Goal: Task Accomplishment & Management: Complete application form

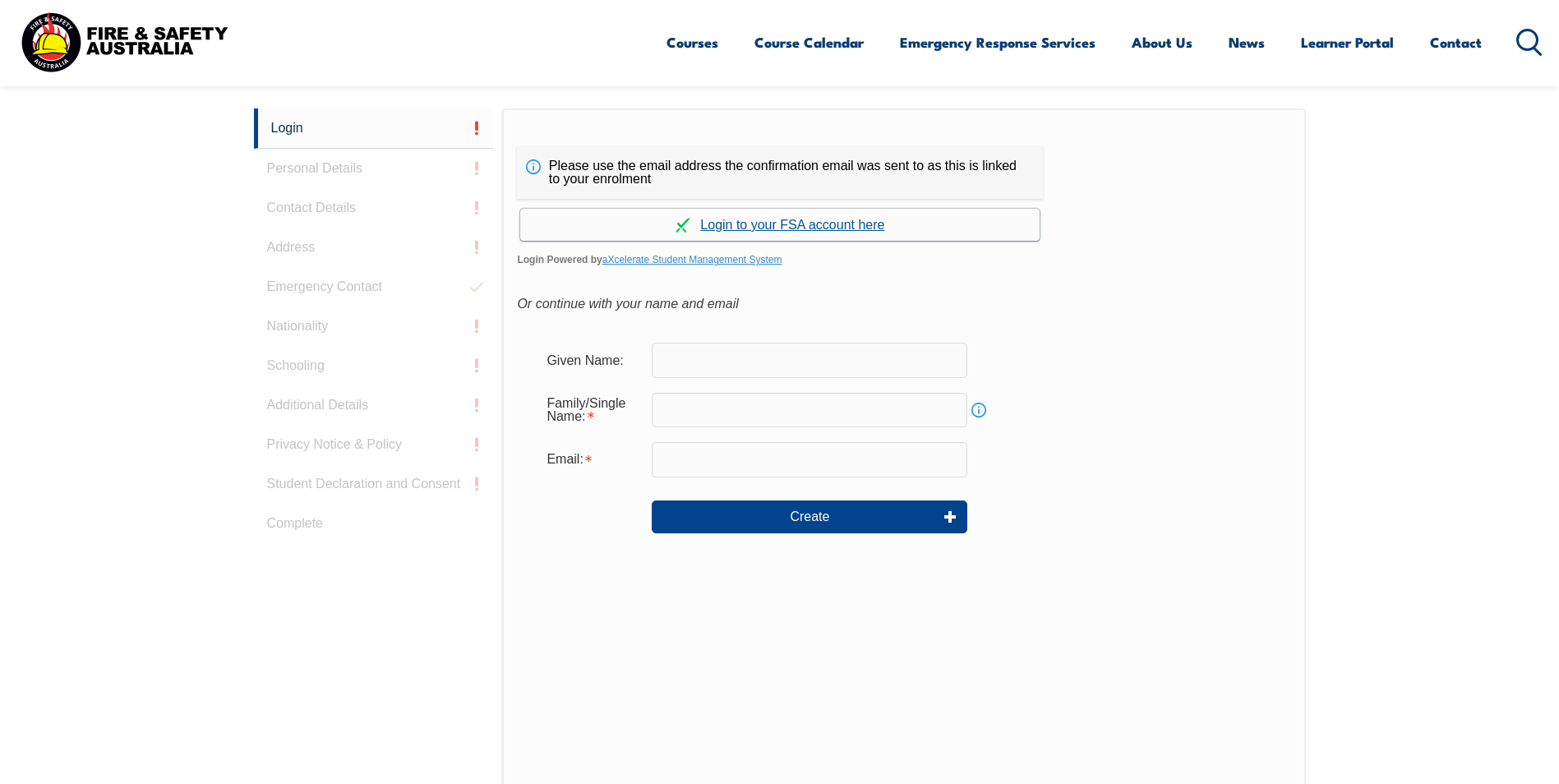
click at [796, 226] on link "Continue with aXcelerate" at bounding box center [779, 225] width 519 height 32
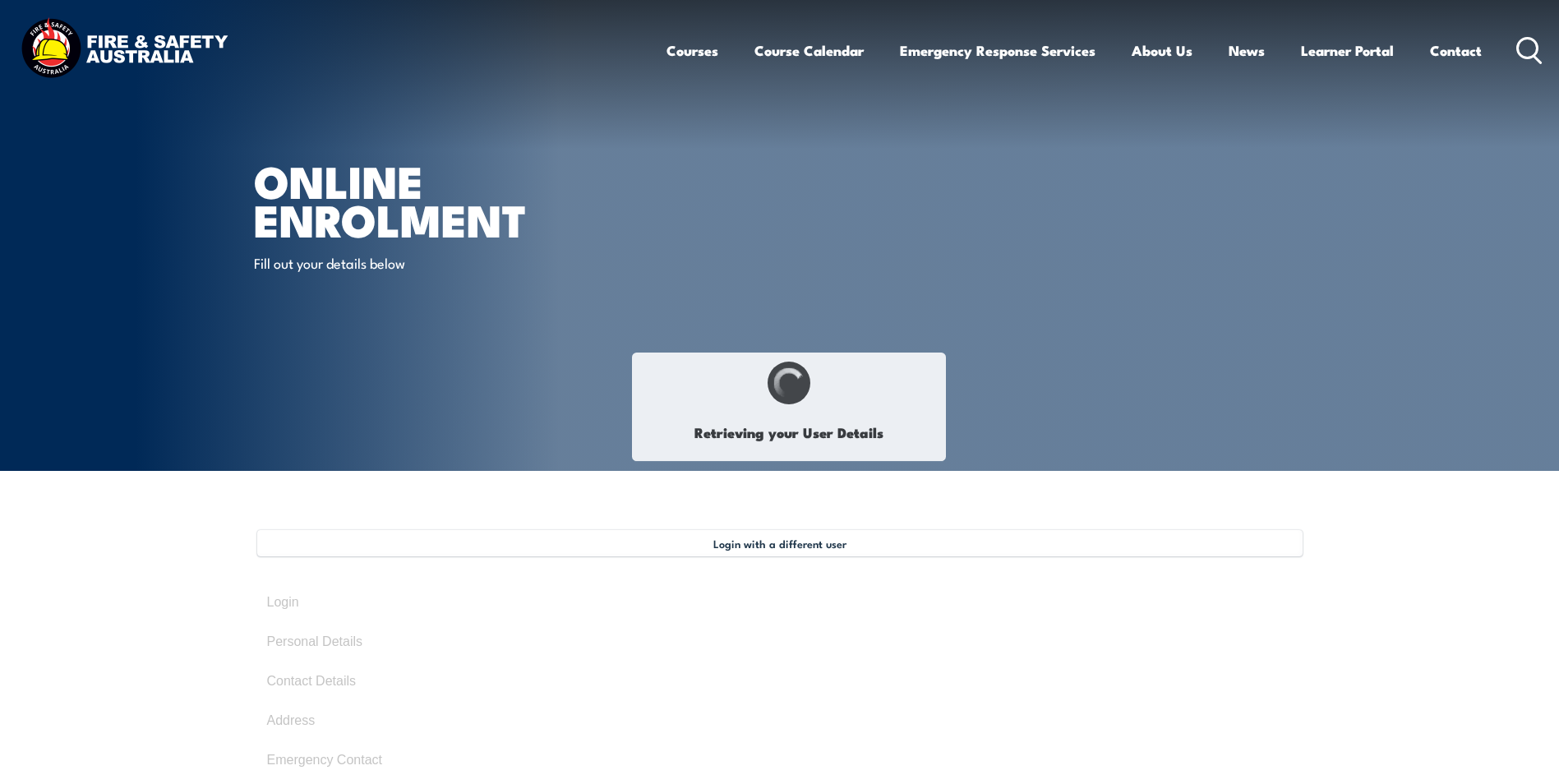
type input "[PERSON_NAME]"
type input "U3X2T7PNQD"
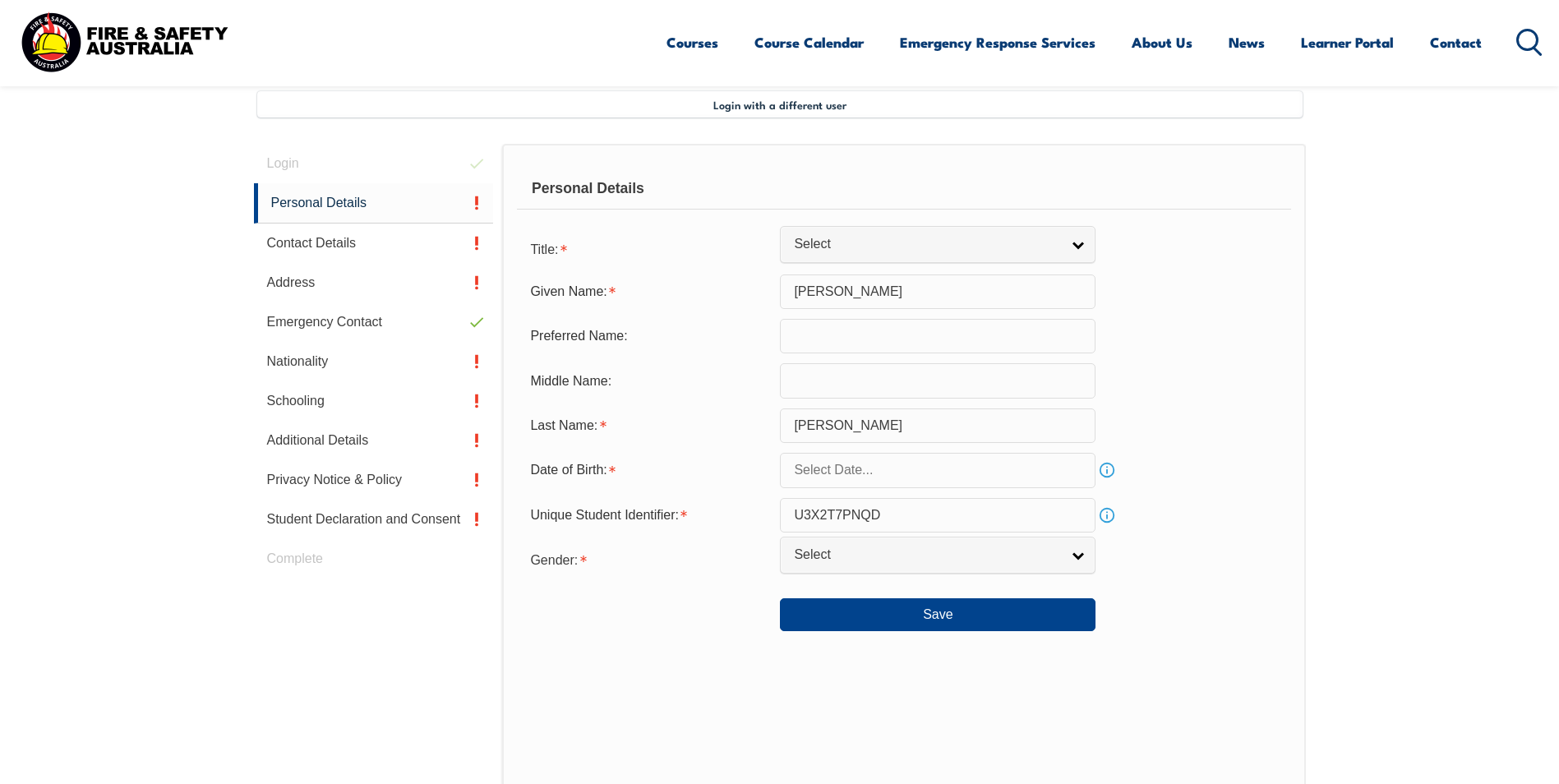
scroll to position [448, 0]
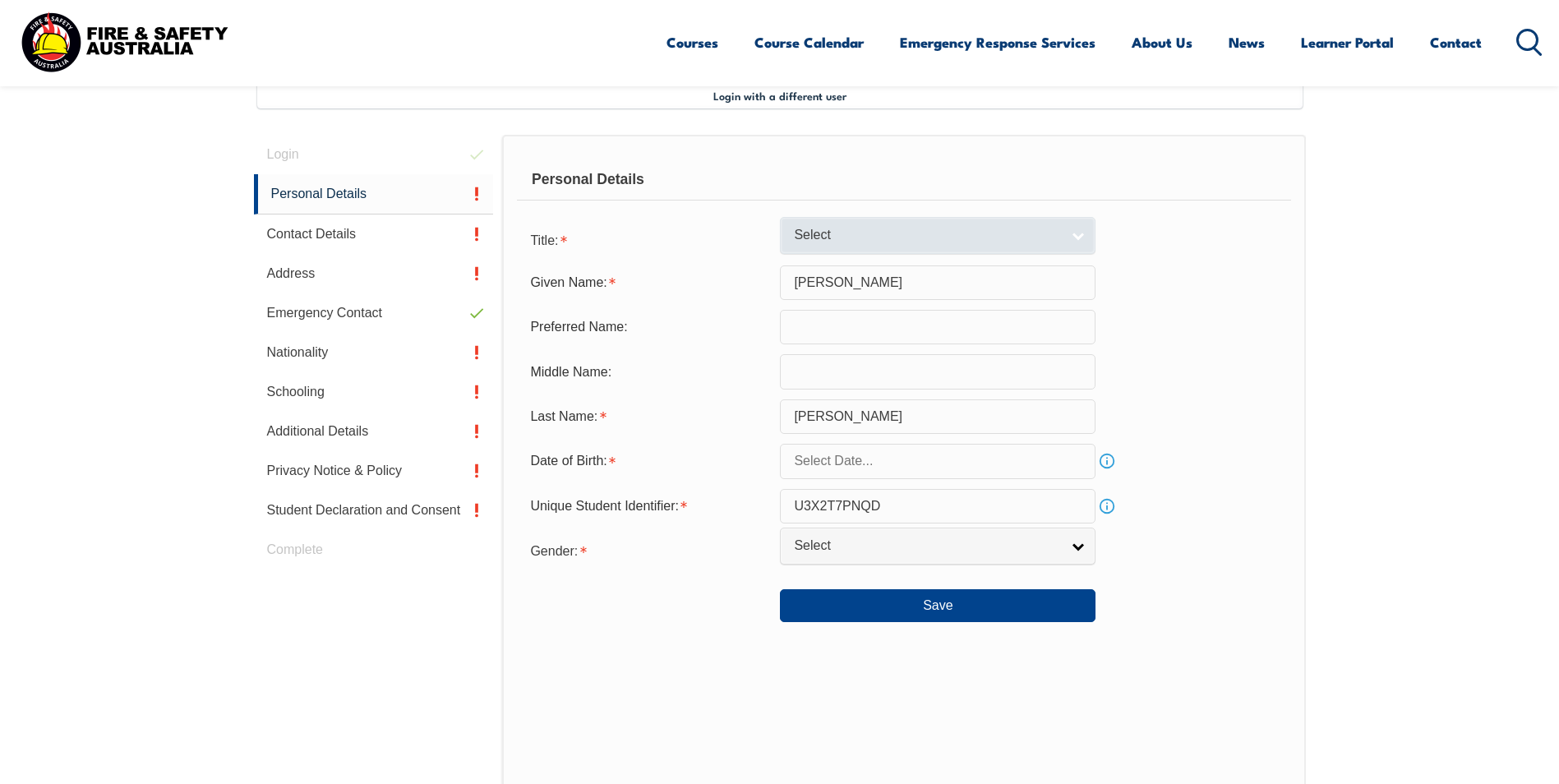
click at [810, 231] on span "Select" at bounding box center [927, 235] width 267 height 17
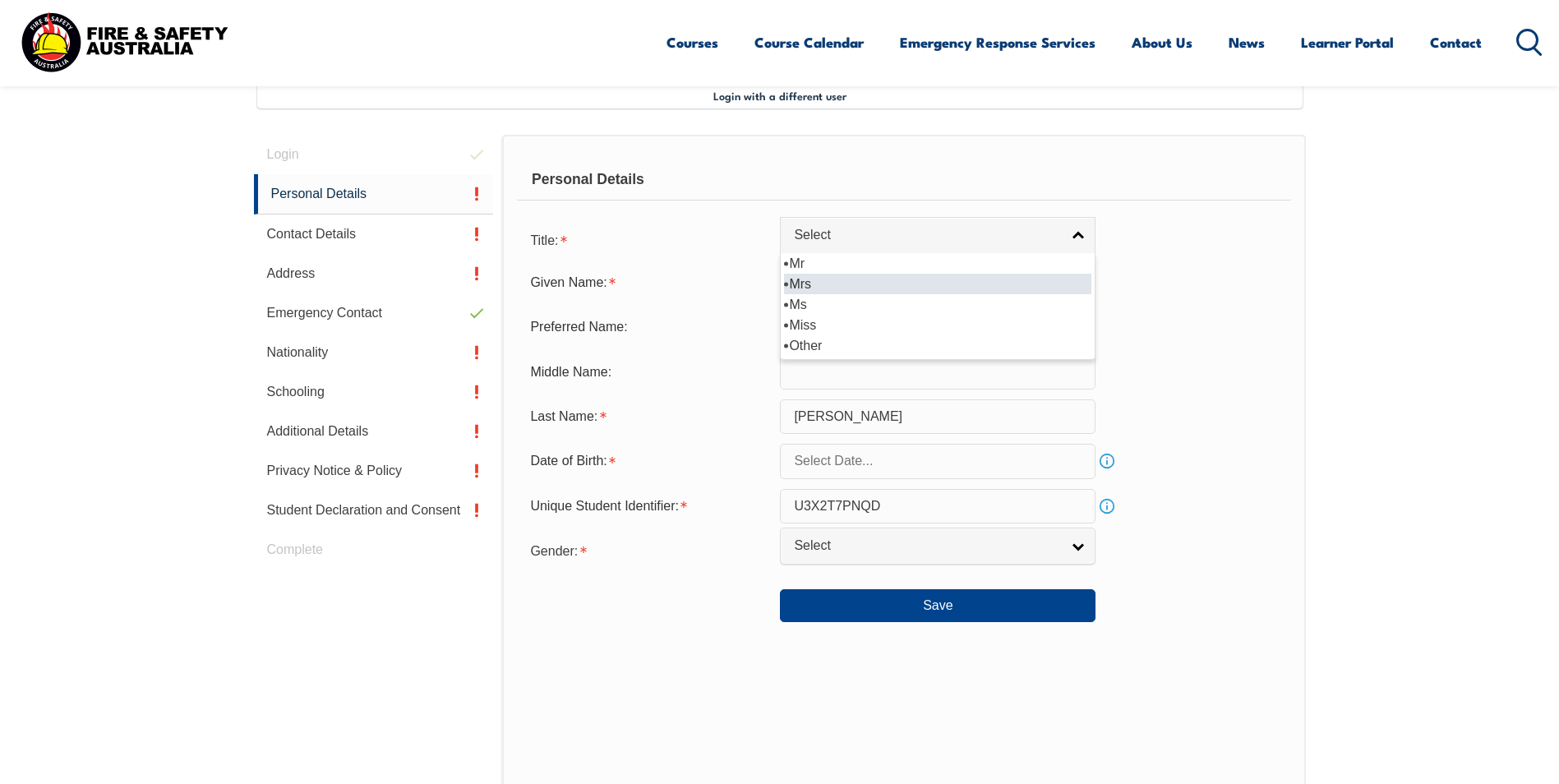
click at [805, 281] on li "Mrs" at bounding box center [938, 284] width 308 height 21
select select "Mrs"
click at [856, 330] on input "text" at bounding box center [938, 327] width 316 height 35
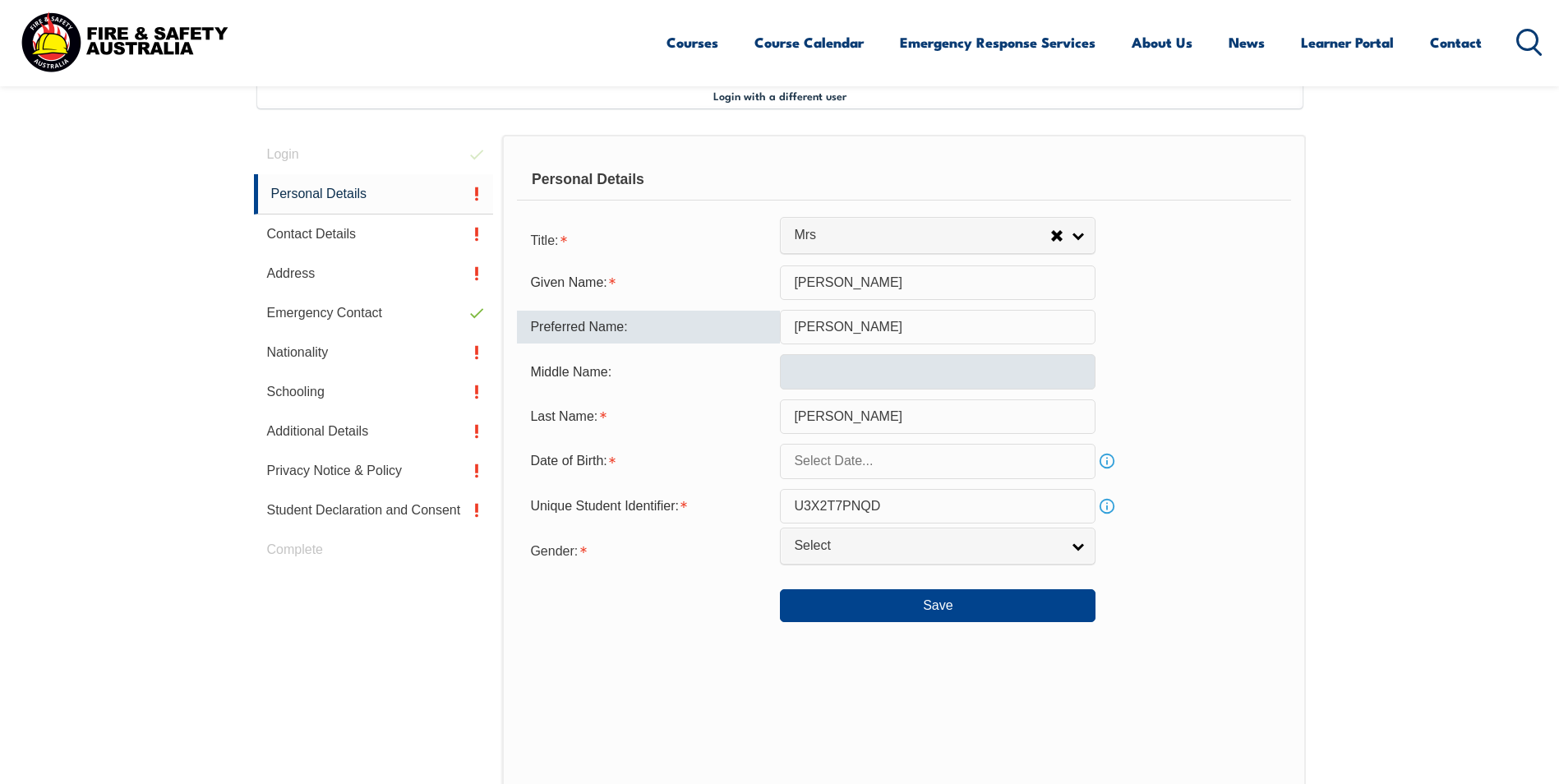
type input "[PERSON_NAME]"
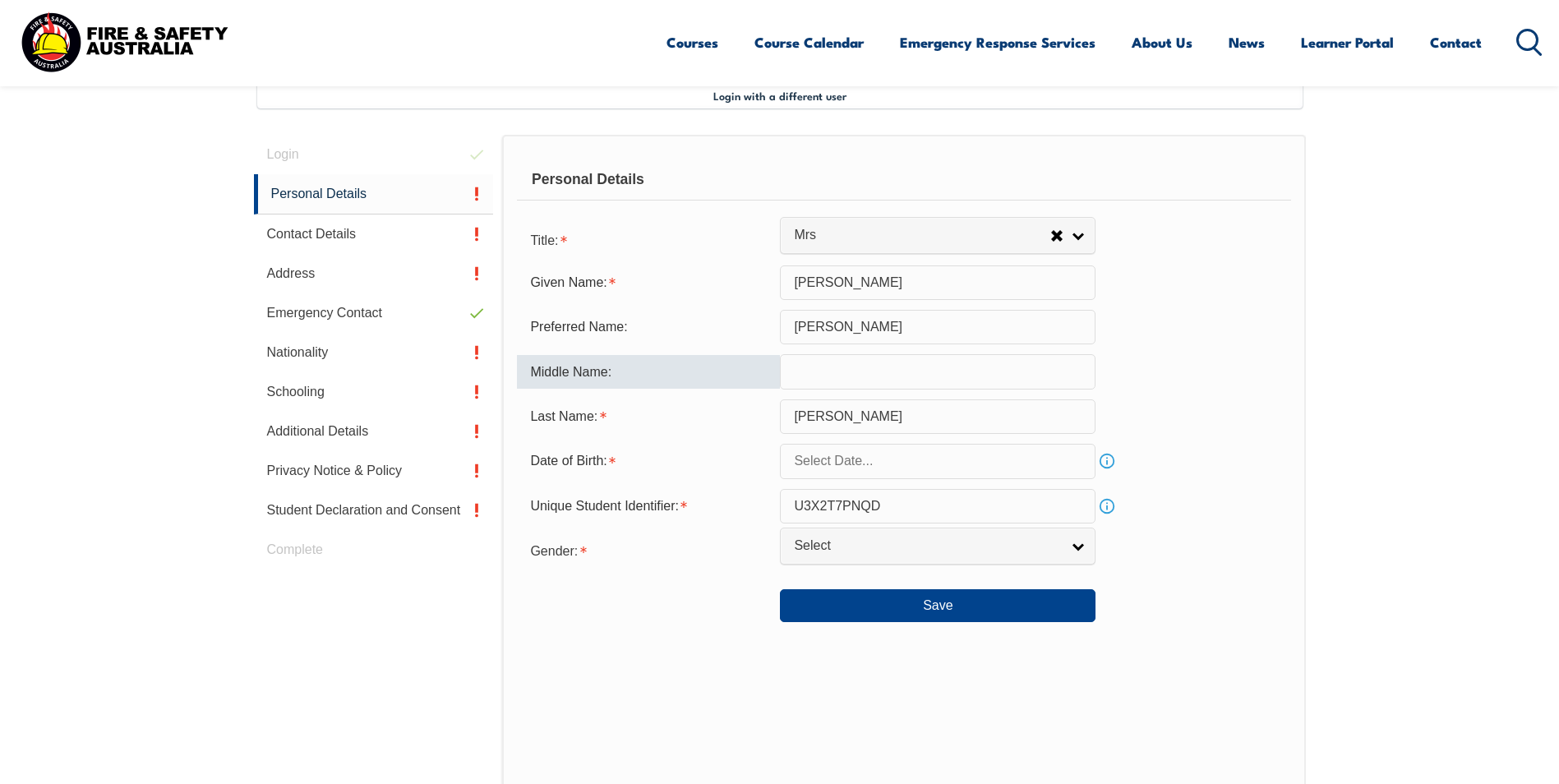
click at [830, 374] on input "text" at bounding box center [938, 372] width 316 height 35
type input "Bronwyn"
click at [869, 458] on input "text" at bounding box center [938, 462] width 316 height 35
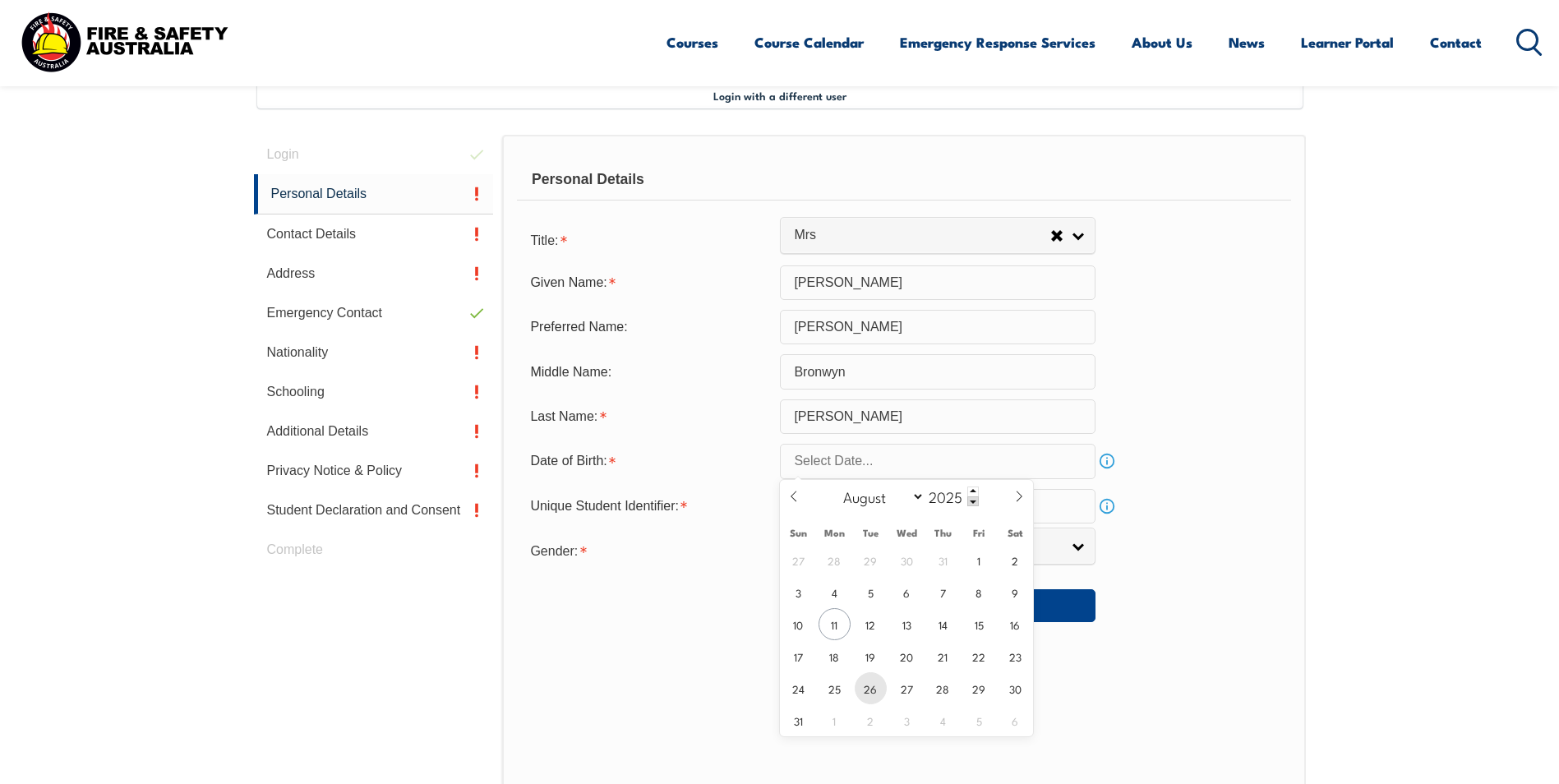
click at [872, 689] on span "26" at bounding box center [870, 688] width 32 height 32
type input "[DATE]"
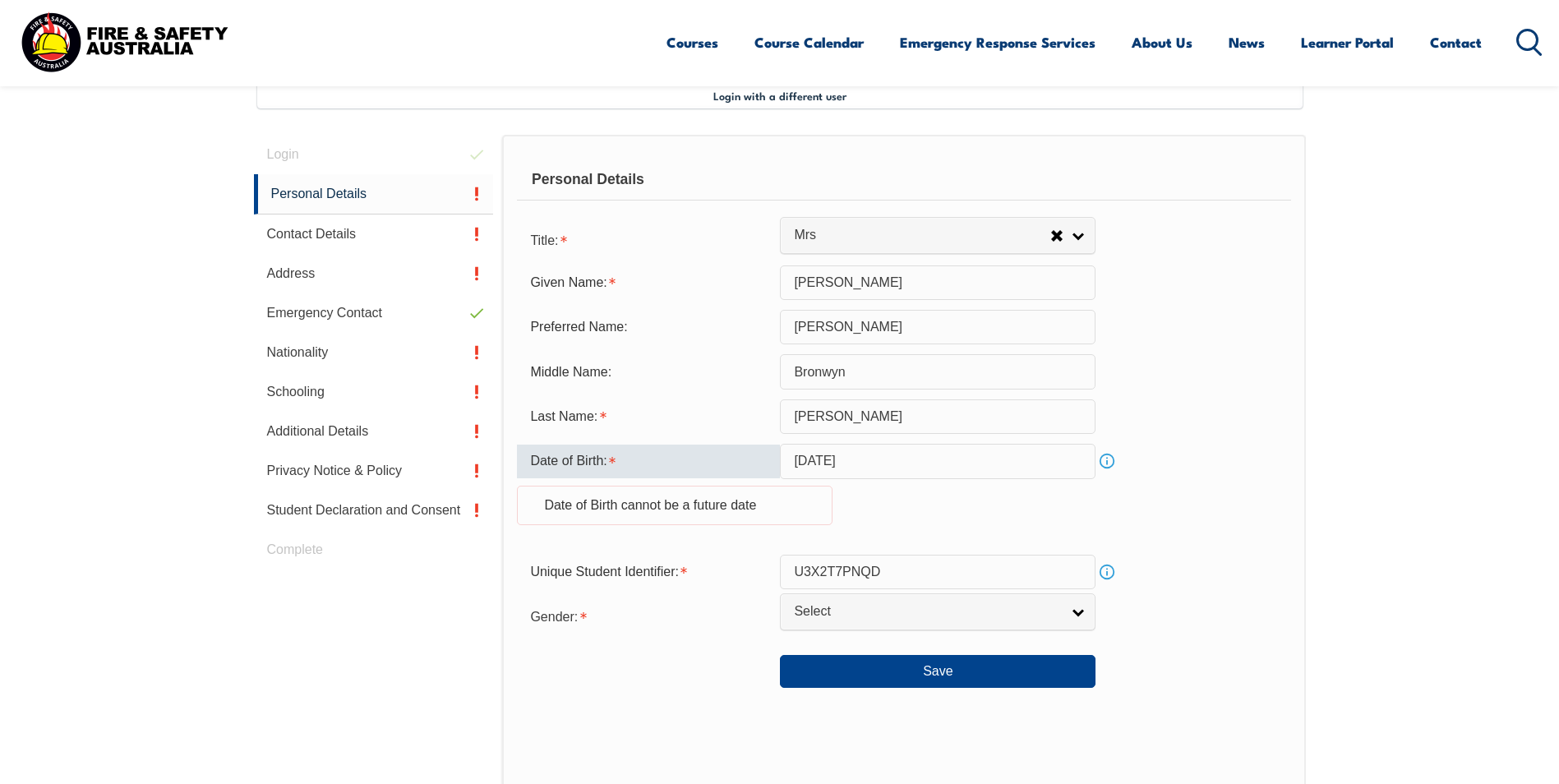
click at [983, 471] on input "[DATE]" at bounding box center [938, 462] width 316 height 35
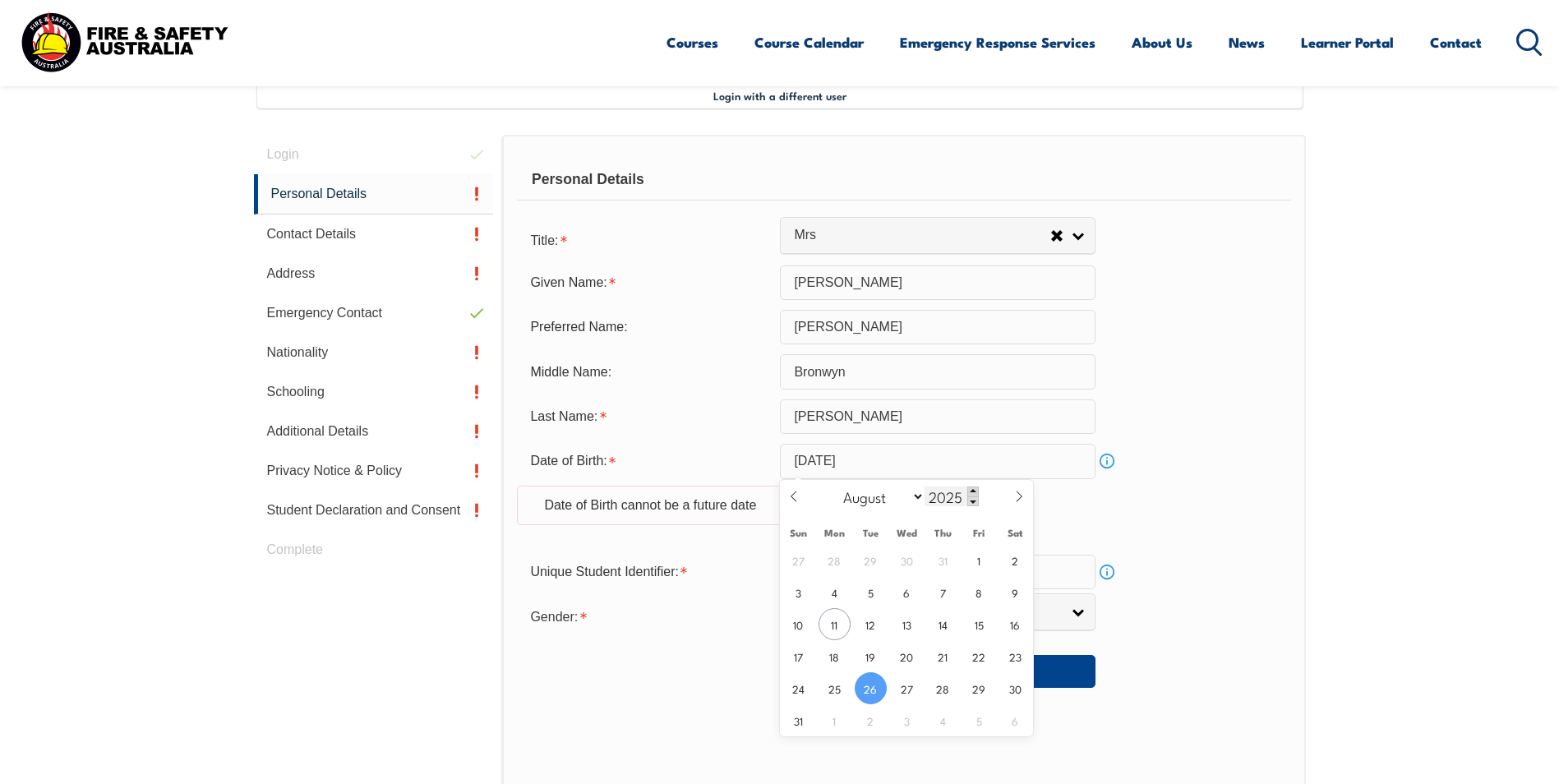
click at [970, 493] on span at bounding box center [973, 491] width 12 height 10
click at [970, 503] on span at bounding box center [973, 501] width 12 height 10
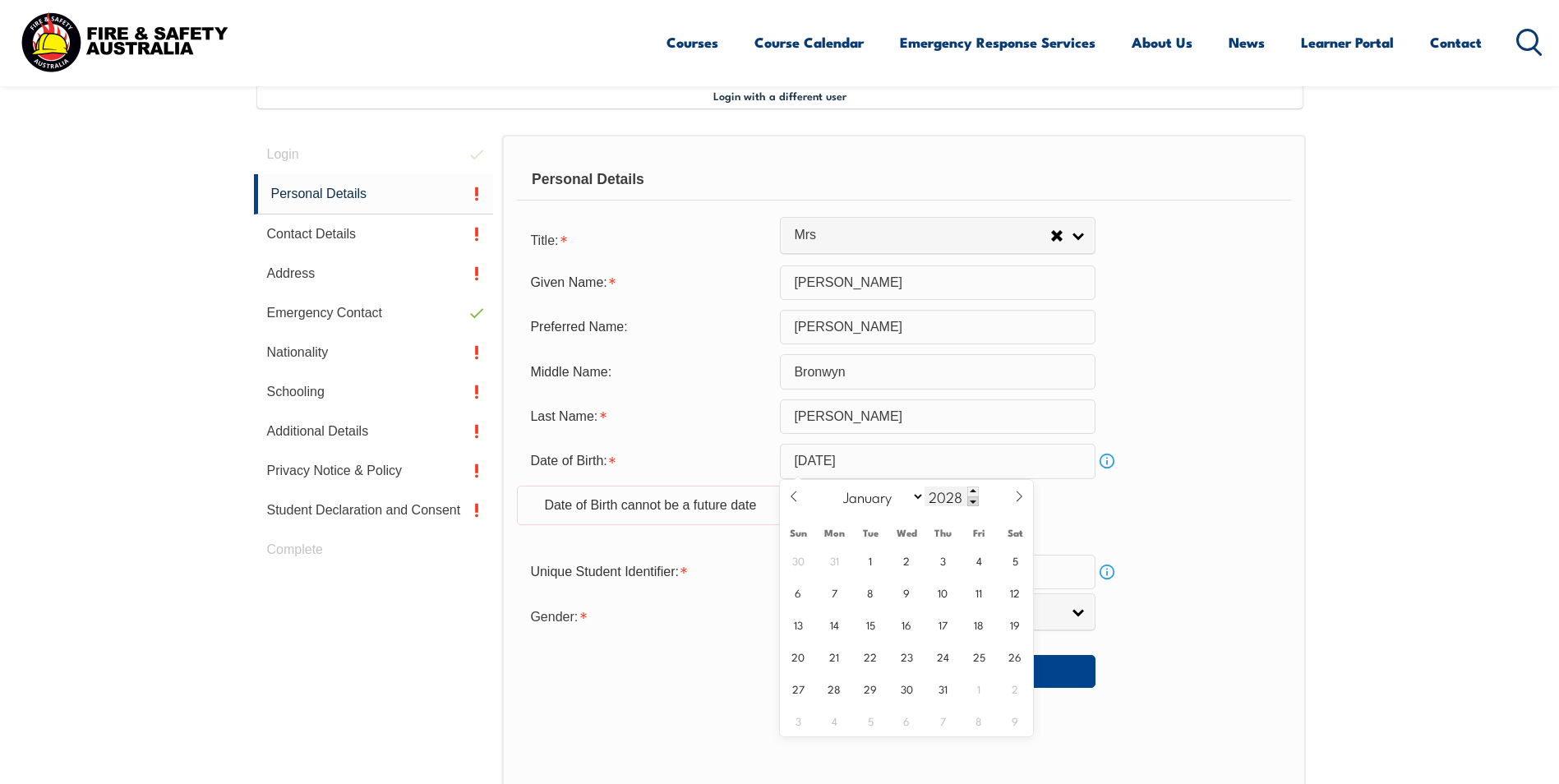
click at [970, 503] on span at bounding box center [973, 501] width 12 height 10
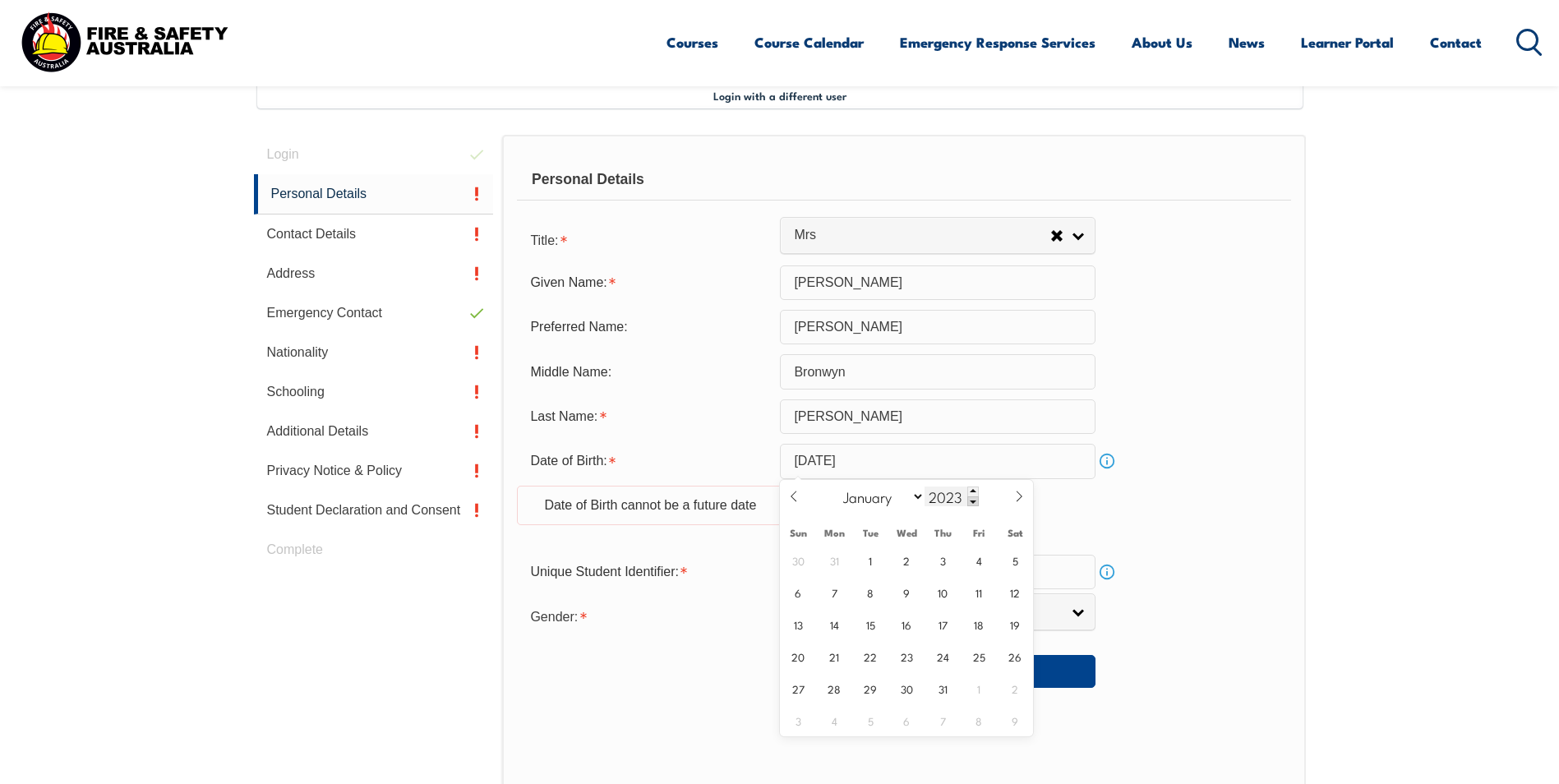
click at [970, 503] on span at bounding box center [973, 501] width 12 height 10
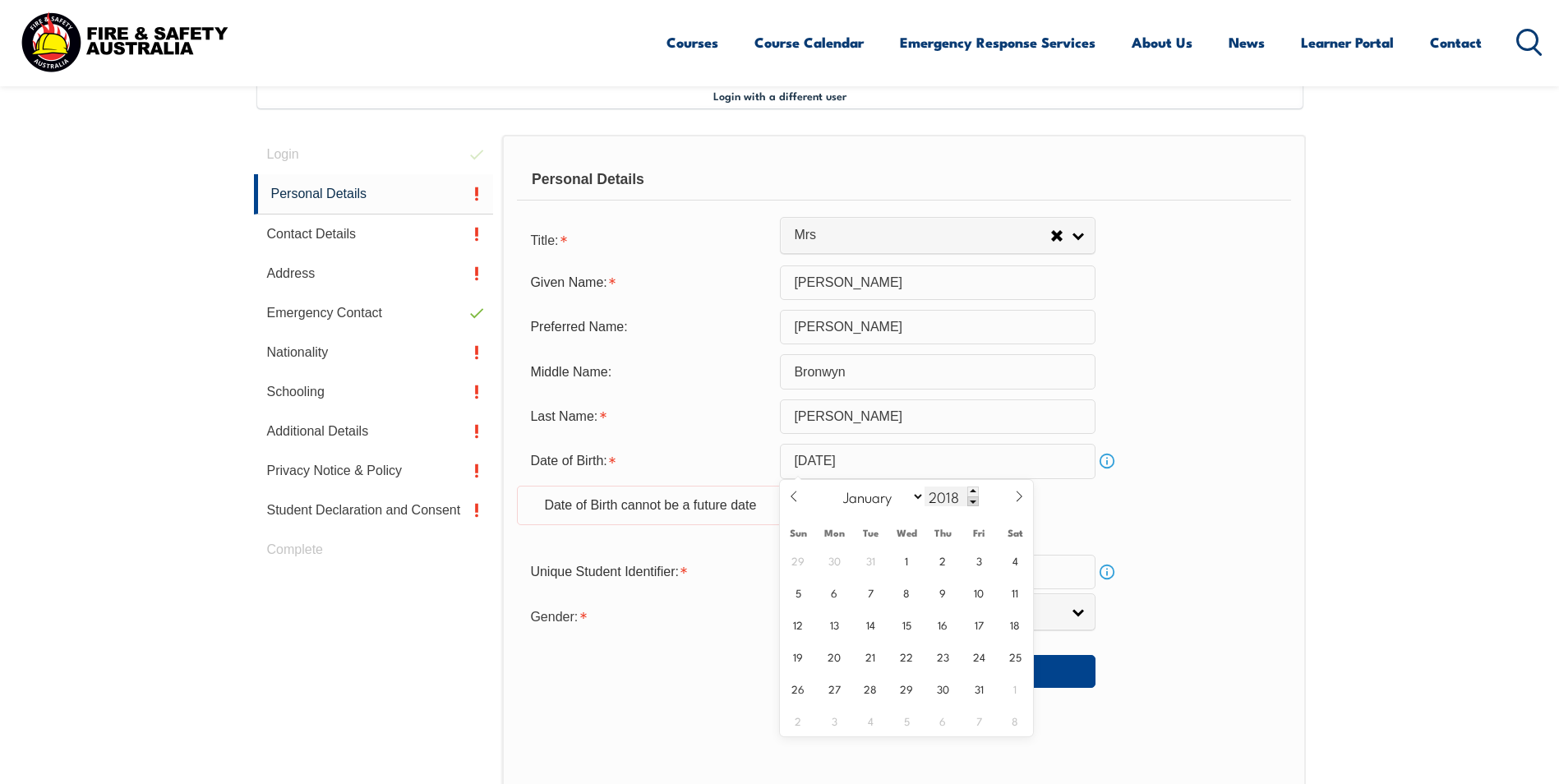
click at [970, 503] on span at bounding box center [973, 501] width 12 height 10
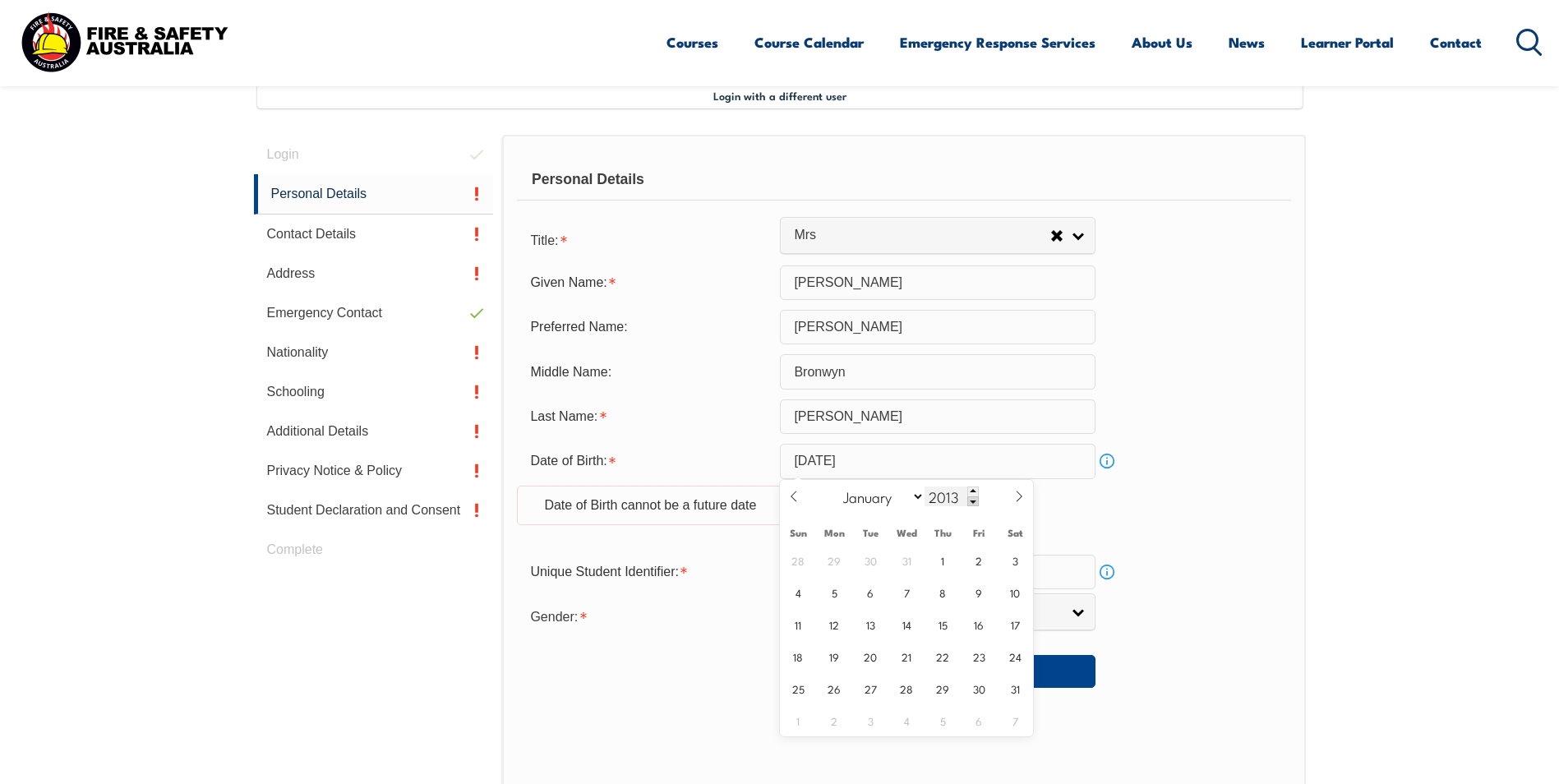
click at [970, 503] on span at bounding box center [973, 501] width 12 height 10
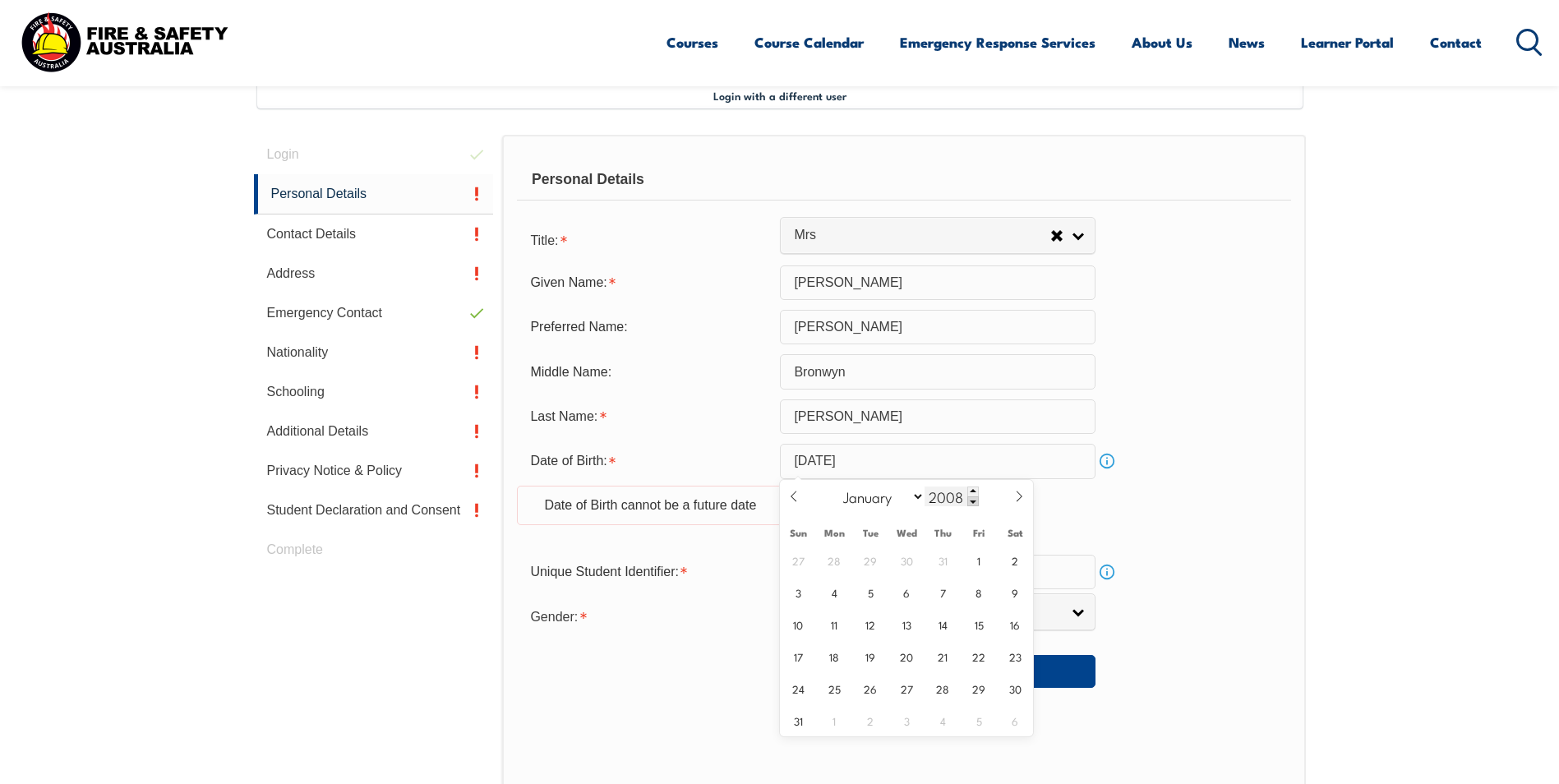
click at [970, 503] on span at bounding box center [973, 501] width 12 height 10
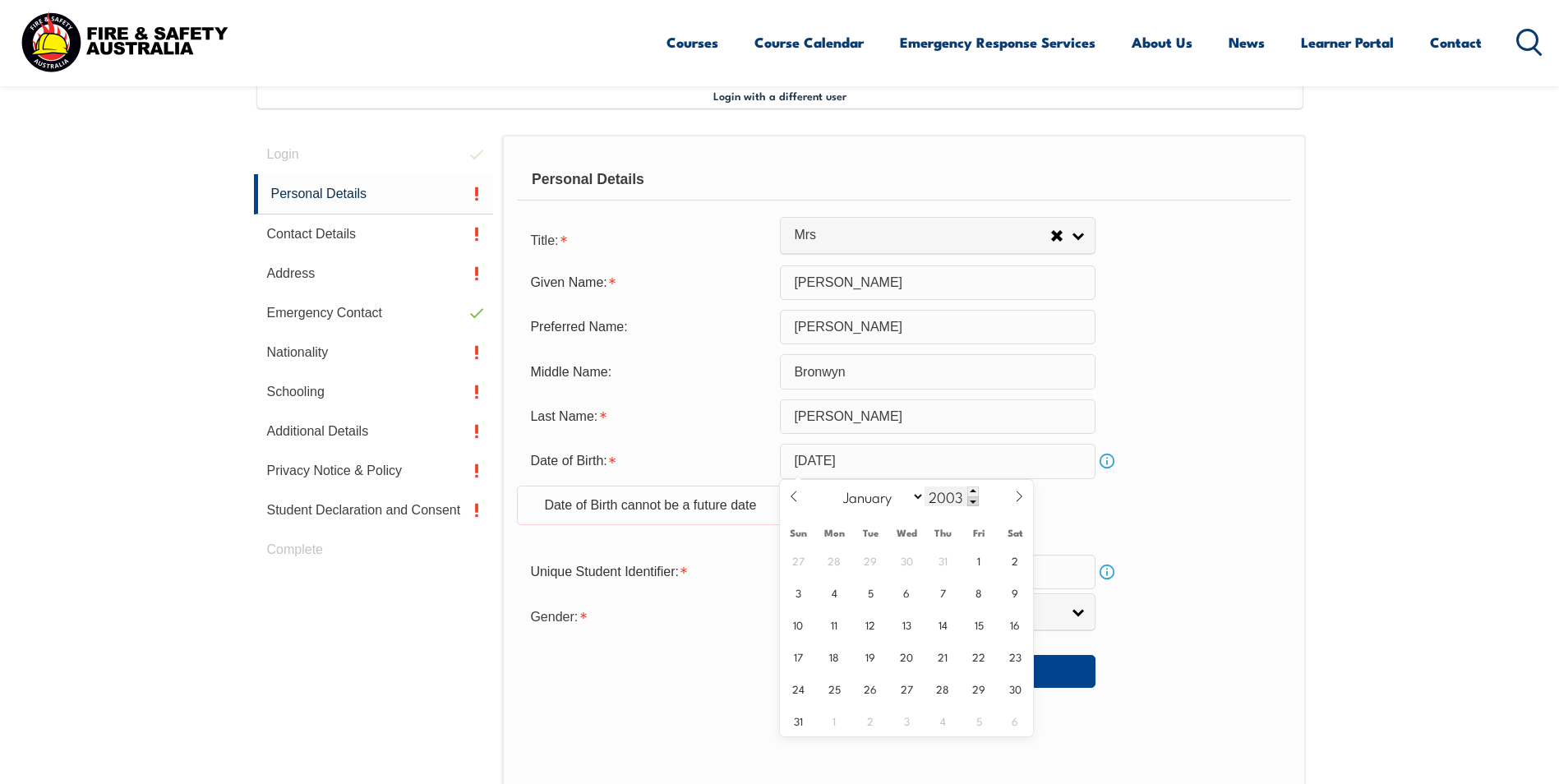
click at [970, 503] on span at bounding box center [973, 501] width 12 height 10
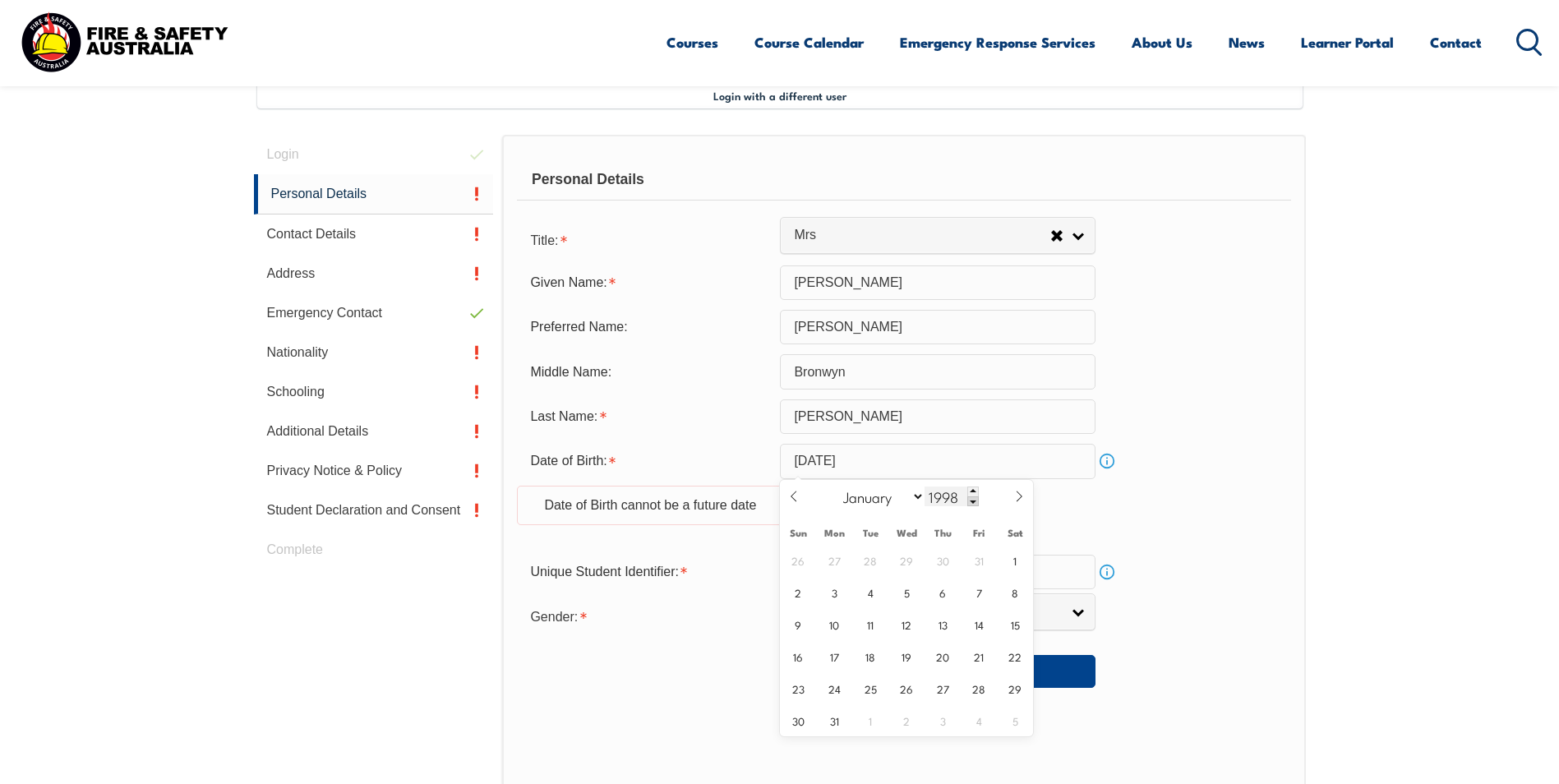
click at [970, 503] on span at bounding box center [973, 501] width 12 height 10
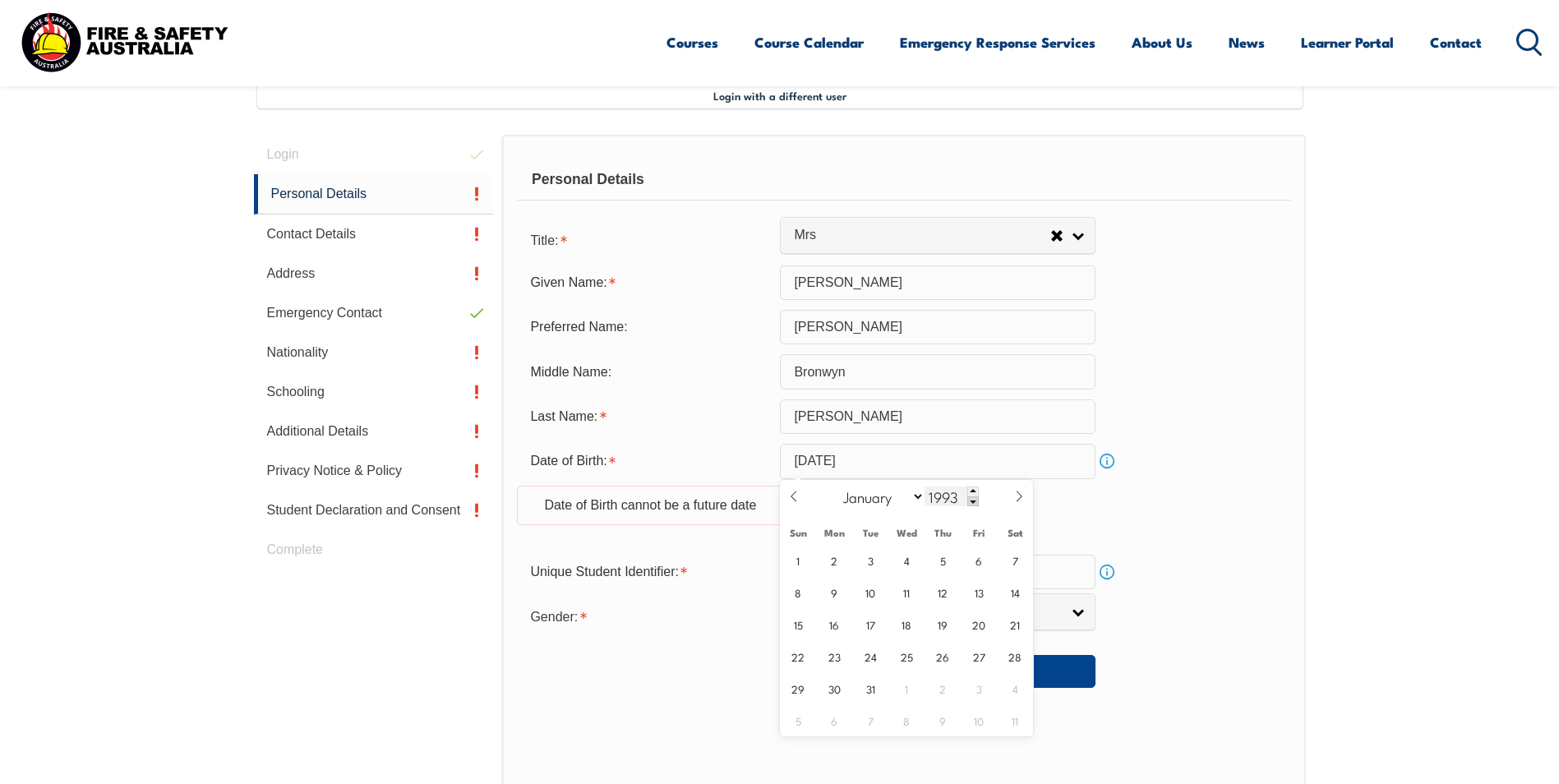
click at [970, 503] on span at bounding box center [973, 501] width 12 height 10
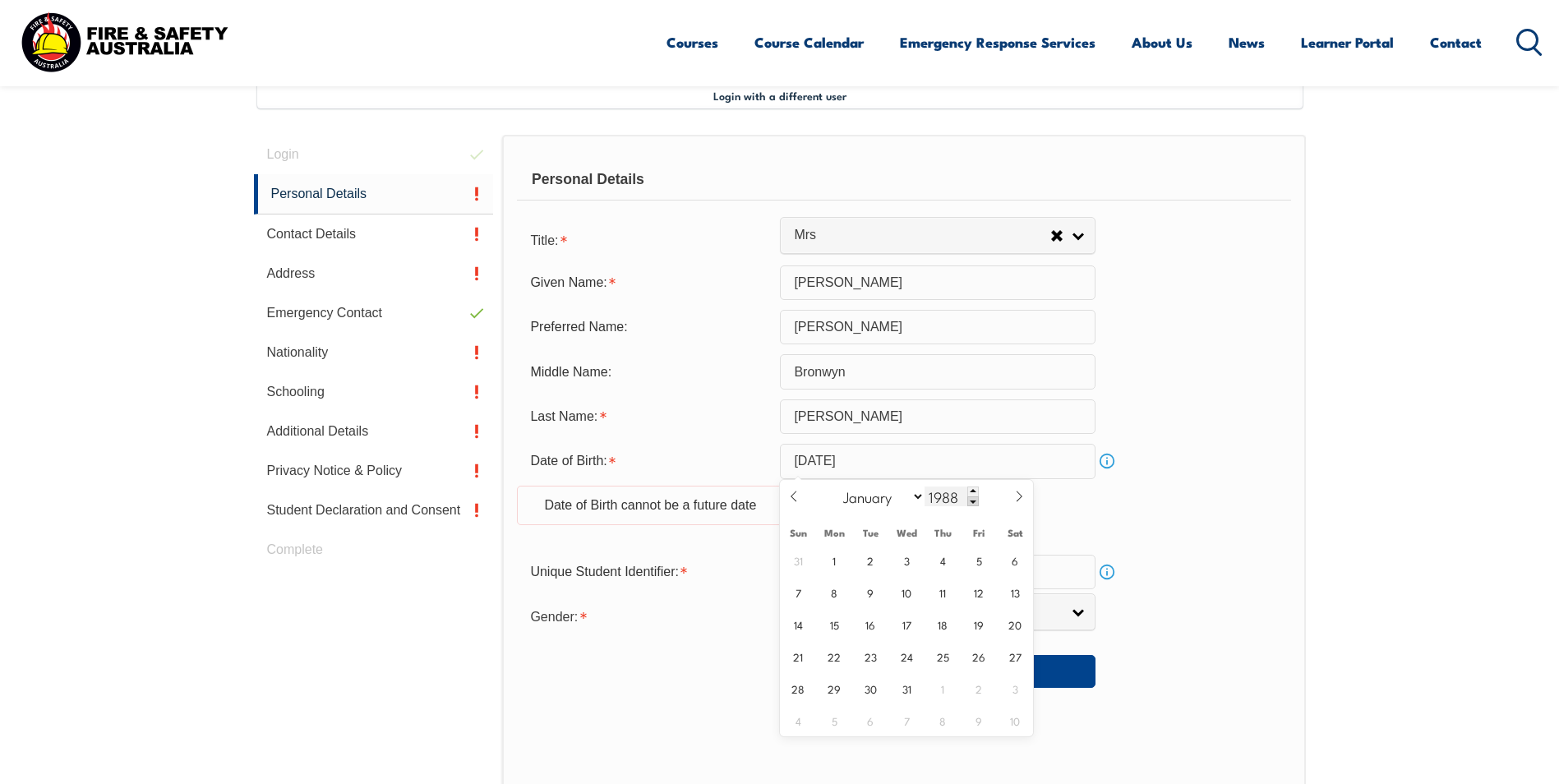
click at [970, 503] on span at bounding box center [973, 501] width 12 height 10
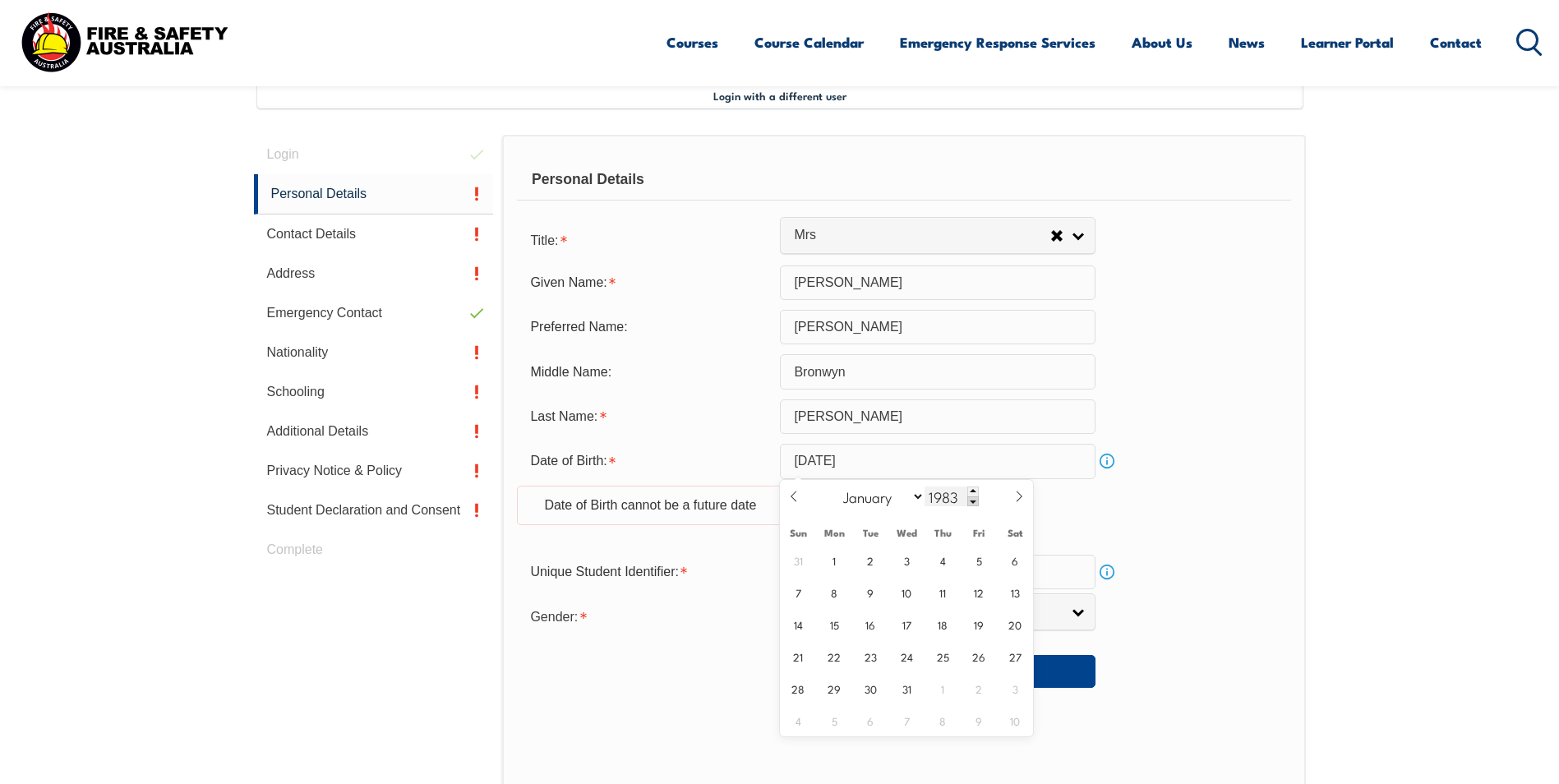
click at [970, 503] on span at bounding box center [973, 501] width 12 height 10
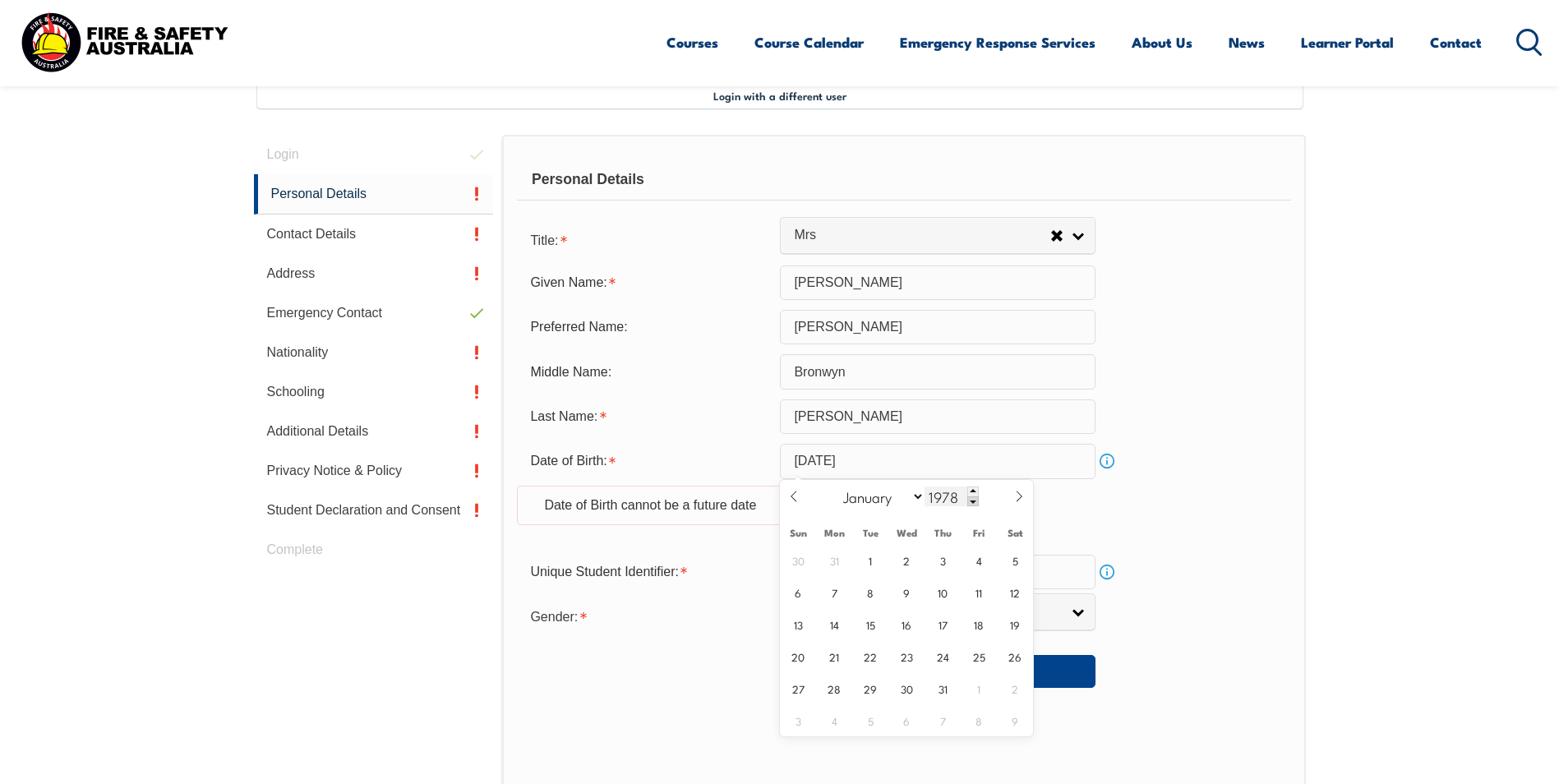
click at [970, 503] on span at bounding box center [973, 501] width 12 height 10
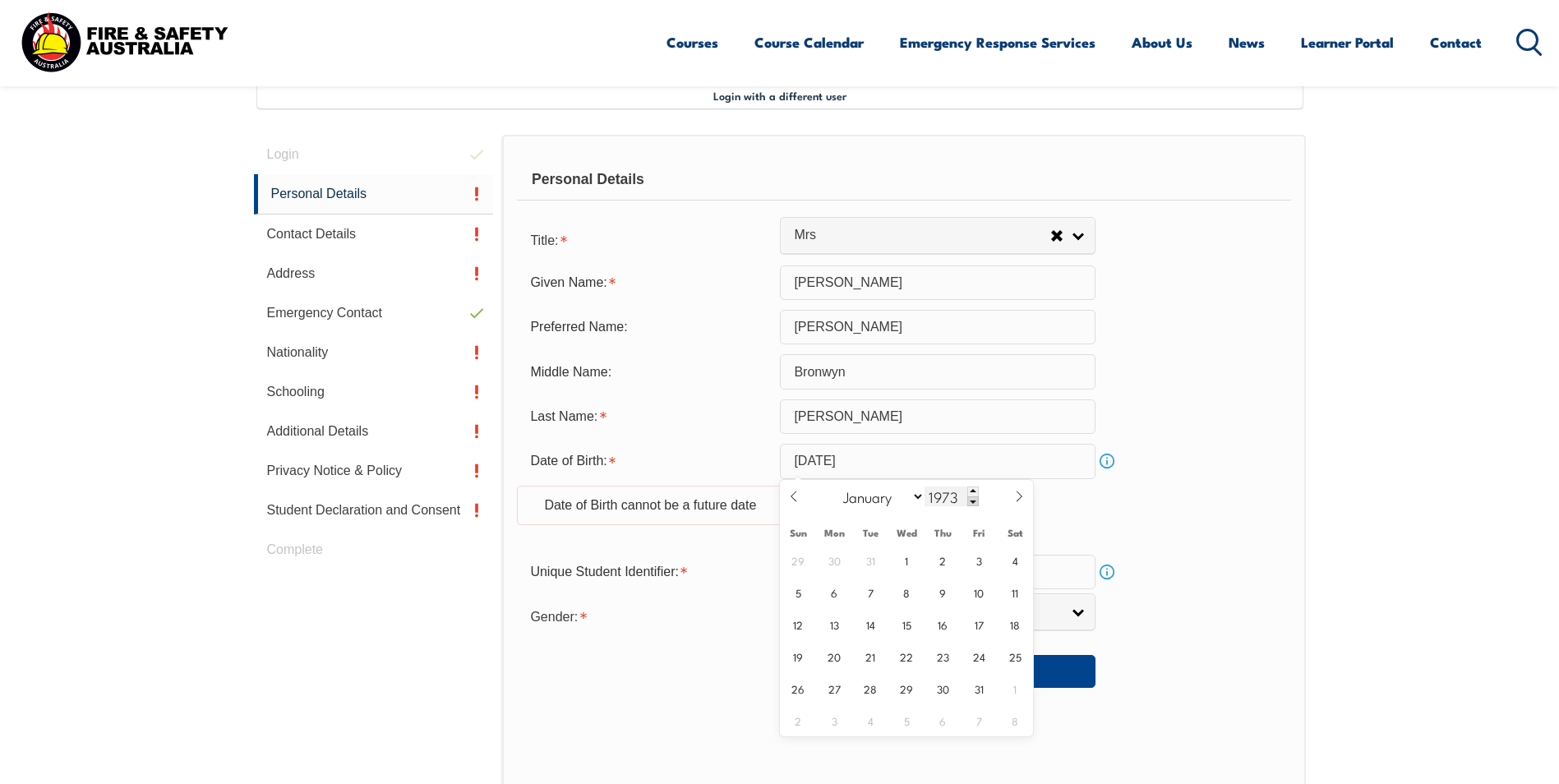
click at [970, 503] on span at bounding box center [973, 501] width 12 height 10
type input "1970"
click at [910, 684] on span "26" at bounding box center [907, 688] width 32 height 32
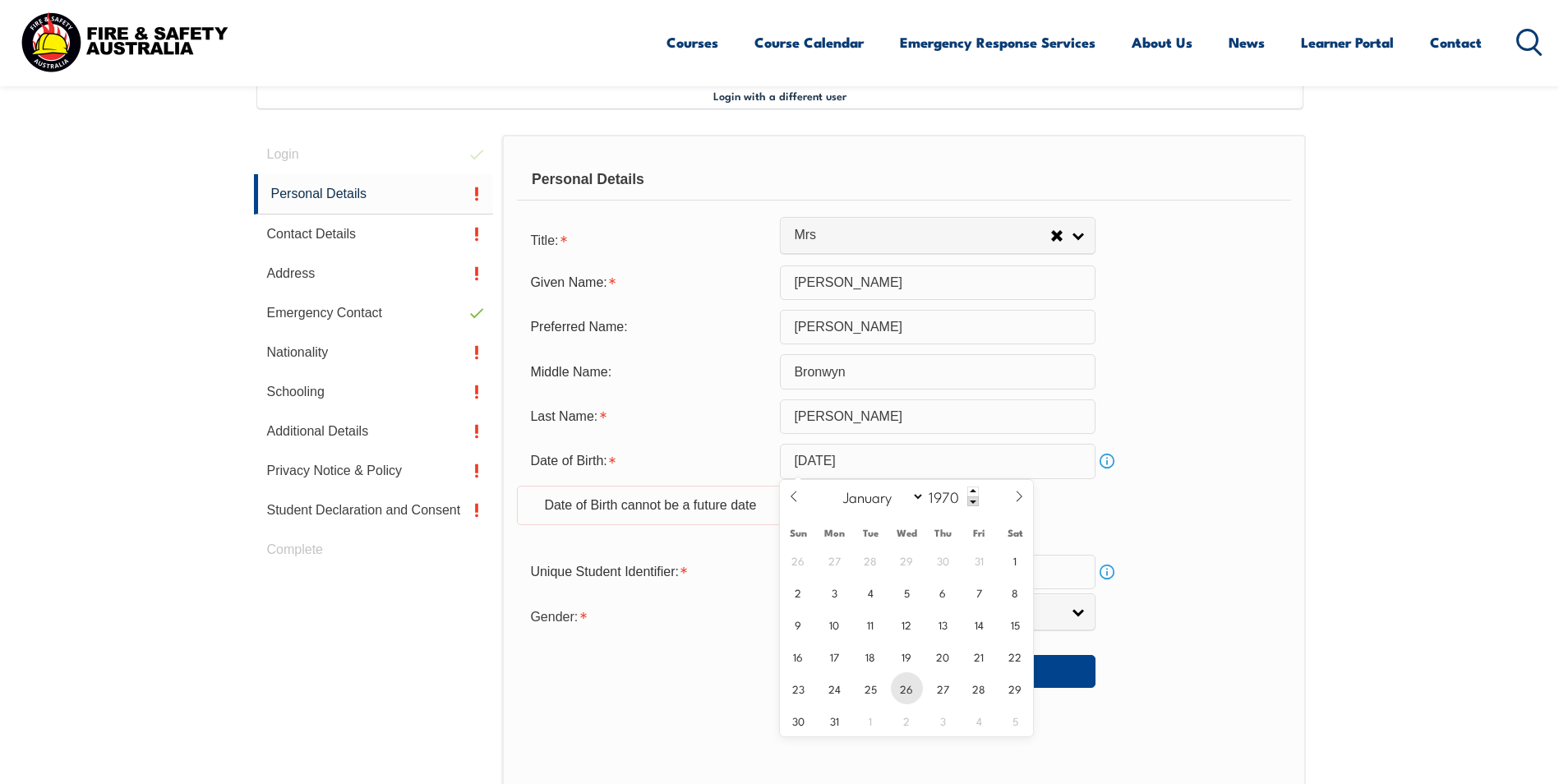
type input "[DATE]"
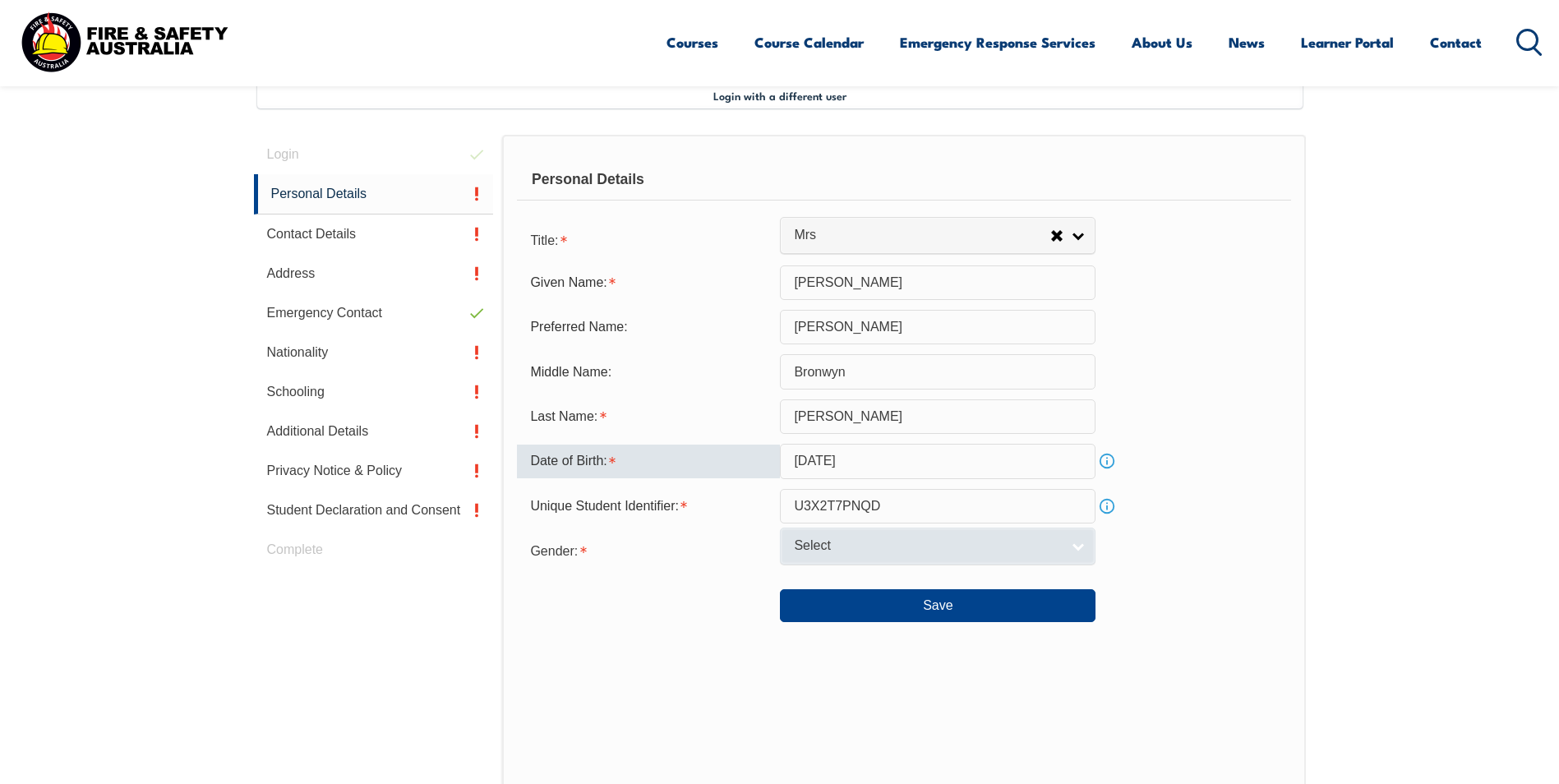
click at [1074, 538] on link "Select" at bounding box center [938, 545] width 316 height 37
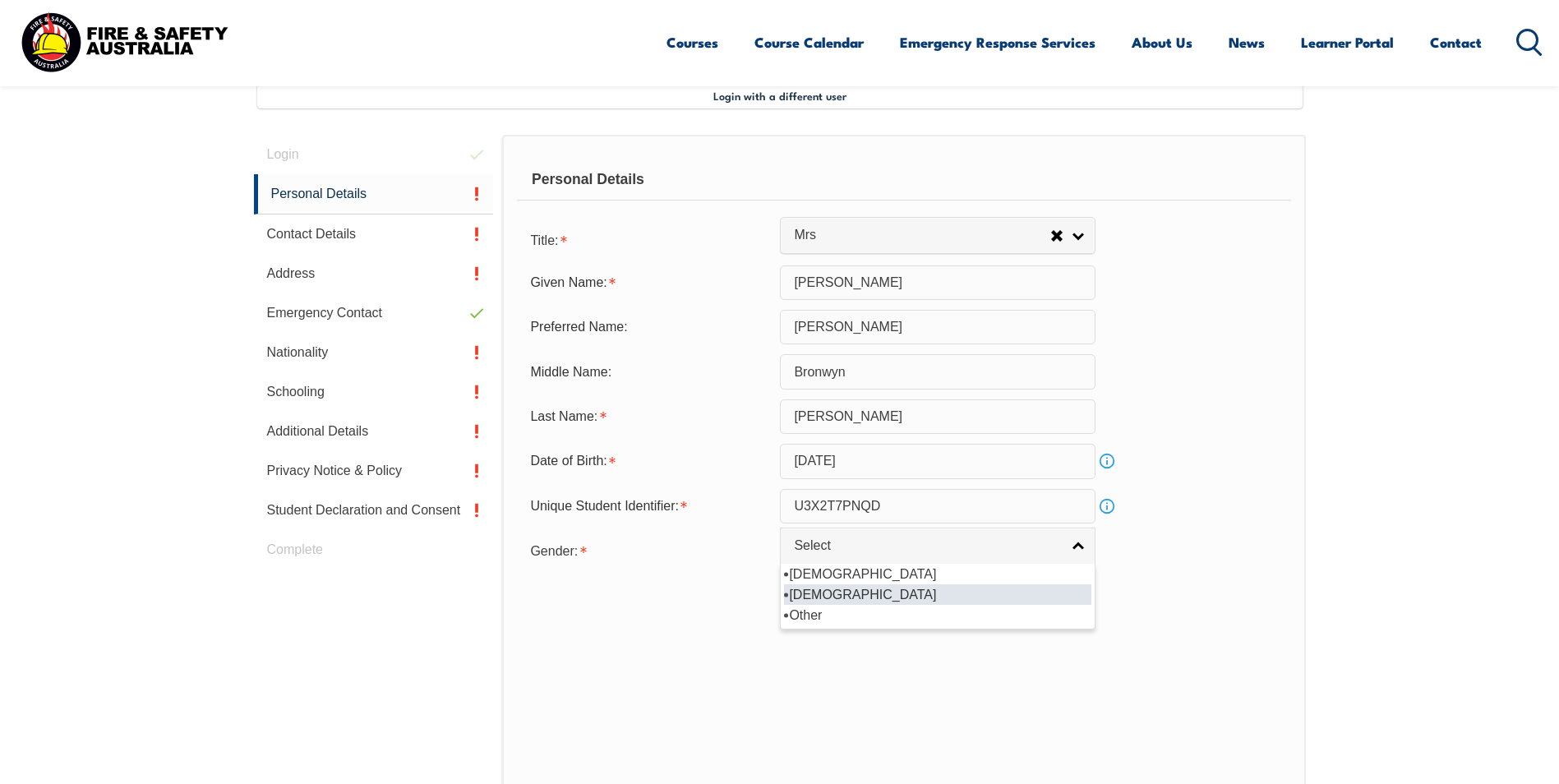
click at [855, 589] on li "[DEMOGRAPHIC_DATA]" at bounding box center [938, 594] width 308 height 21
select select "F"
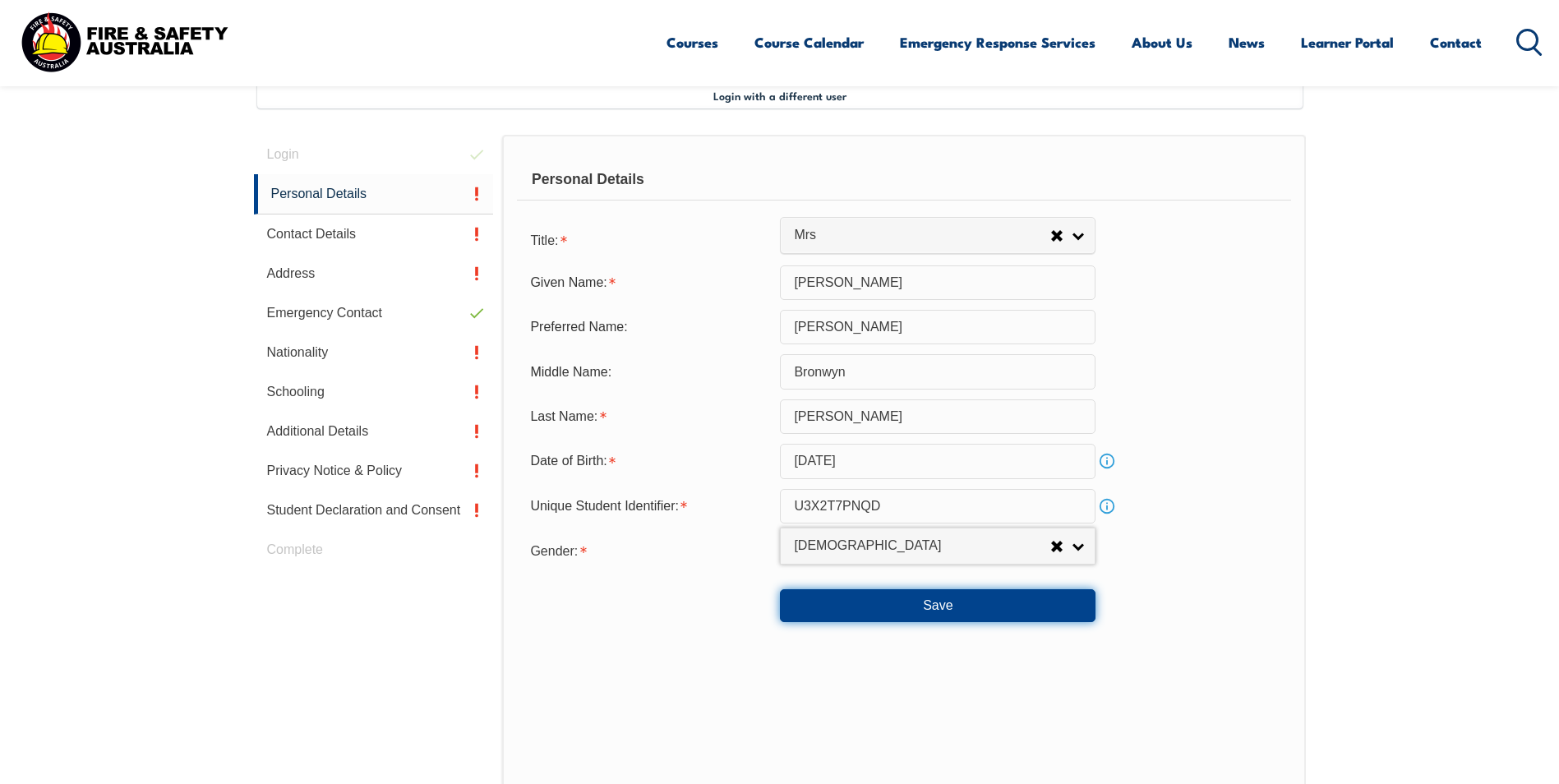
click at [904, 608] on button "Save" at bounding box center [938, 605] width 316 height 33
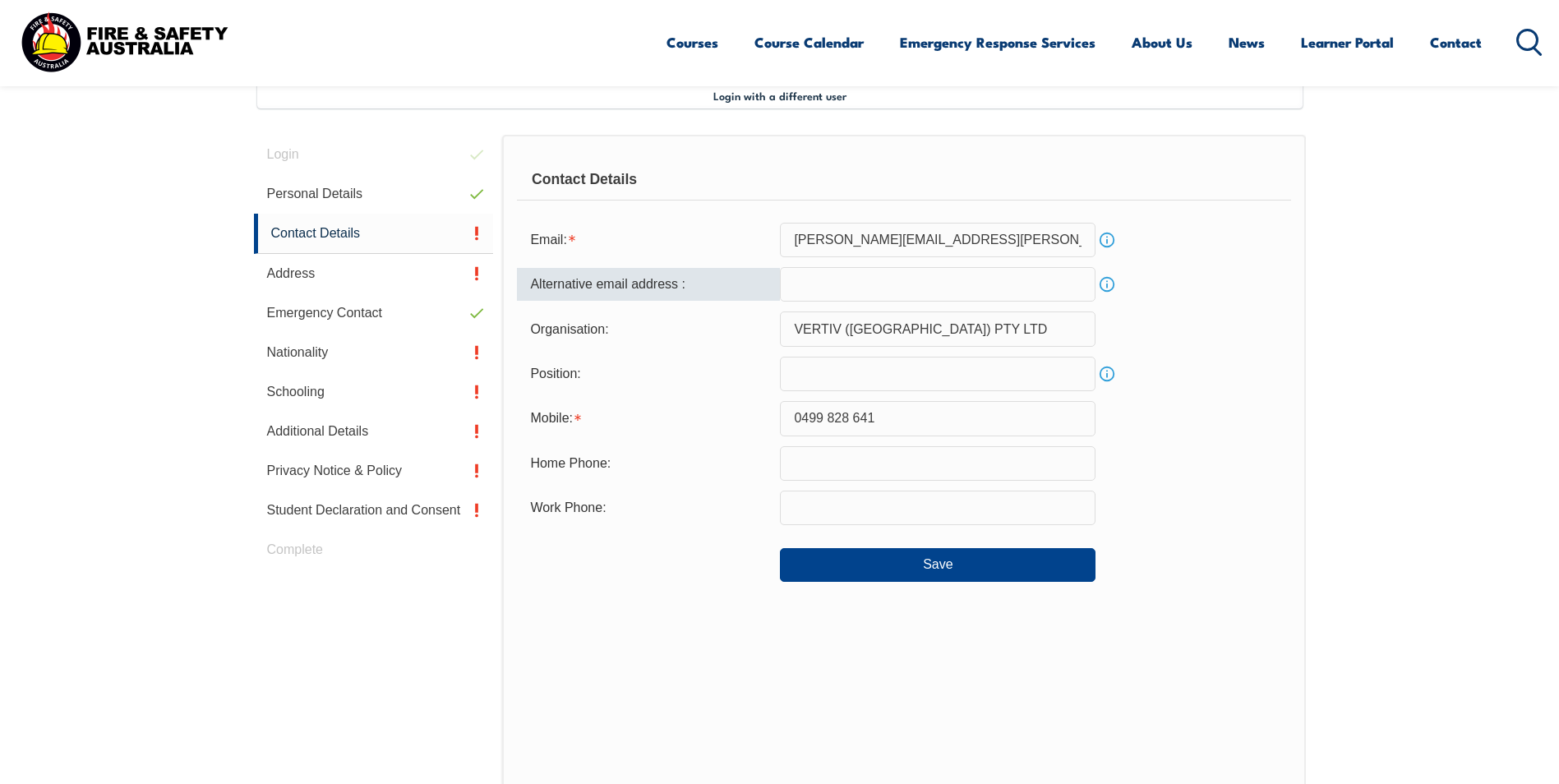
click at [869, 283] on input "email" at bounding box center [938, 285] width 316 height 35
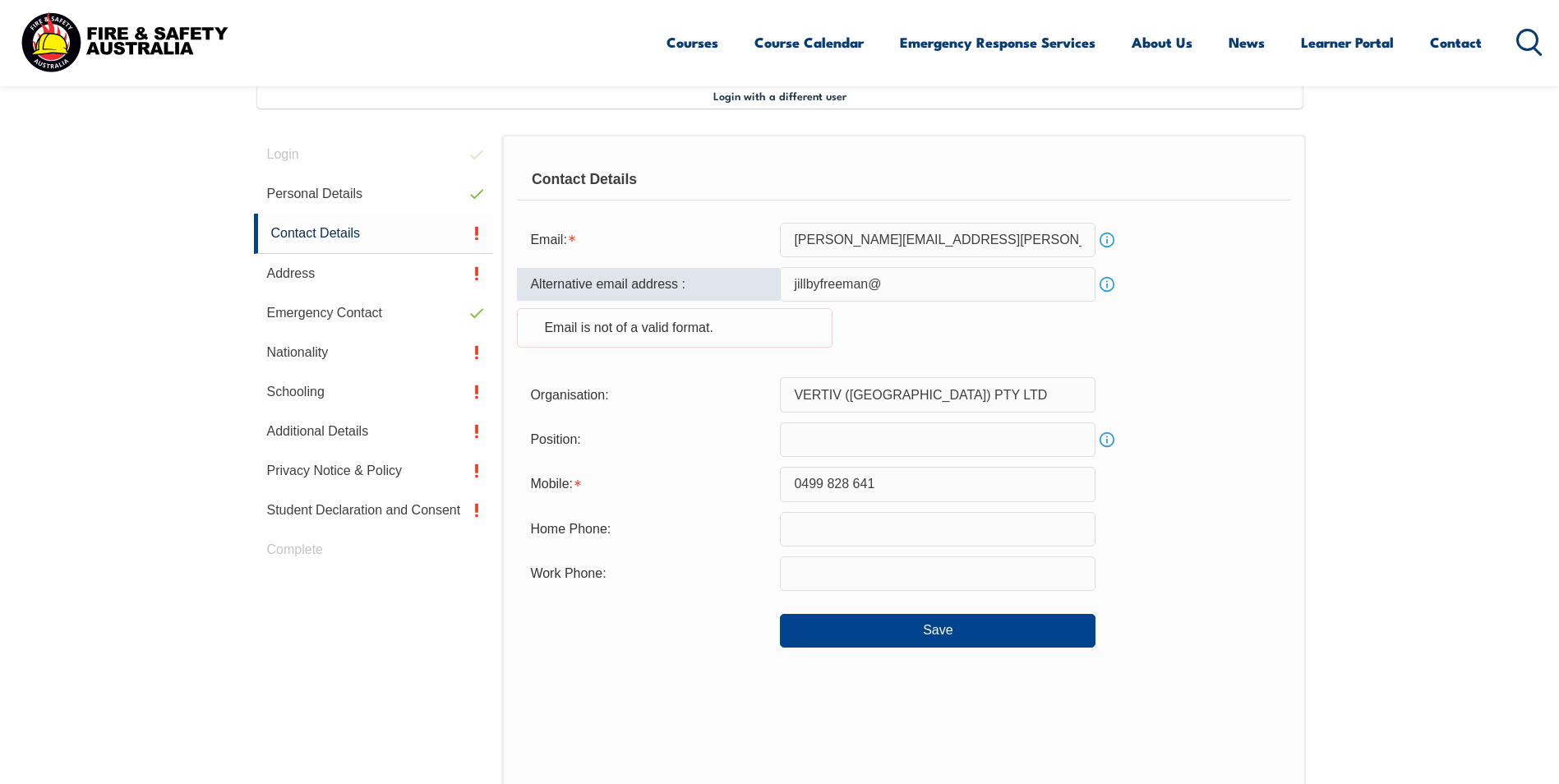
type input "[EMAIL_ADDRESS][DOMAIN_NAME]"
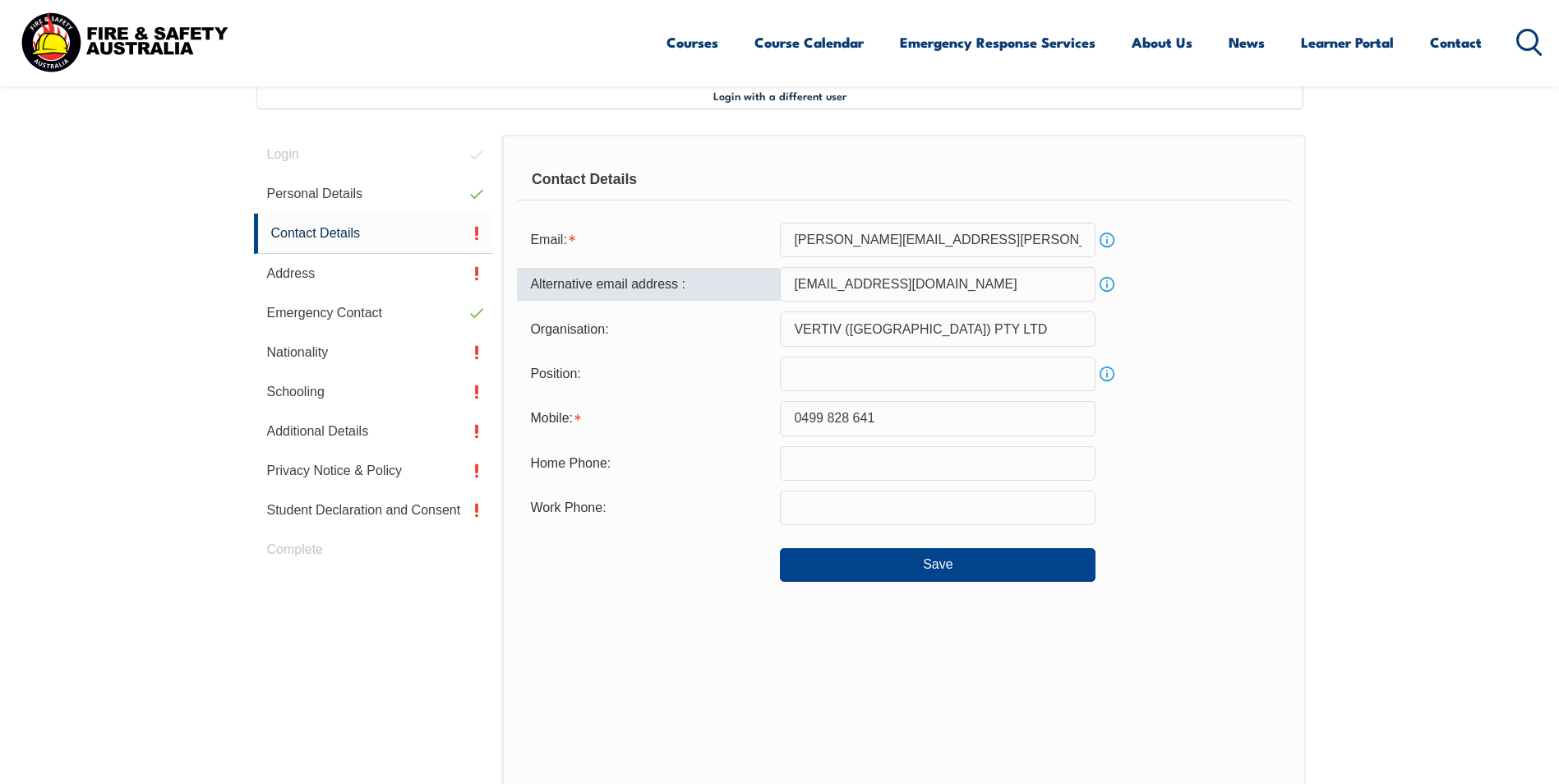
click at [899, 368] on input "text" at bounding box center [938, 374] width 316 height 35
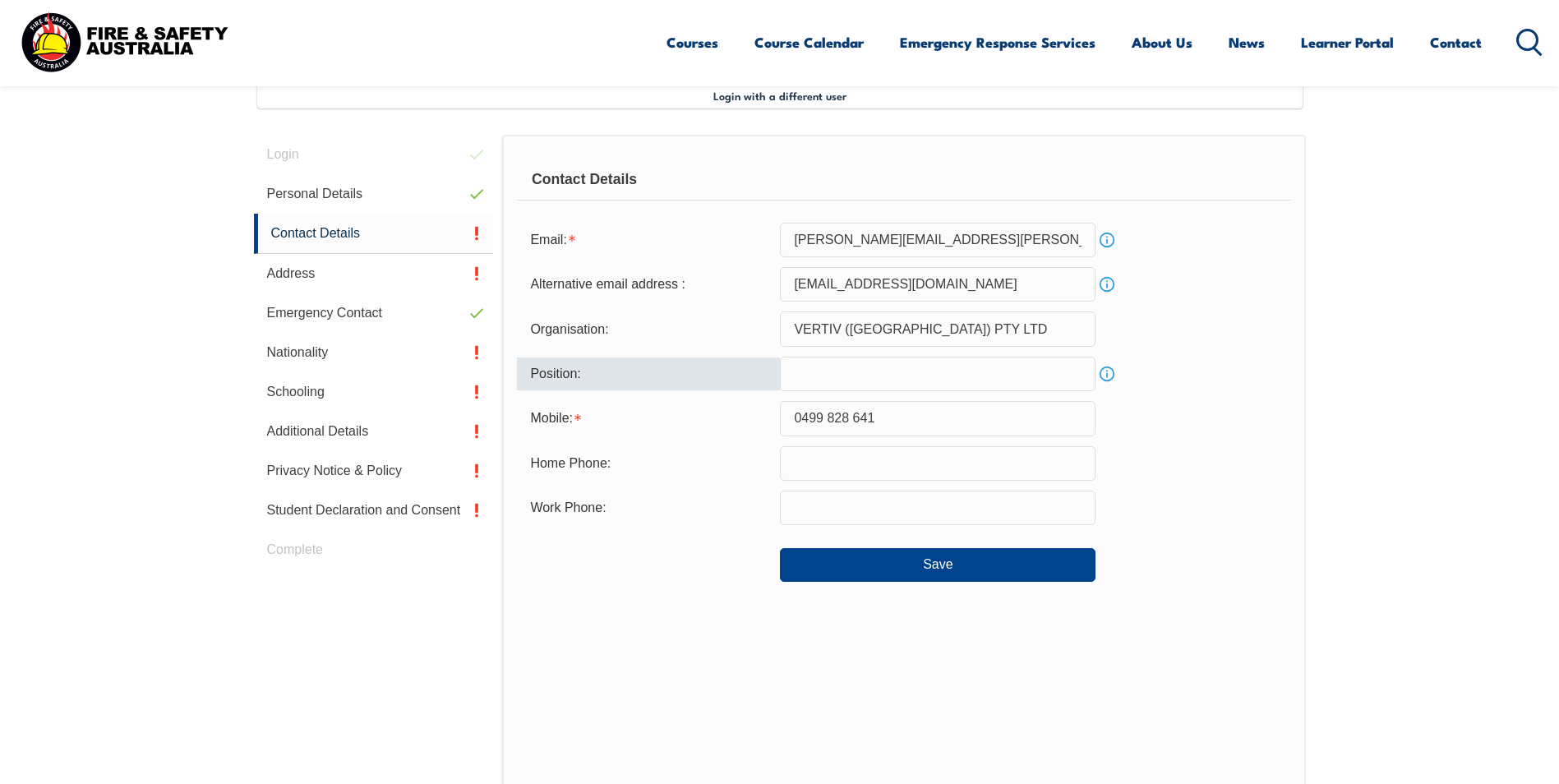
click at [1107, 373] on link "Info" at bounding box center [1107, 374] width 23 height 23
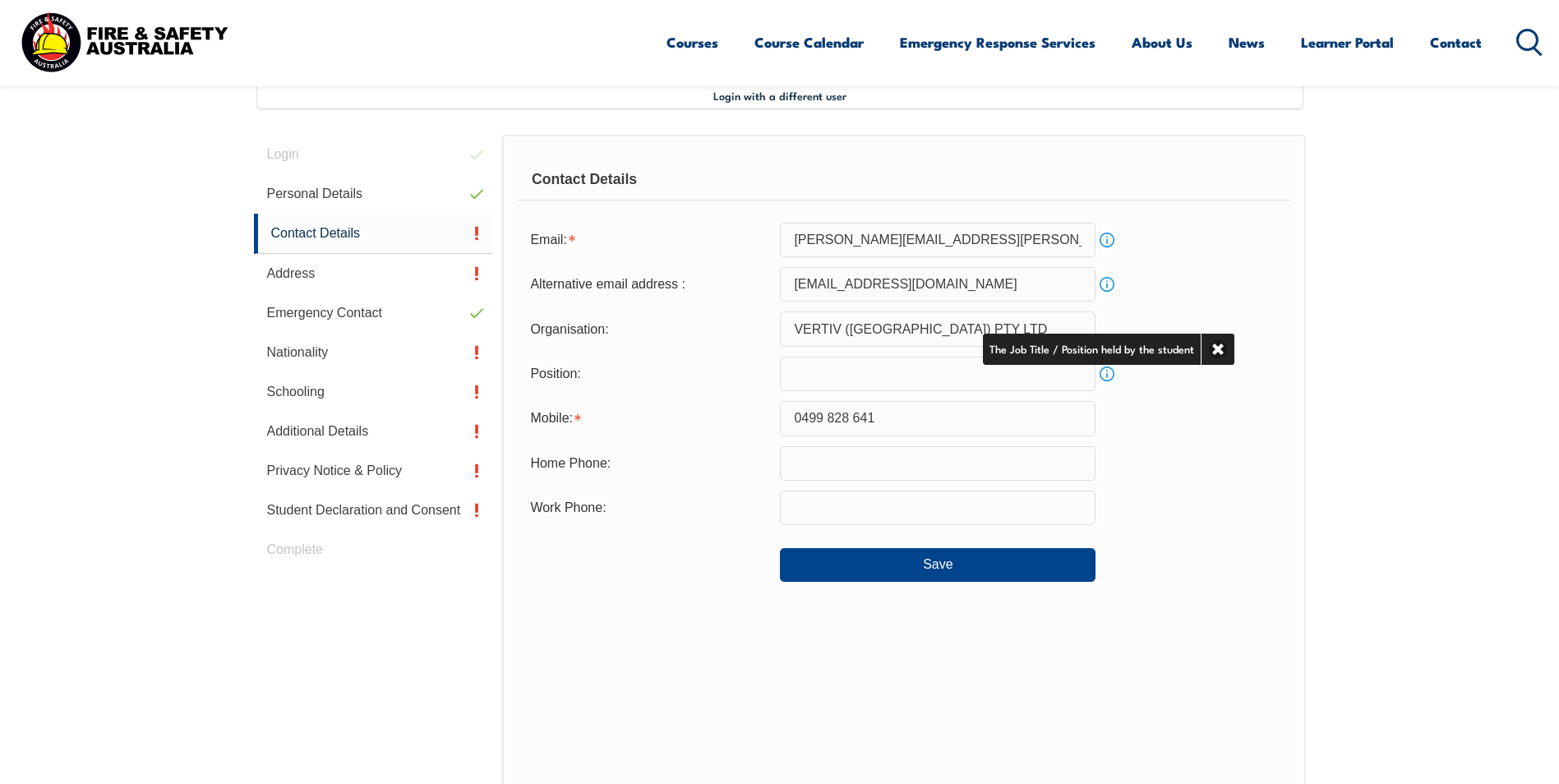
click at [854, 369] on input "text" at bounding box center [938, 374] width 316 height 35
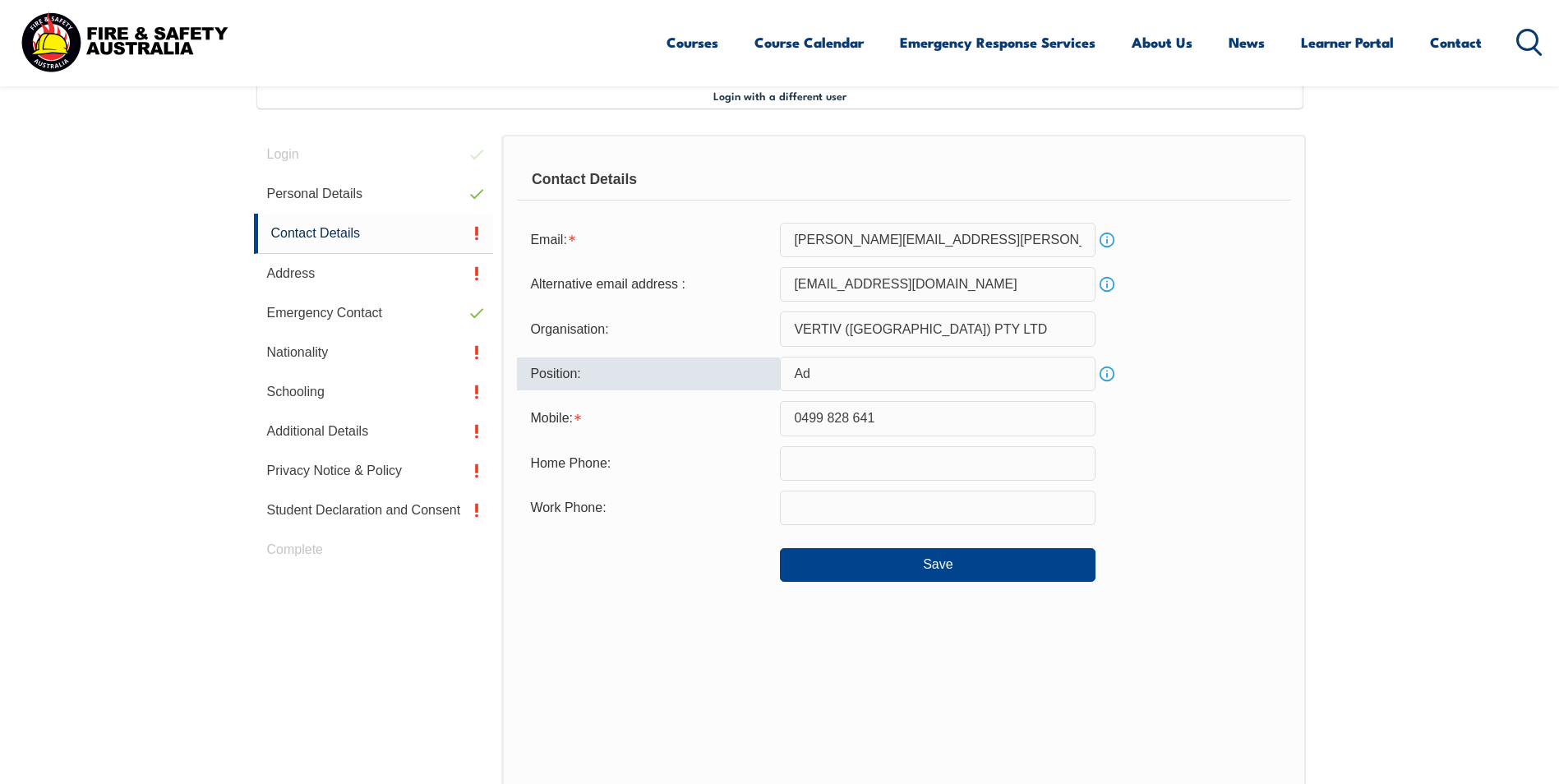
type input "A"
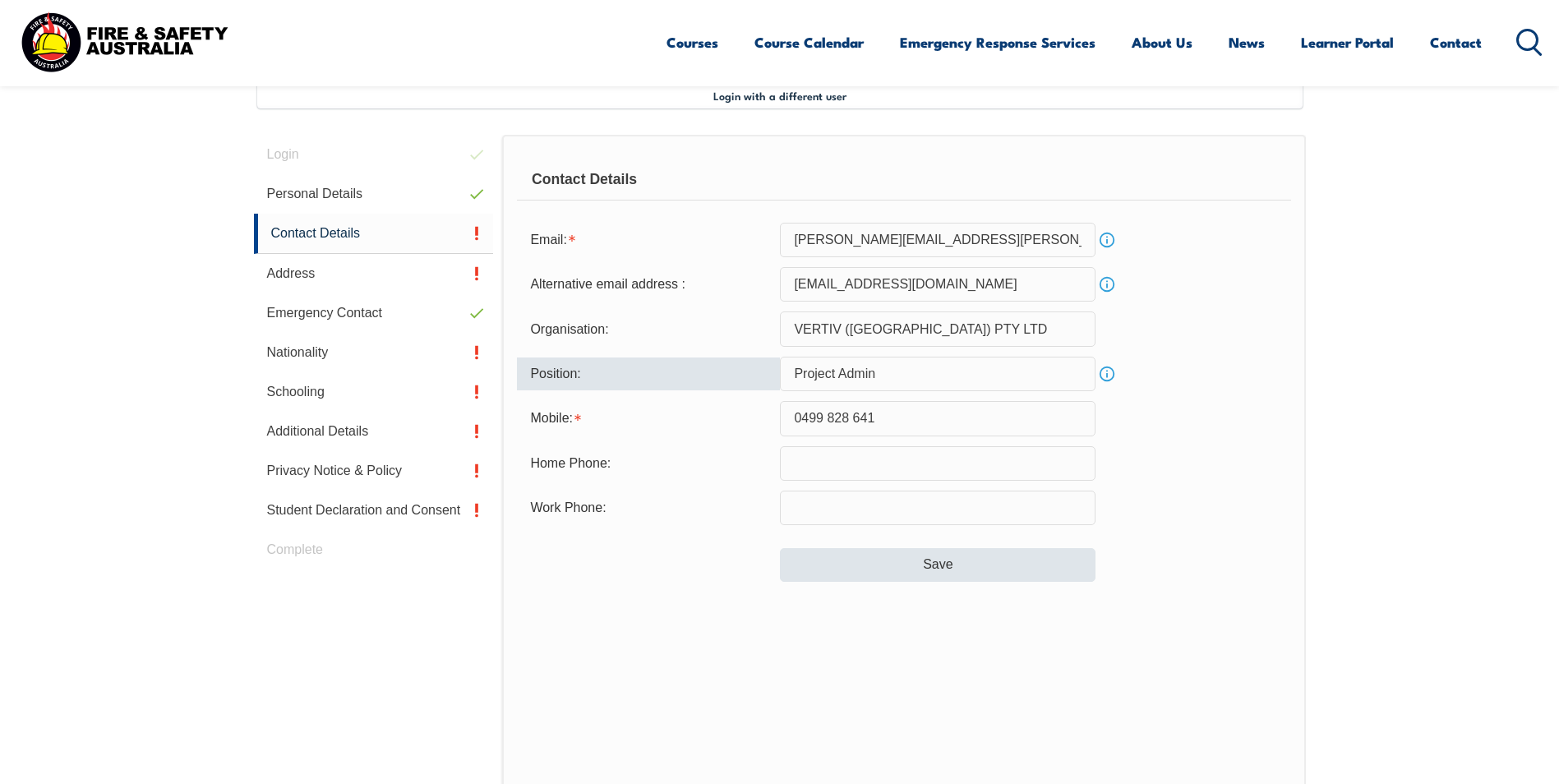
type input "Project Admin"
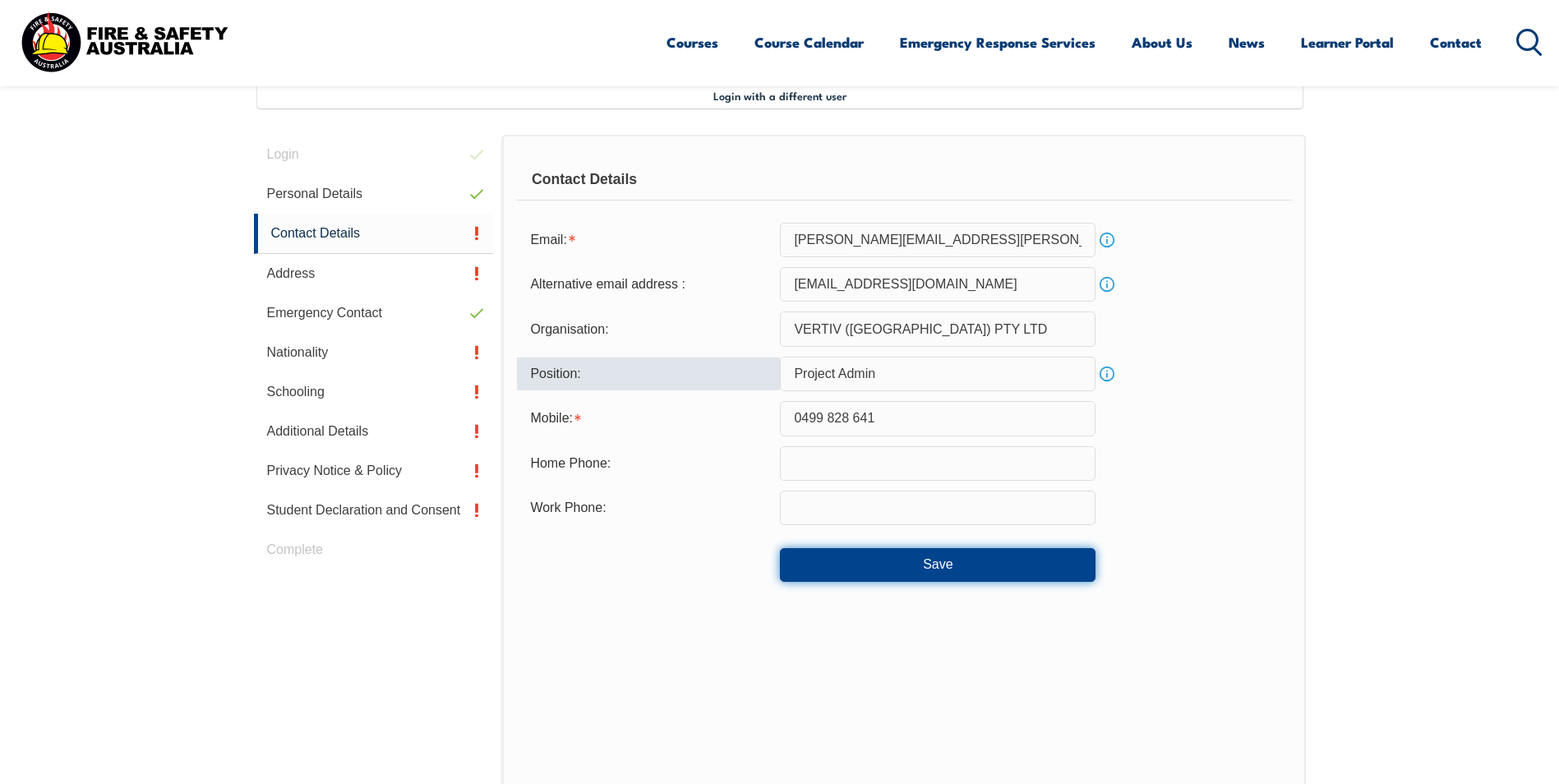
click at [944, 562] on button "Save" at bounding box center [938, 564] width 316 height 33
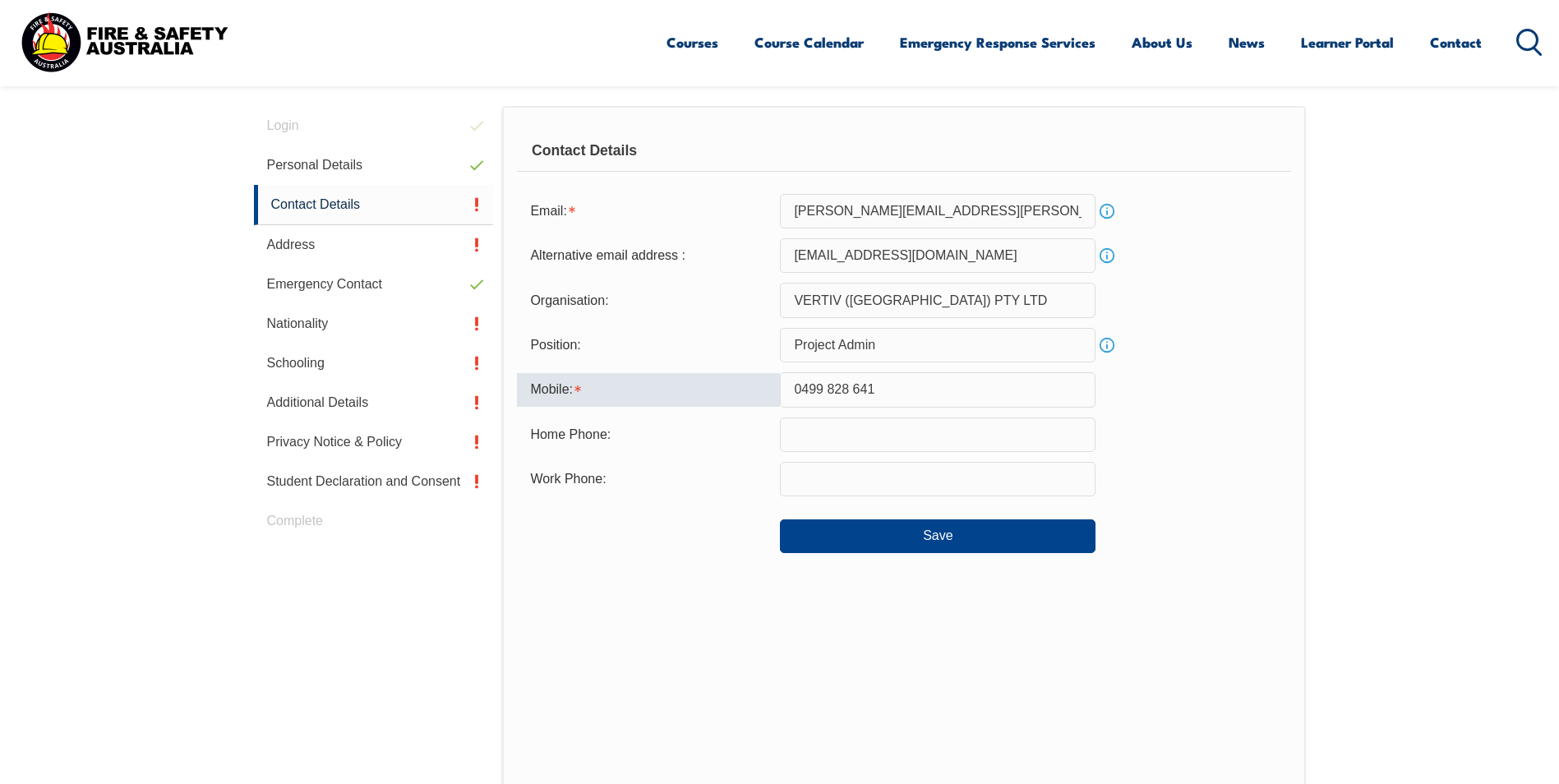
scroll to position [438, 0]
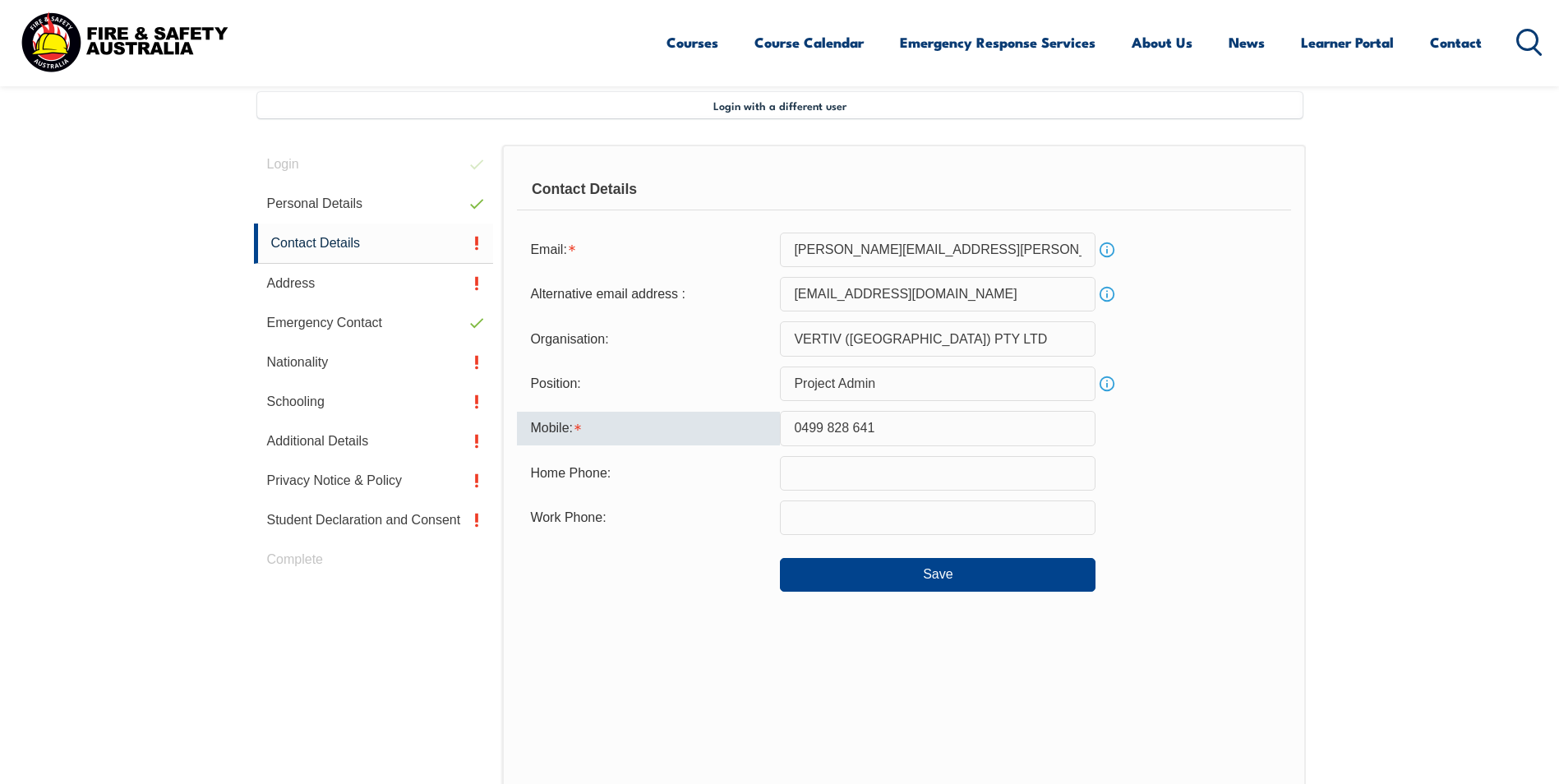
click at [825, 426] on input "0499 828 641" at bounding box center [938, 429] width 316 height 35
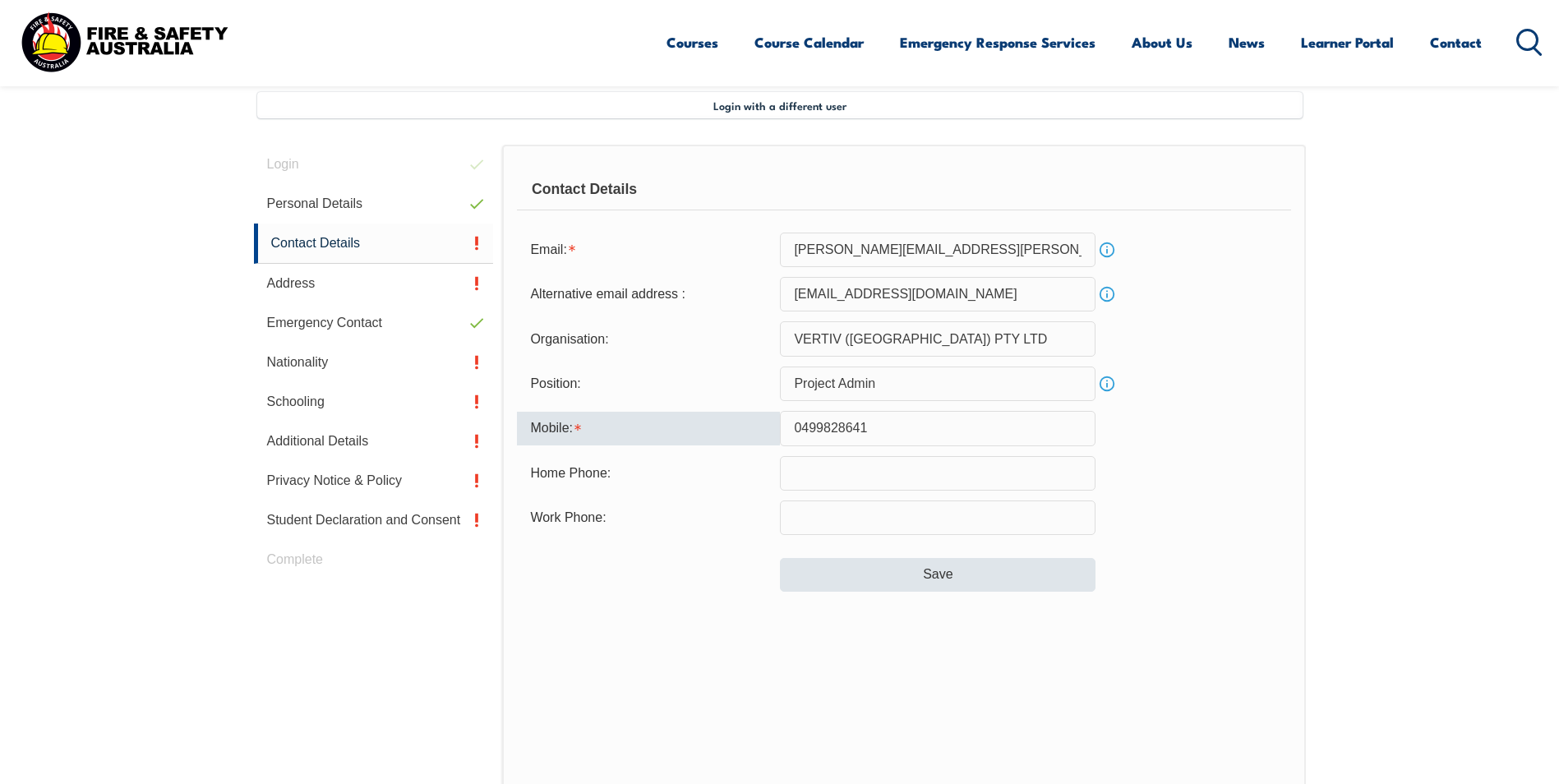
type input "0499828641"
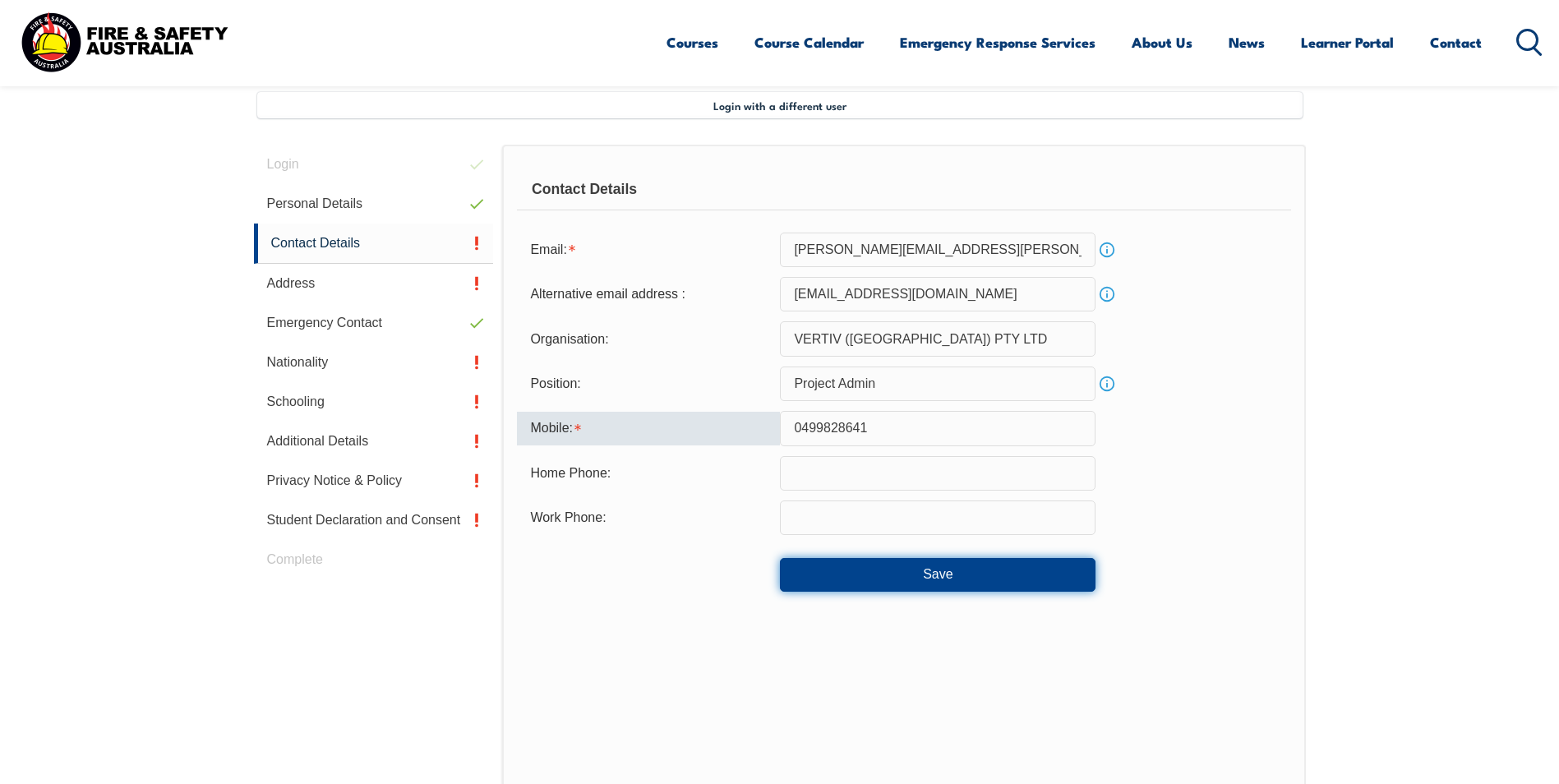
click at [933, 574] on button "Save" at bounding box center [938, 574] width 316 height 33
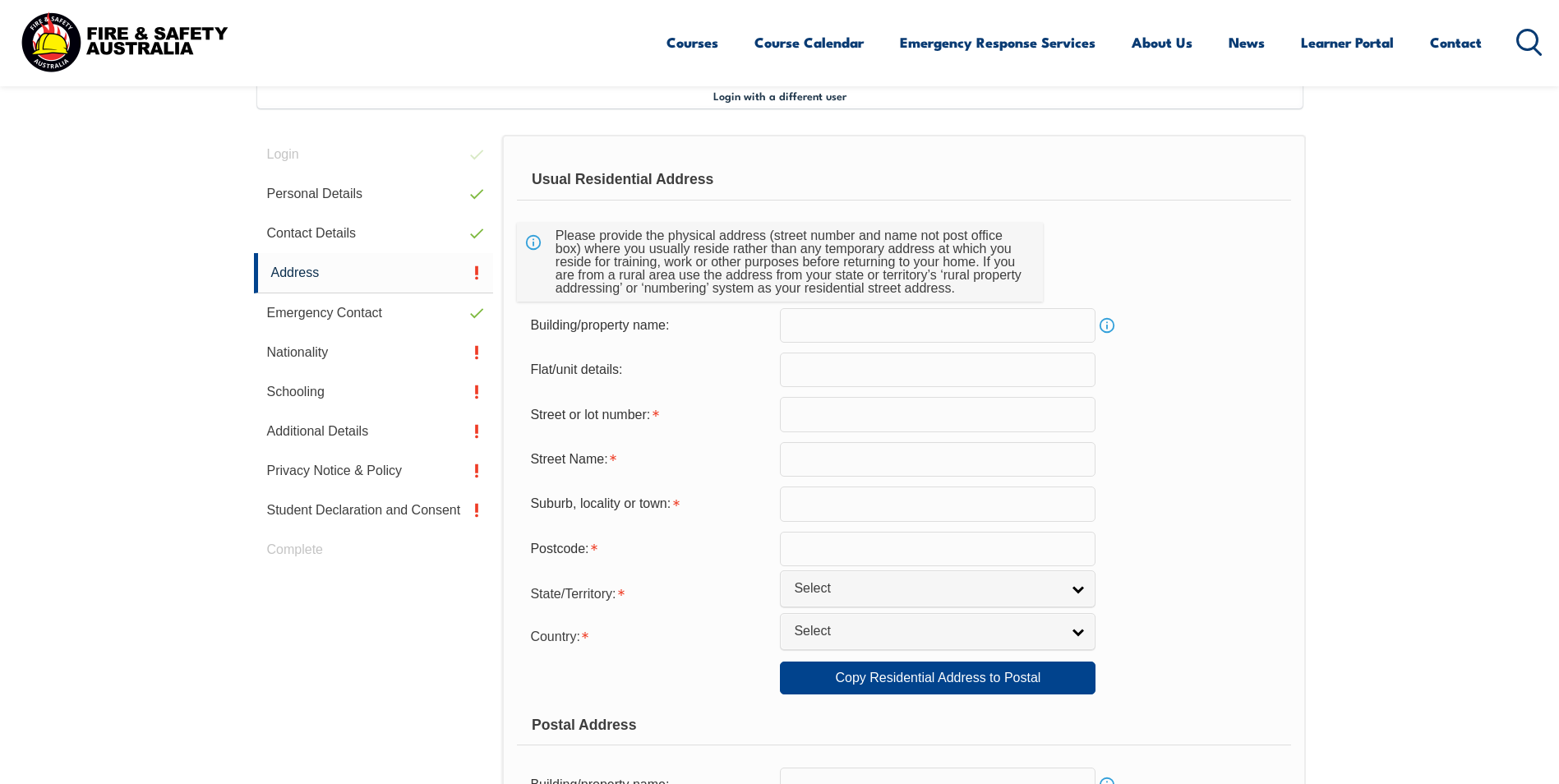
scroll to position [530, 0]
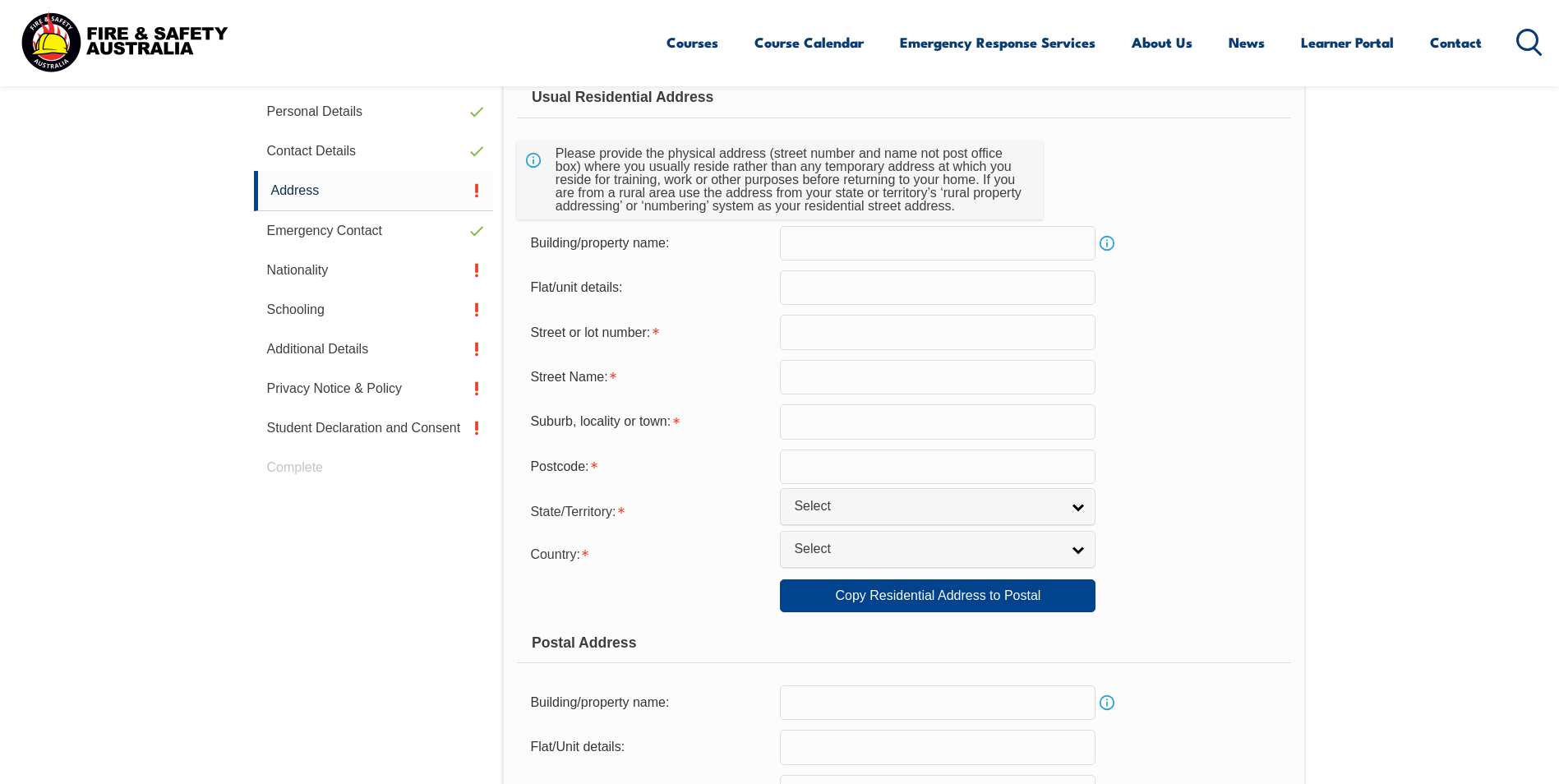
click at [939, 336] on input "text" at bounding box center [938, 332] width 316 height 35
type input "[STREET_ADDRESS]"
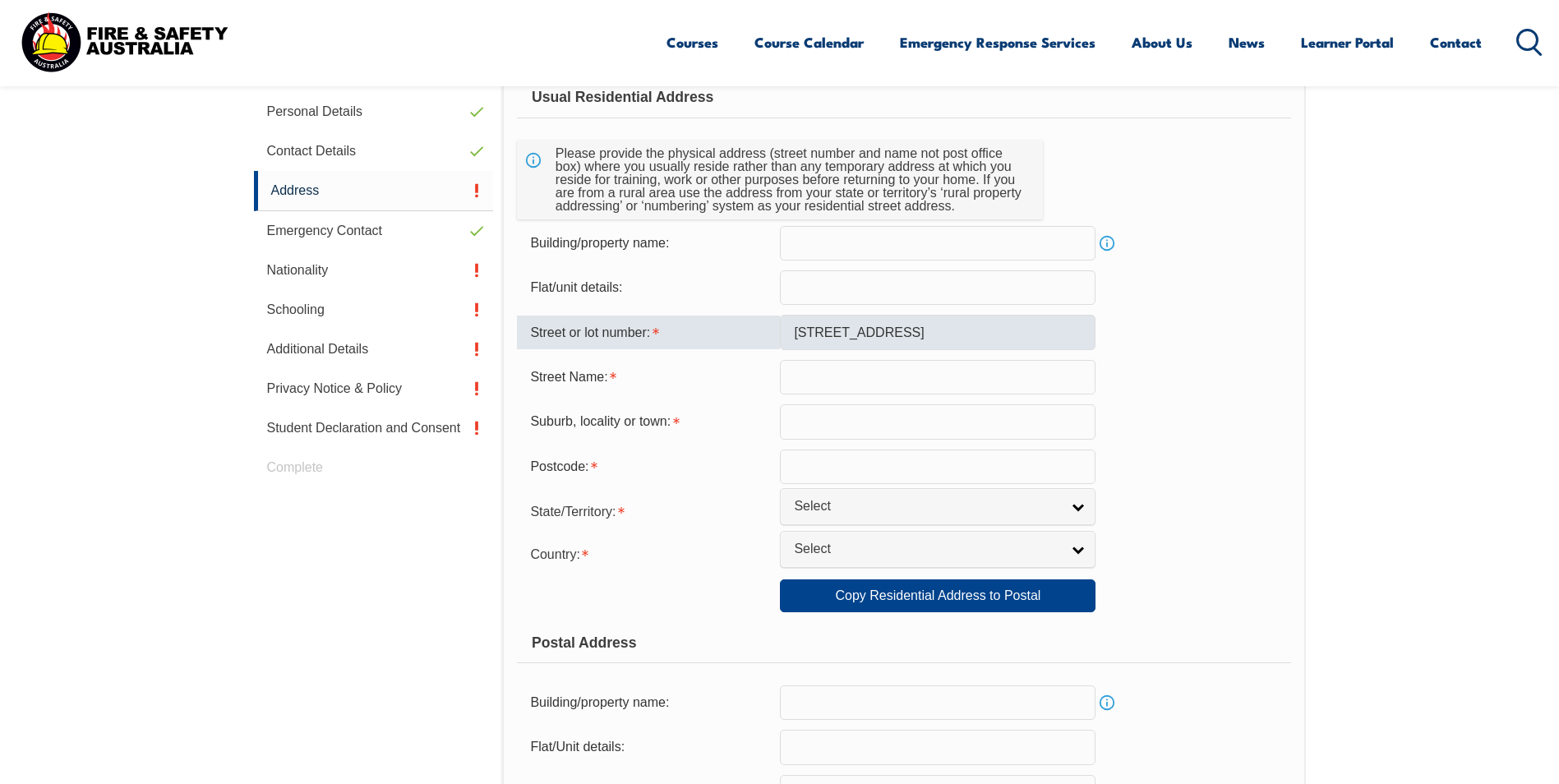
type input "North Rocks"
type input "2151"
select select "1101"
click at [908, 325] on input "[STREET_ADDRESS]" at bounding box center [938, 332] width 316 height 35
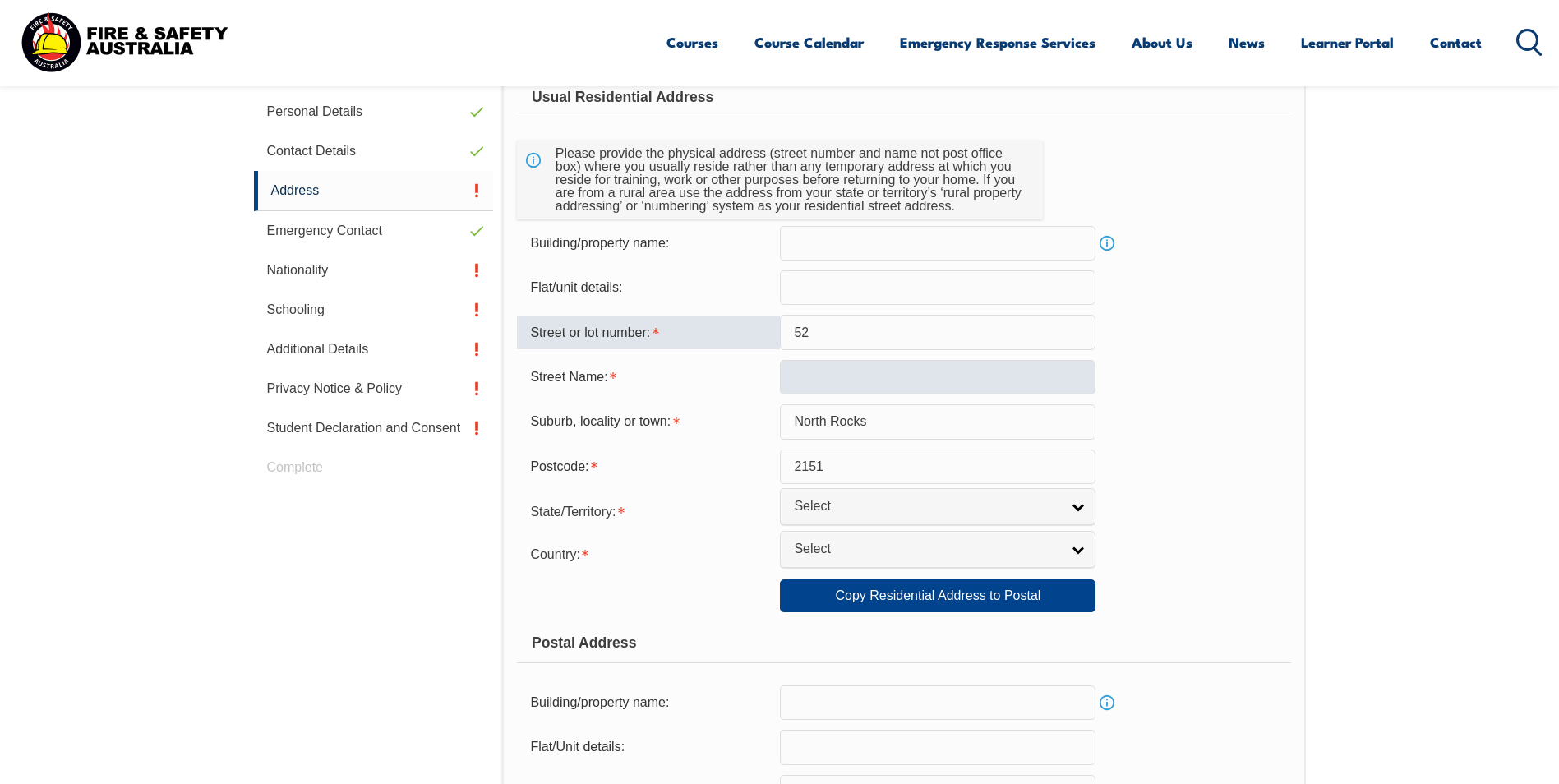
type input "52"
click at [801, 377] on input "text" at bounding box center [938, 378] width 316 height 35
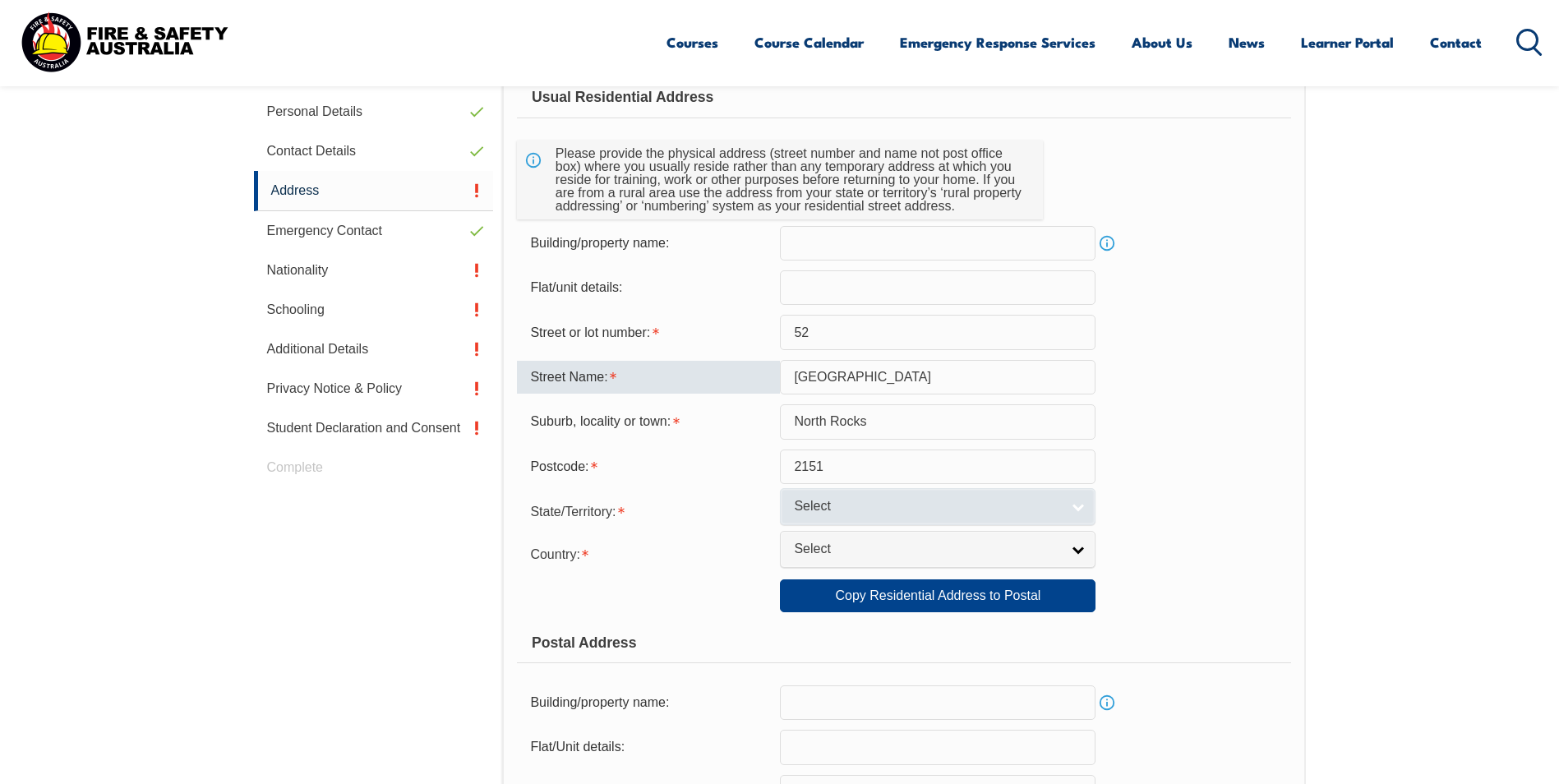
type input "[GEOGRAPHIC_DATA]"
click at [981, 511] on span "Select" at bounding box center [927, 506] width 267 height 17
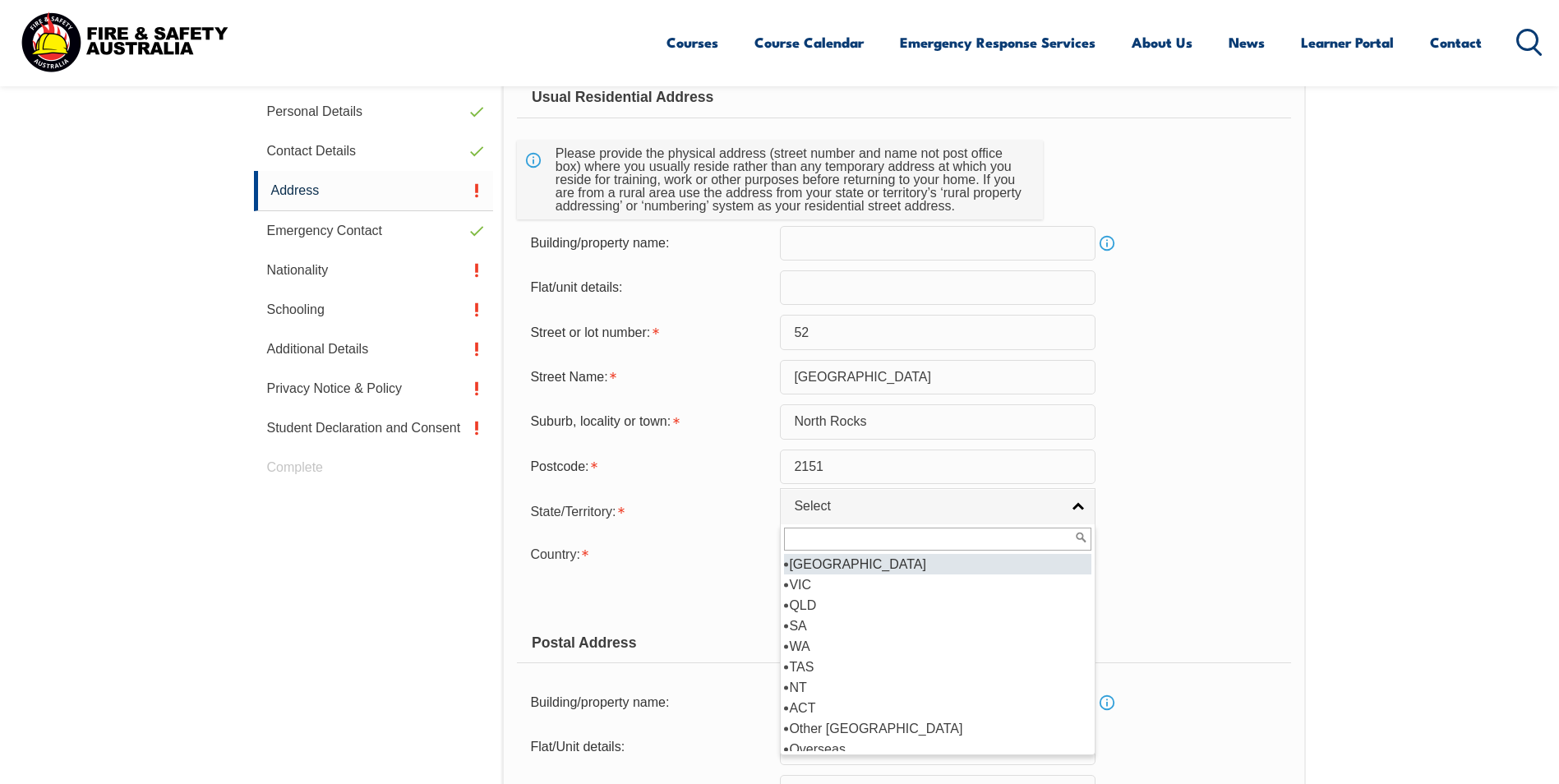
click at [912, 564] on li "[GEOGRAPHIC_DATA]" at bounding box center [938, 564] width 308 height 21
select select "[GEOGRAPHIC_DATA]"
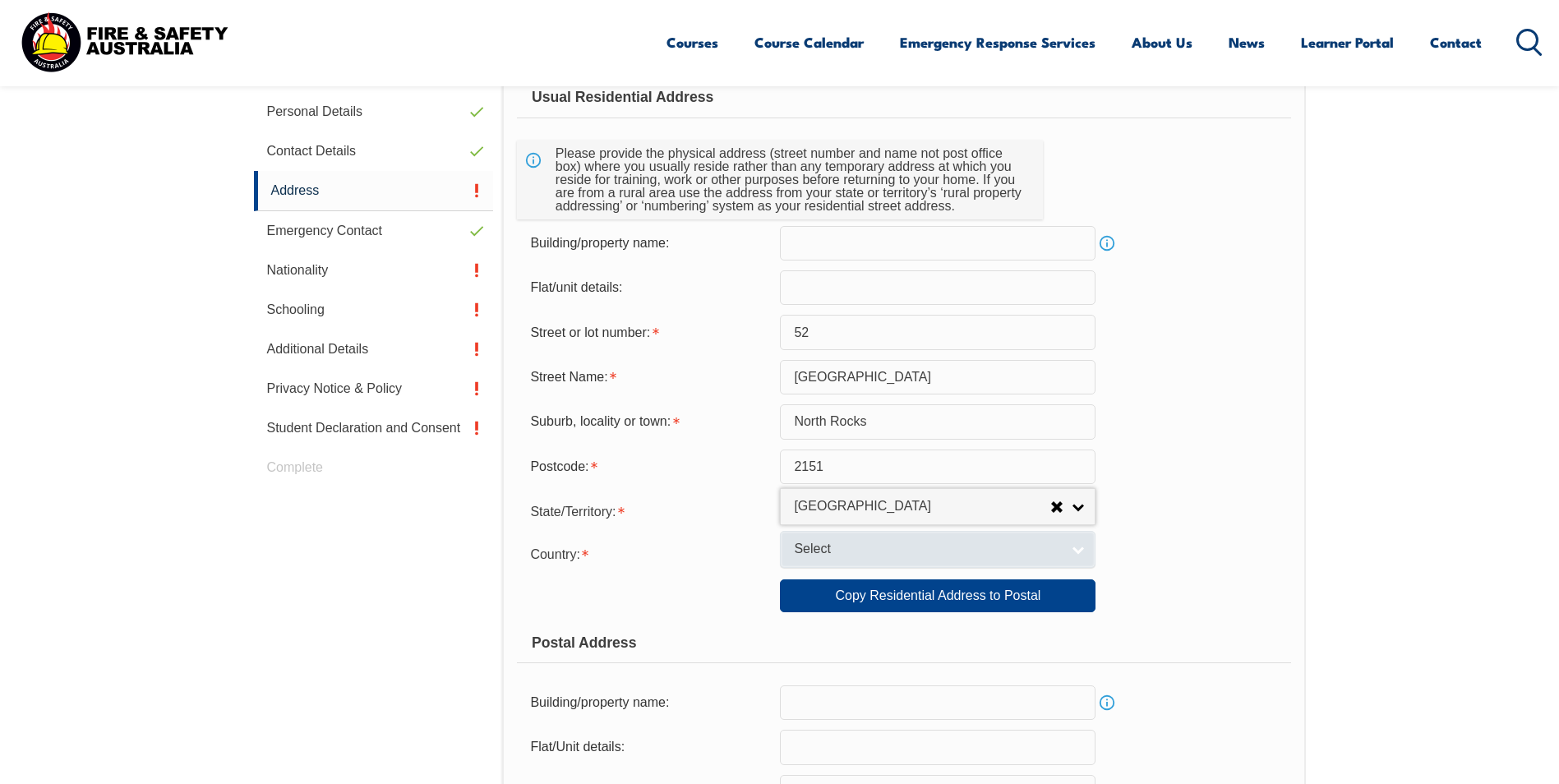
click at [912, 559] on link "Select" at bounding box center [938, 549] width 316 height 37
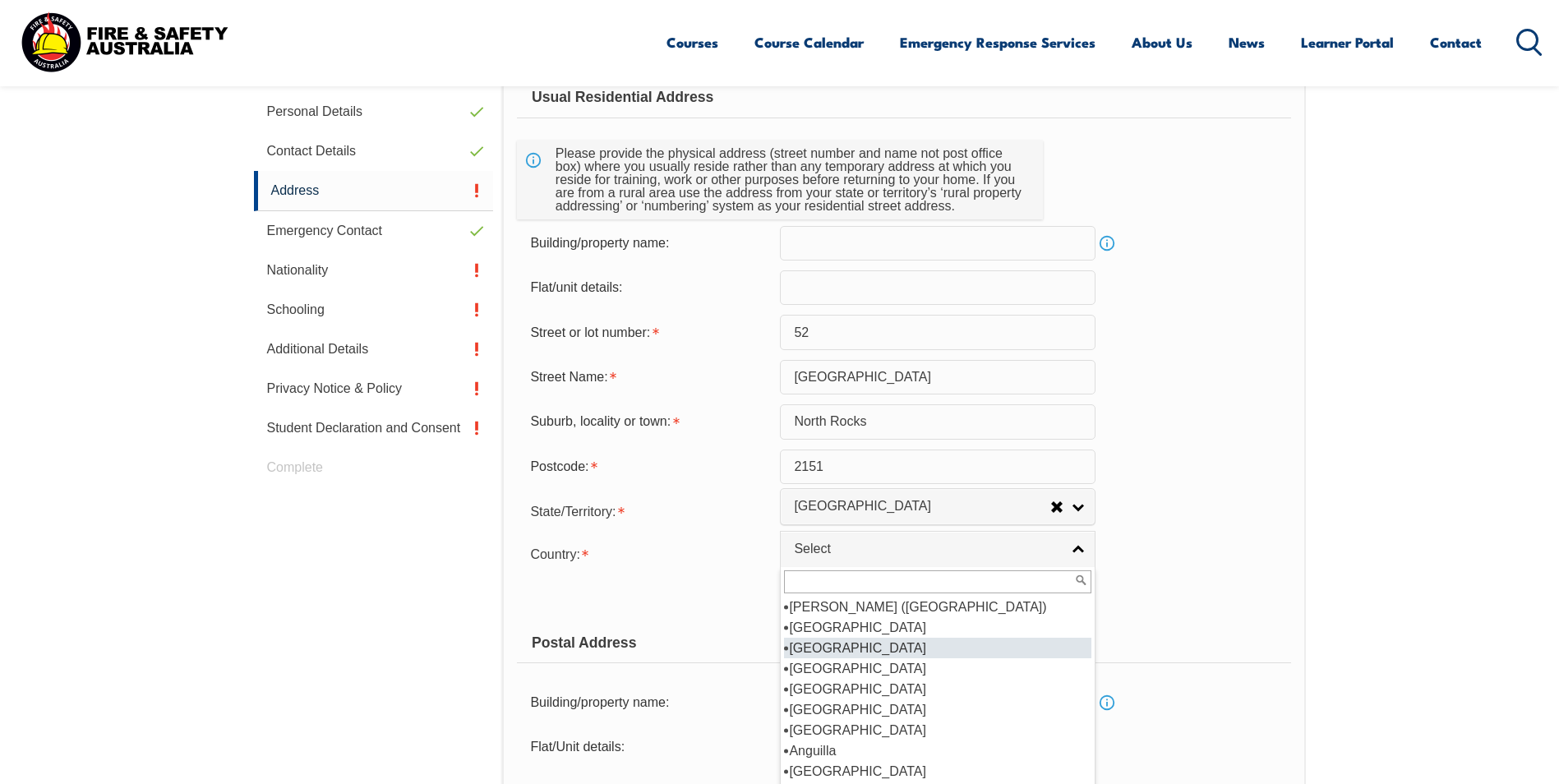
scroll to position [165, 0]
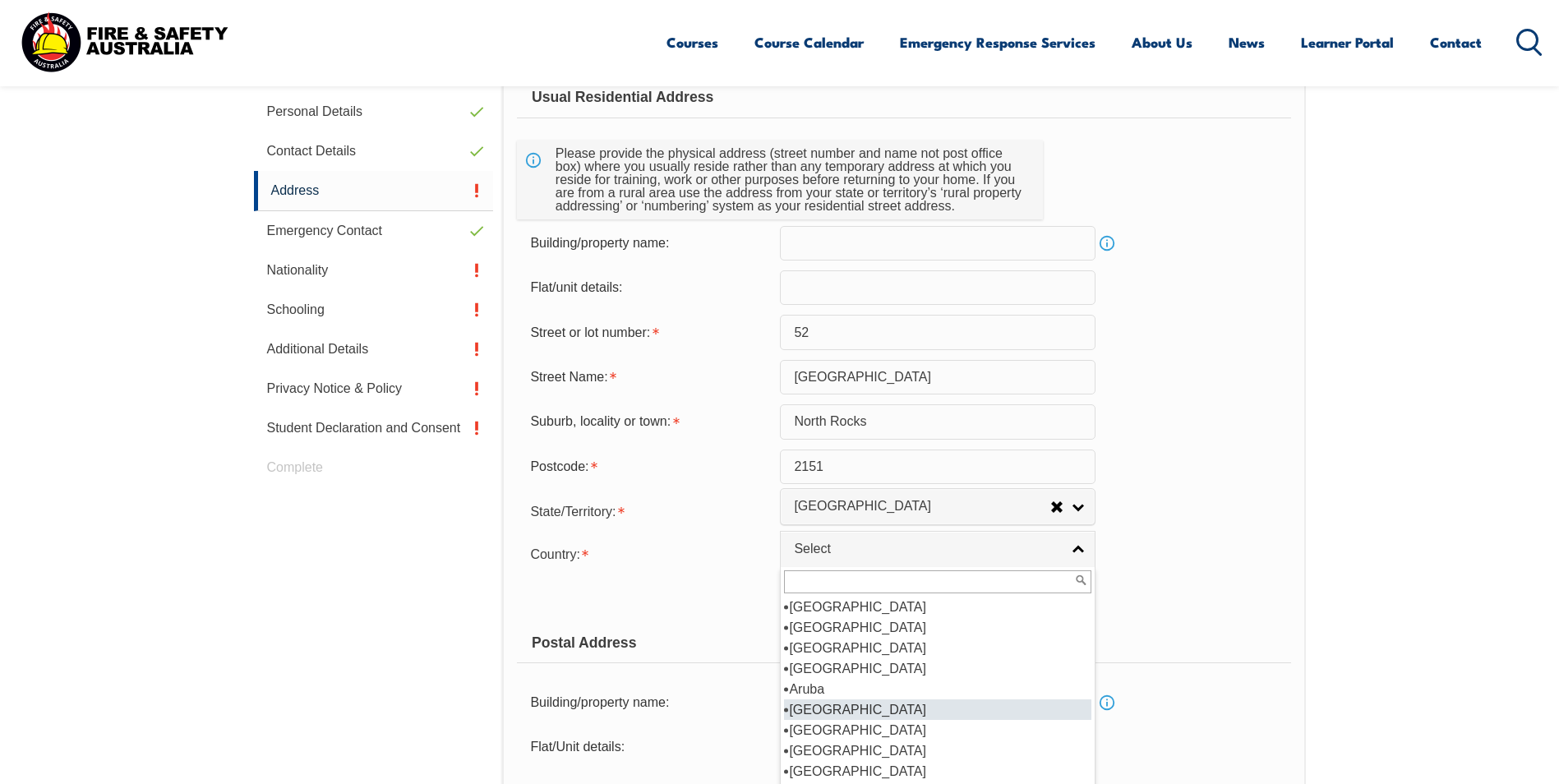
click at [870, 705] on li "[GEOGRAPHIC_DATA]" at bounding box center [938, 709] width 308 height 21
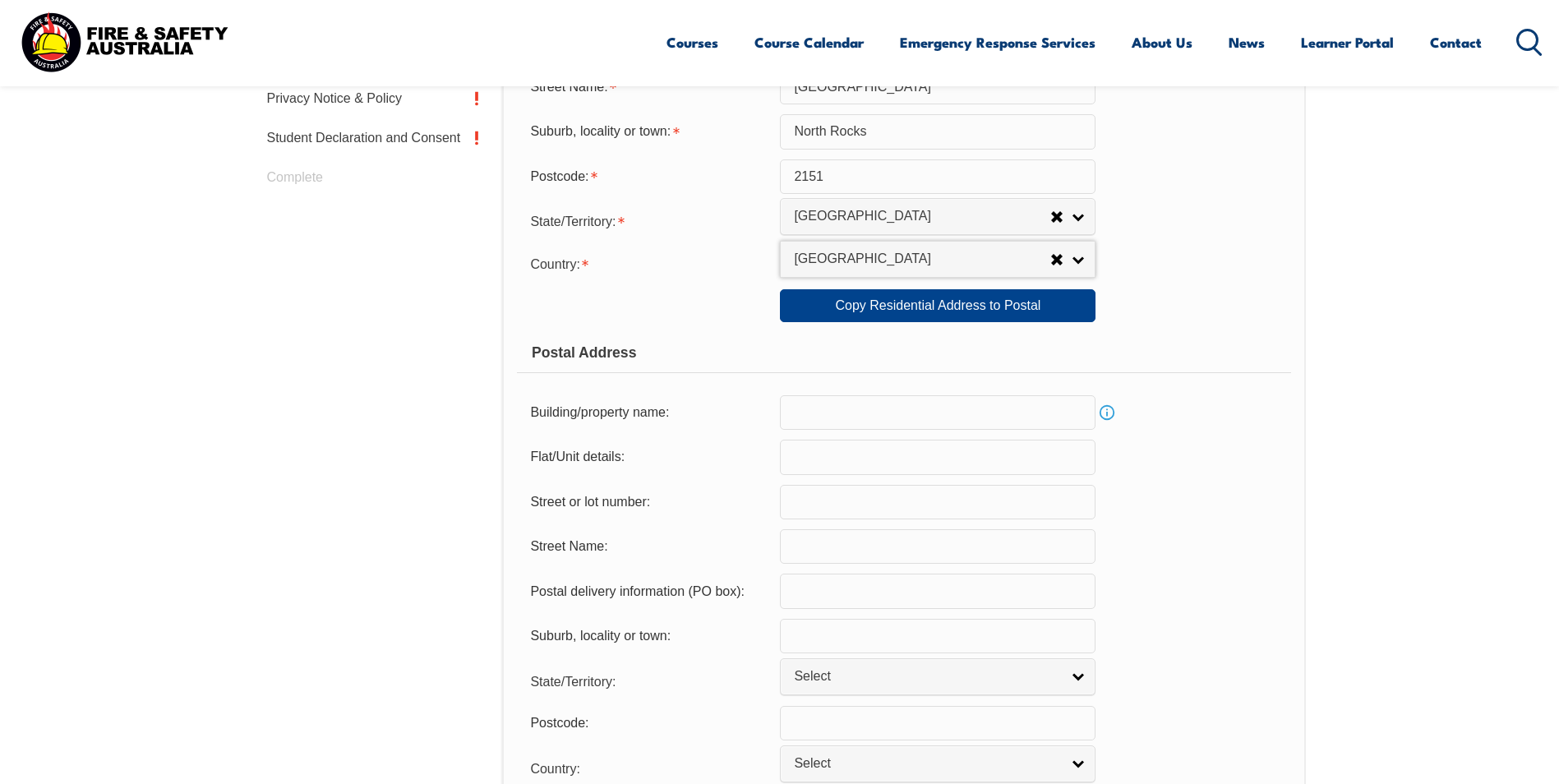
scroll to position [859, 0]
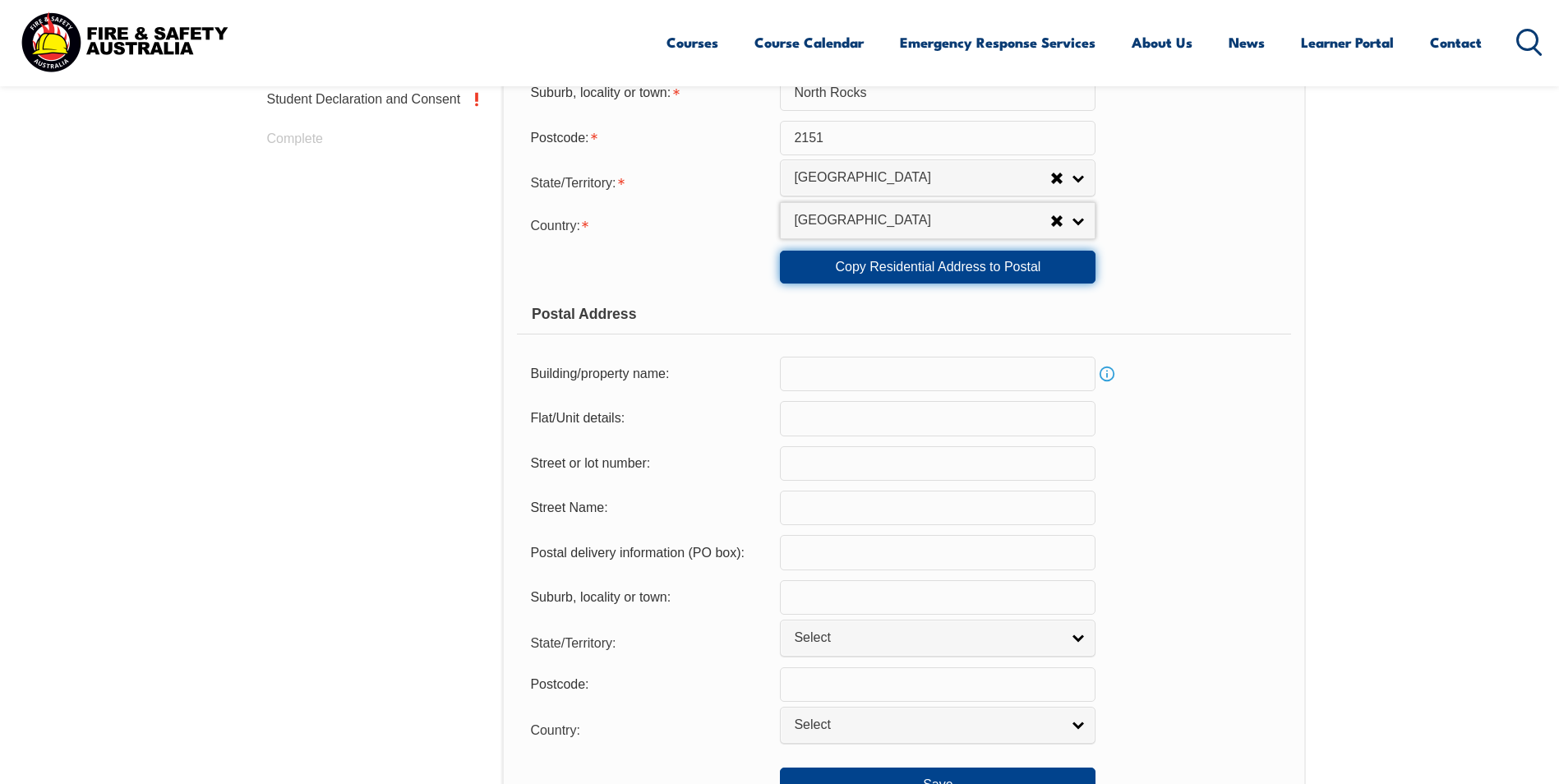
click at [924, 280] on link "Copy Residential Address to Postal" at bounding box center [938, 267] width 316 height 33
type input "52"
type input "[GEOGRAPHIC_DATA]"
type input "North Rocks"
select select "[GEOGRAPHIC_DATA]"
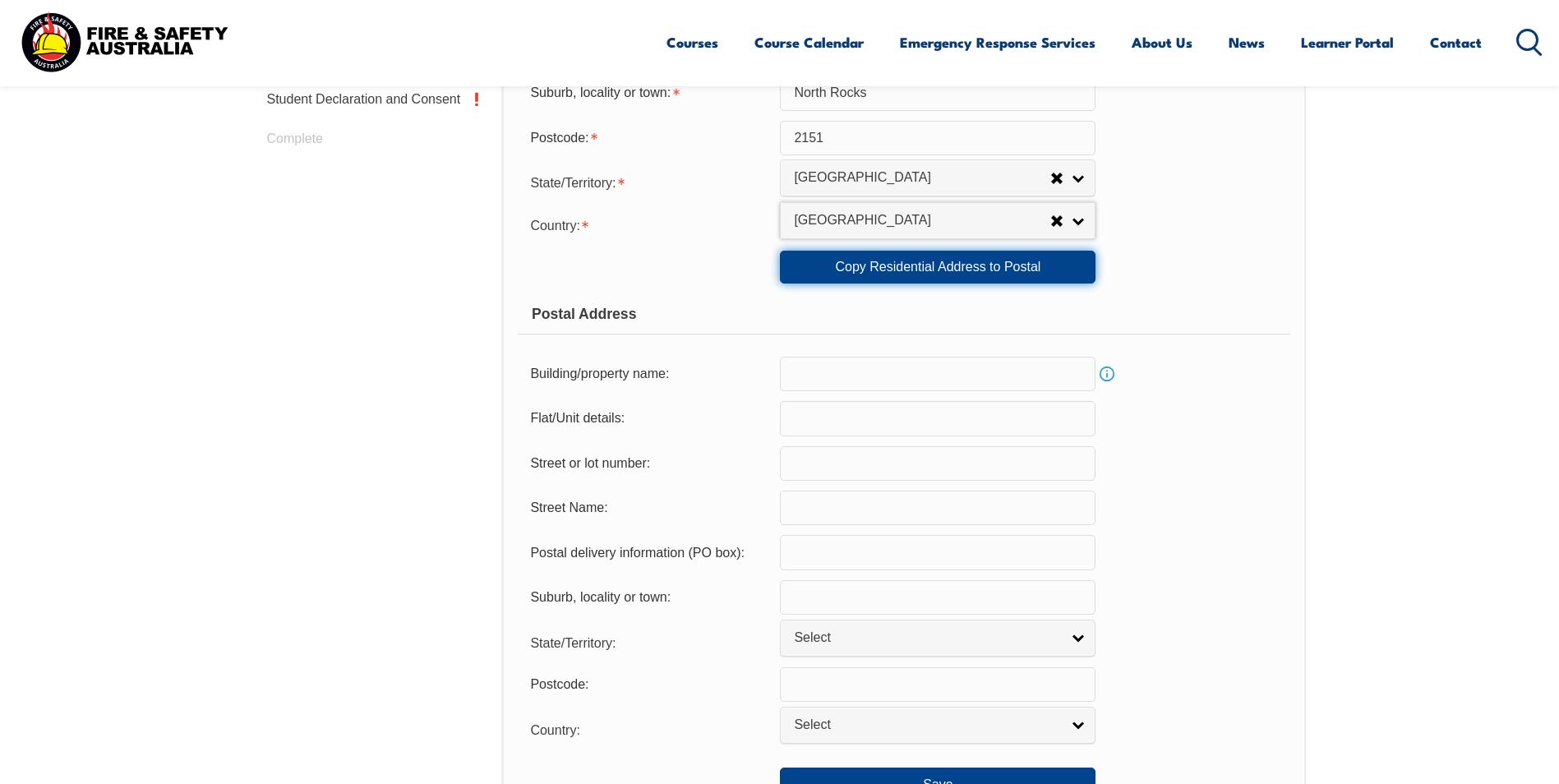
type input "2151"
select select "1101"
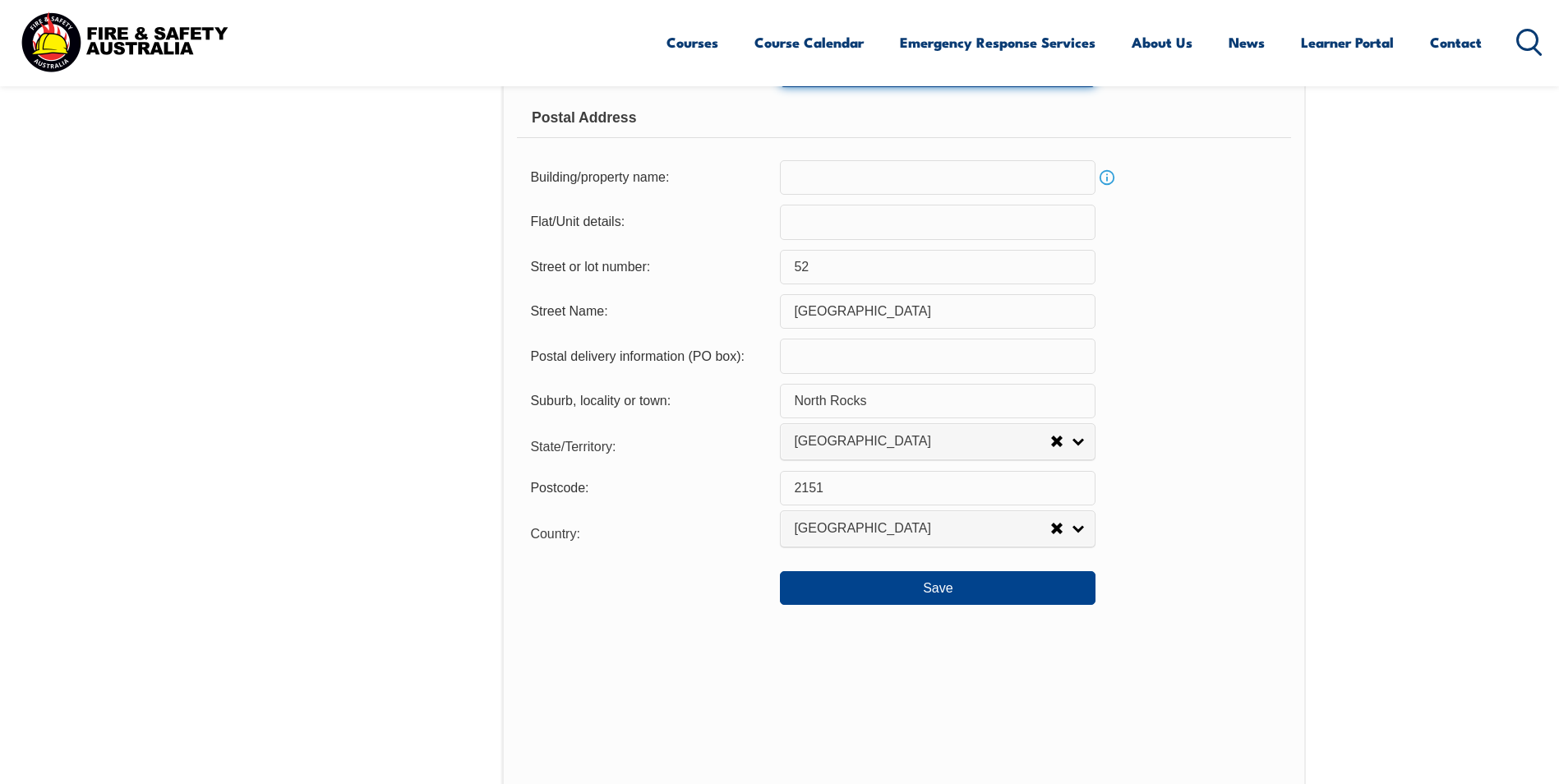
scroll to position [1106, 0]
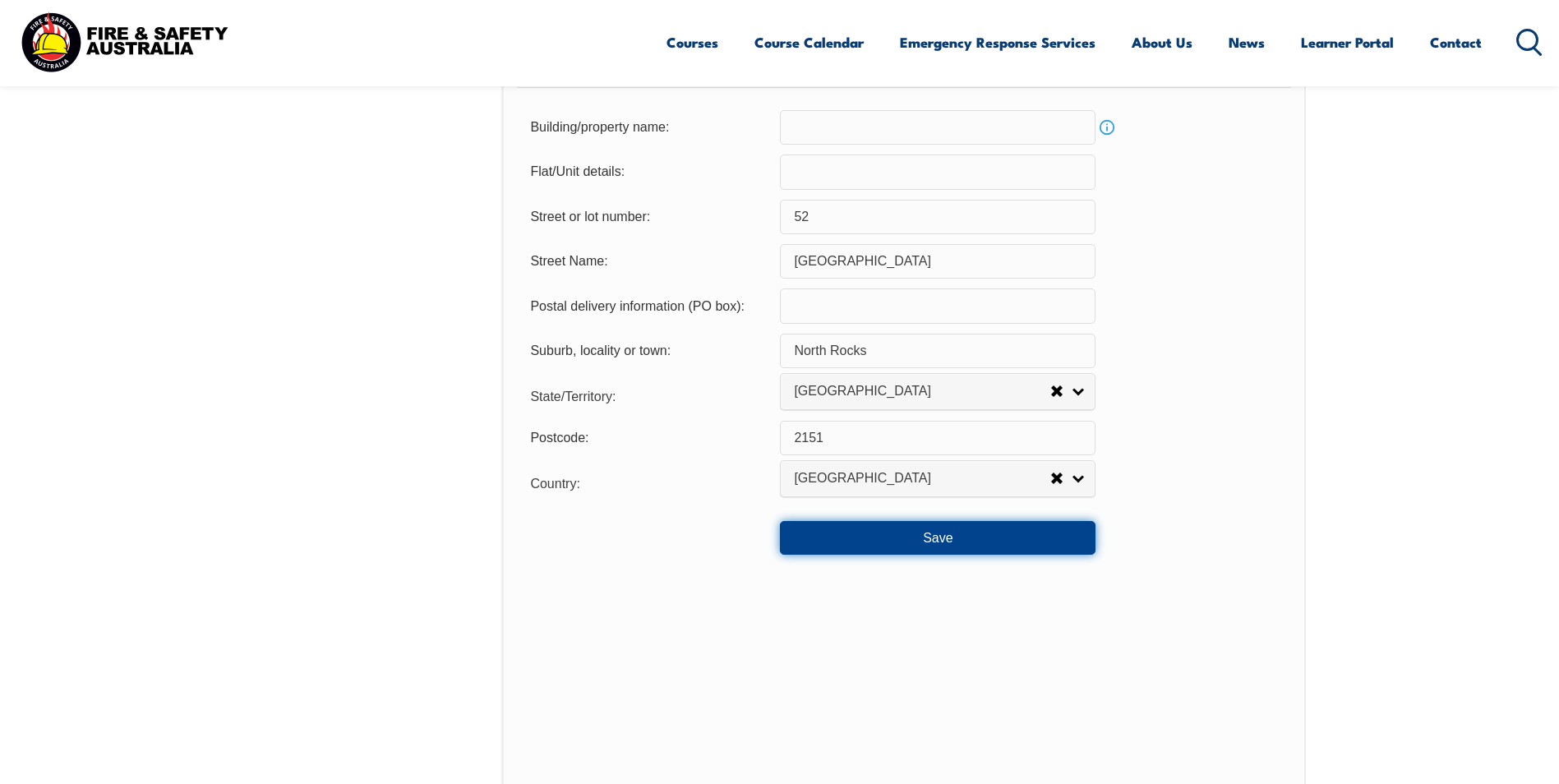
click at [945, 548] on button "Save" at bounding box center [938, 537] width 316 height 33
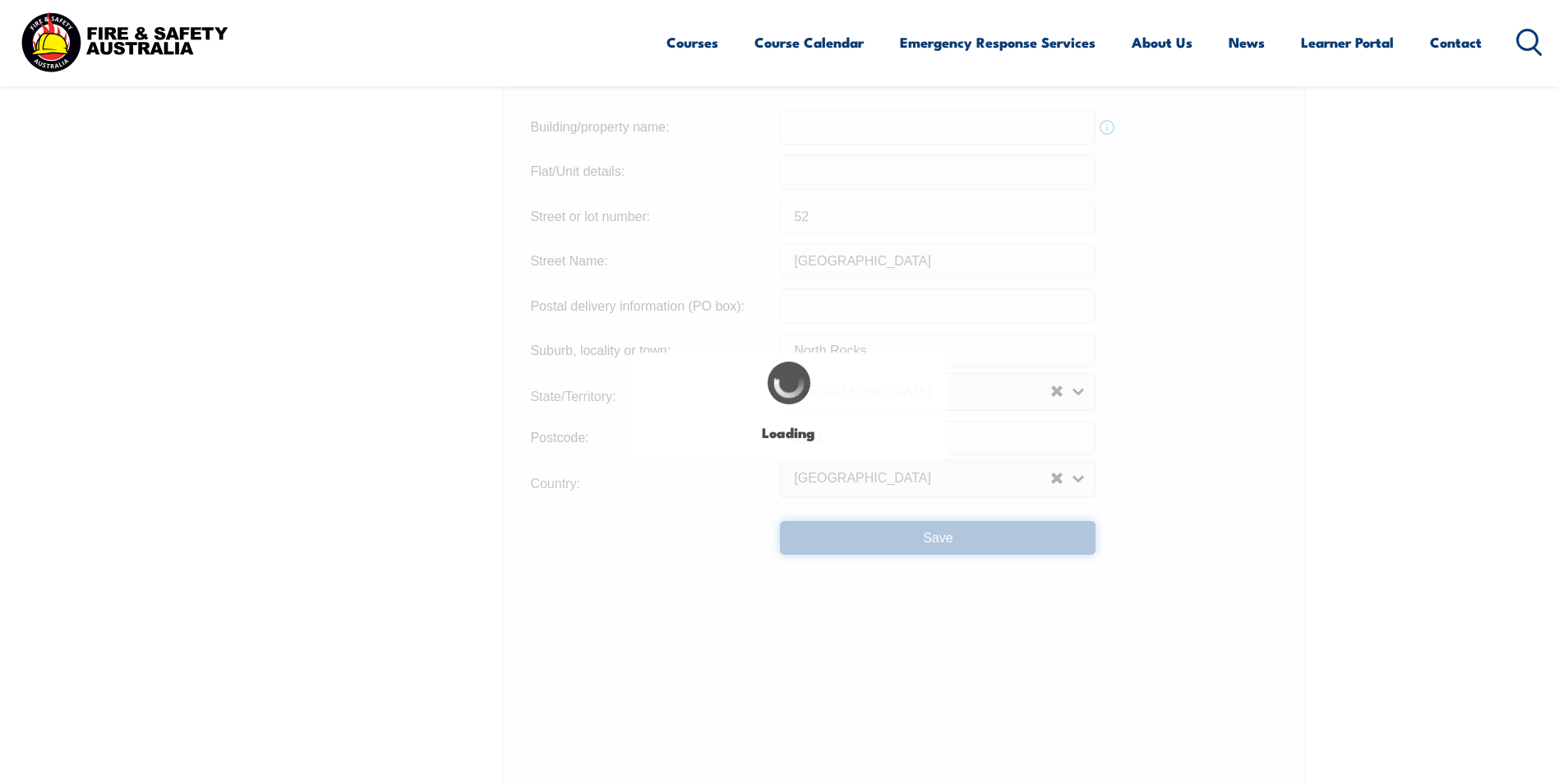
type input "52"
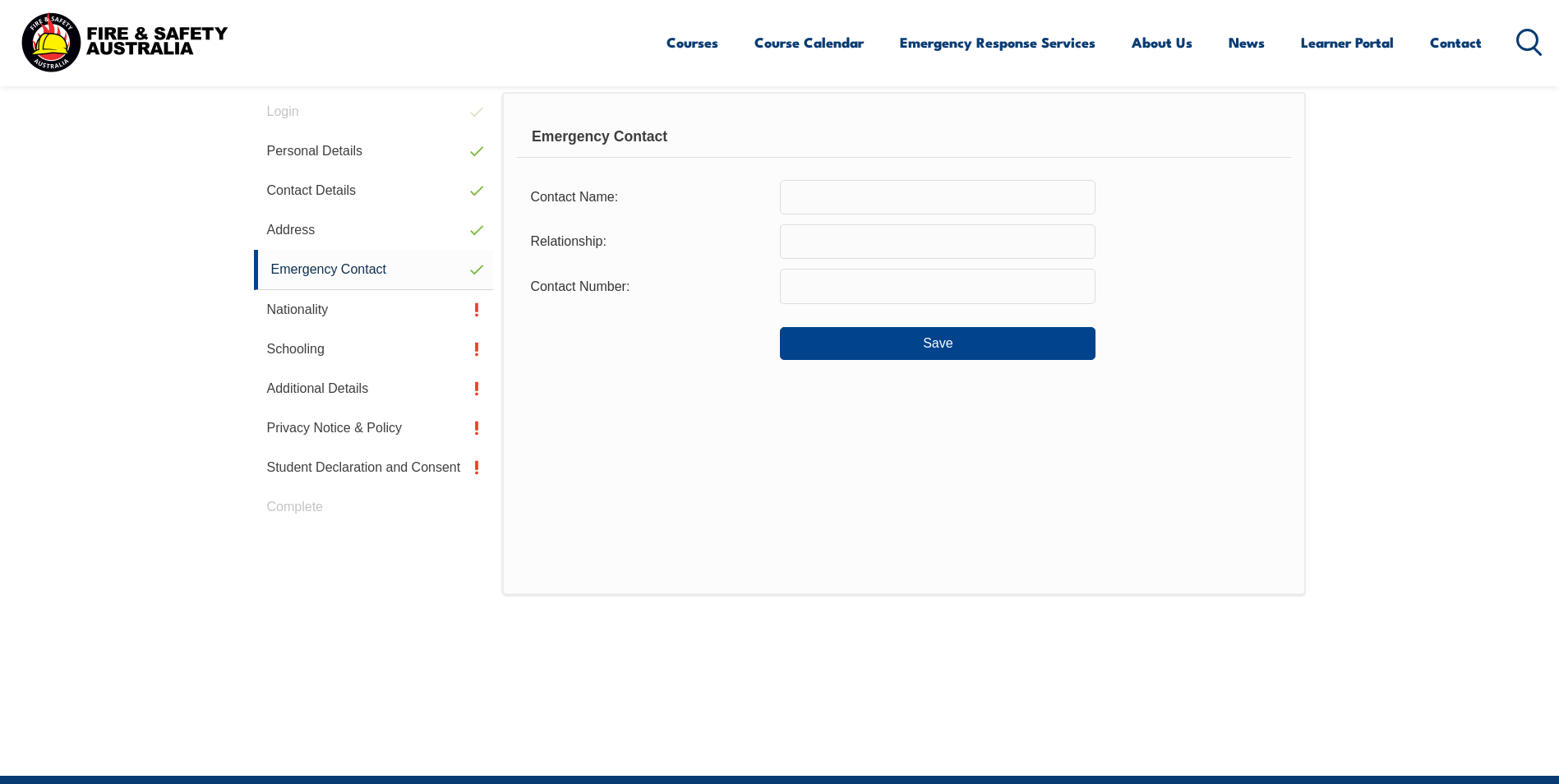
scroll to position [448, 0]
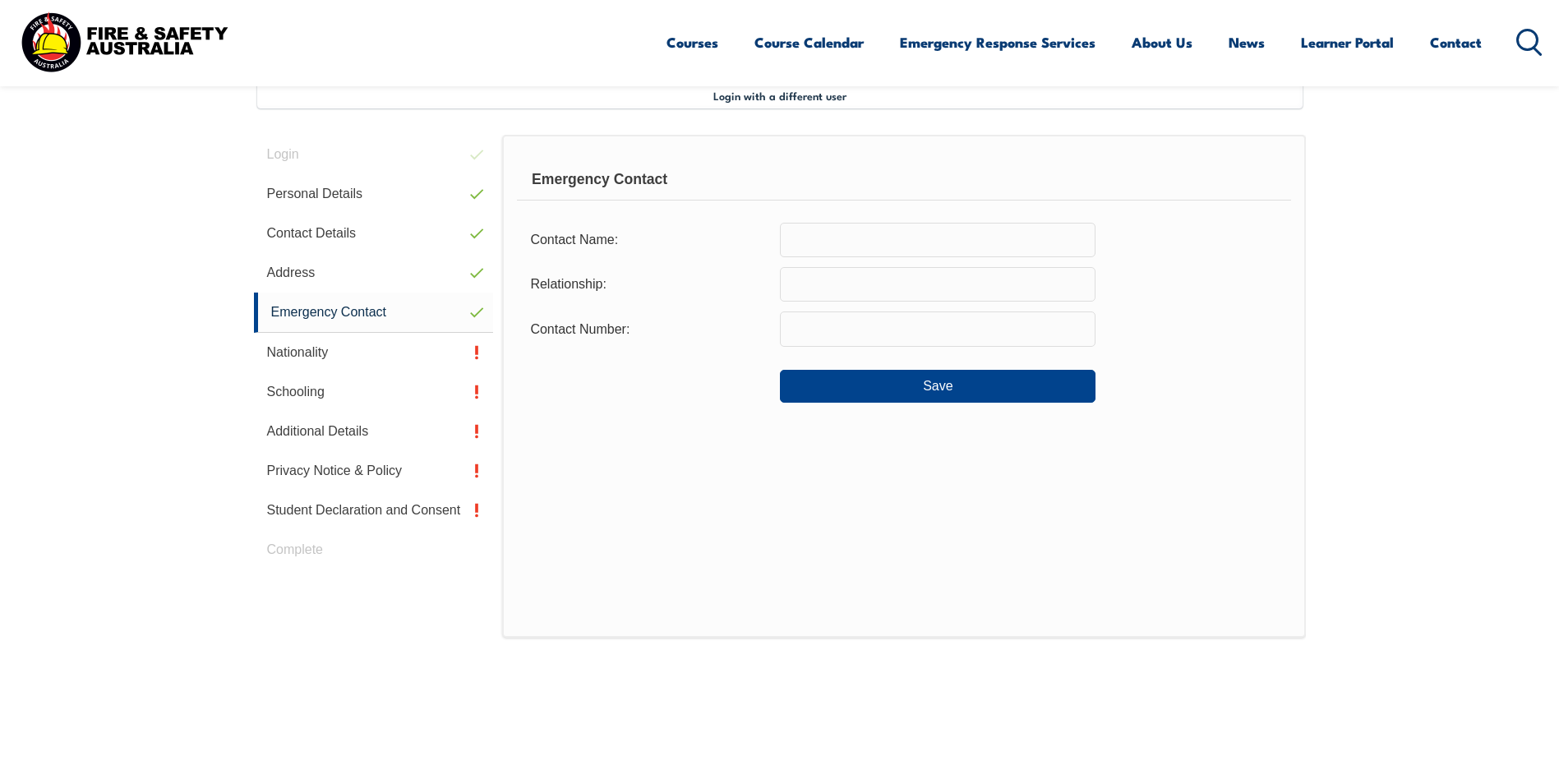
click at [884, 248] on input "text" at bounding box center [938, 240] width 316 height 35
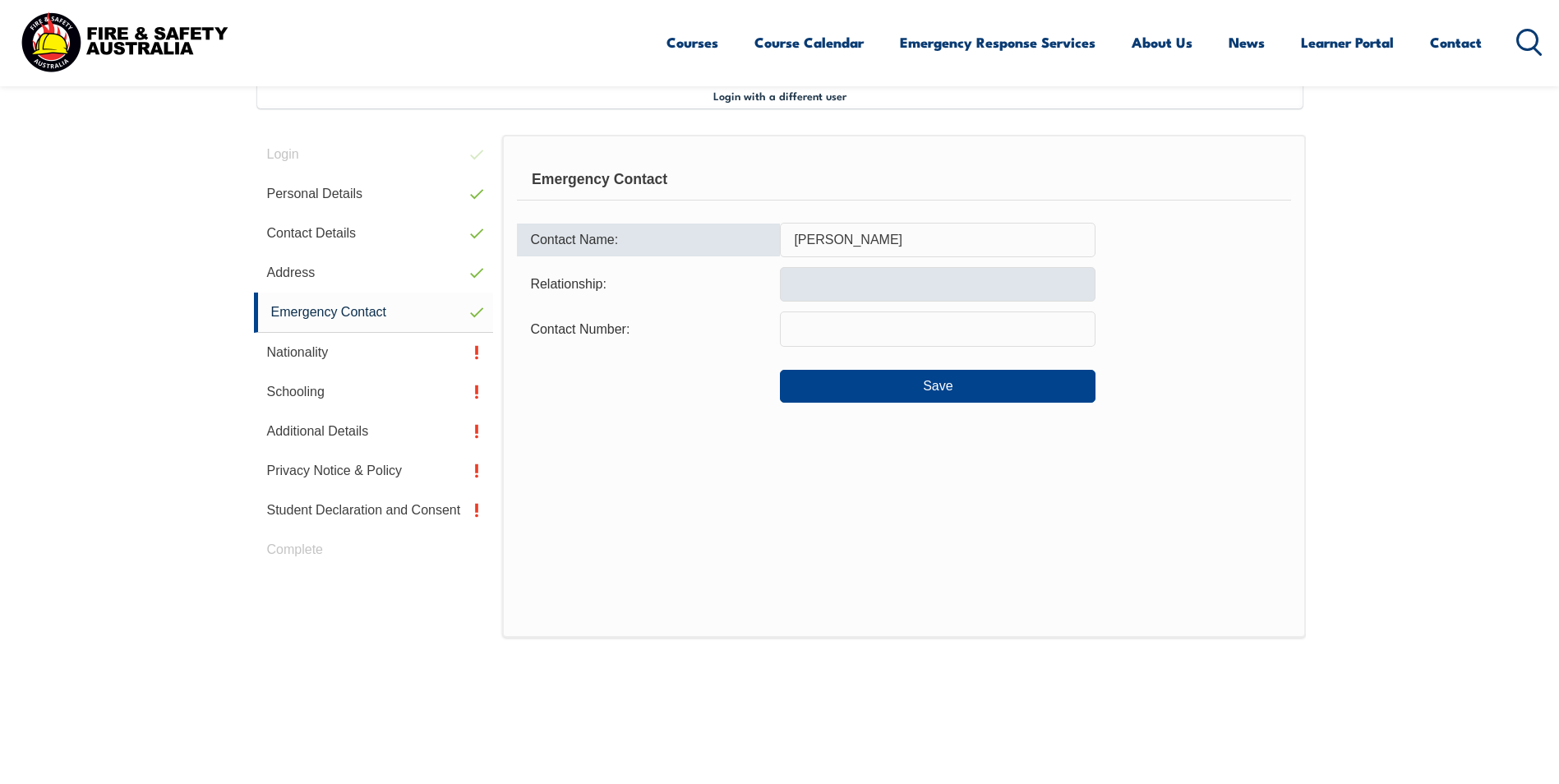
type input "[PERSON_NAME]"
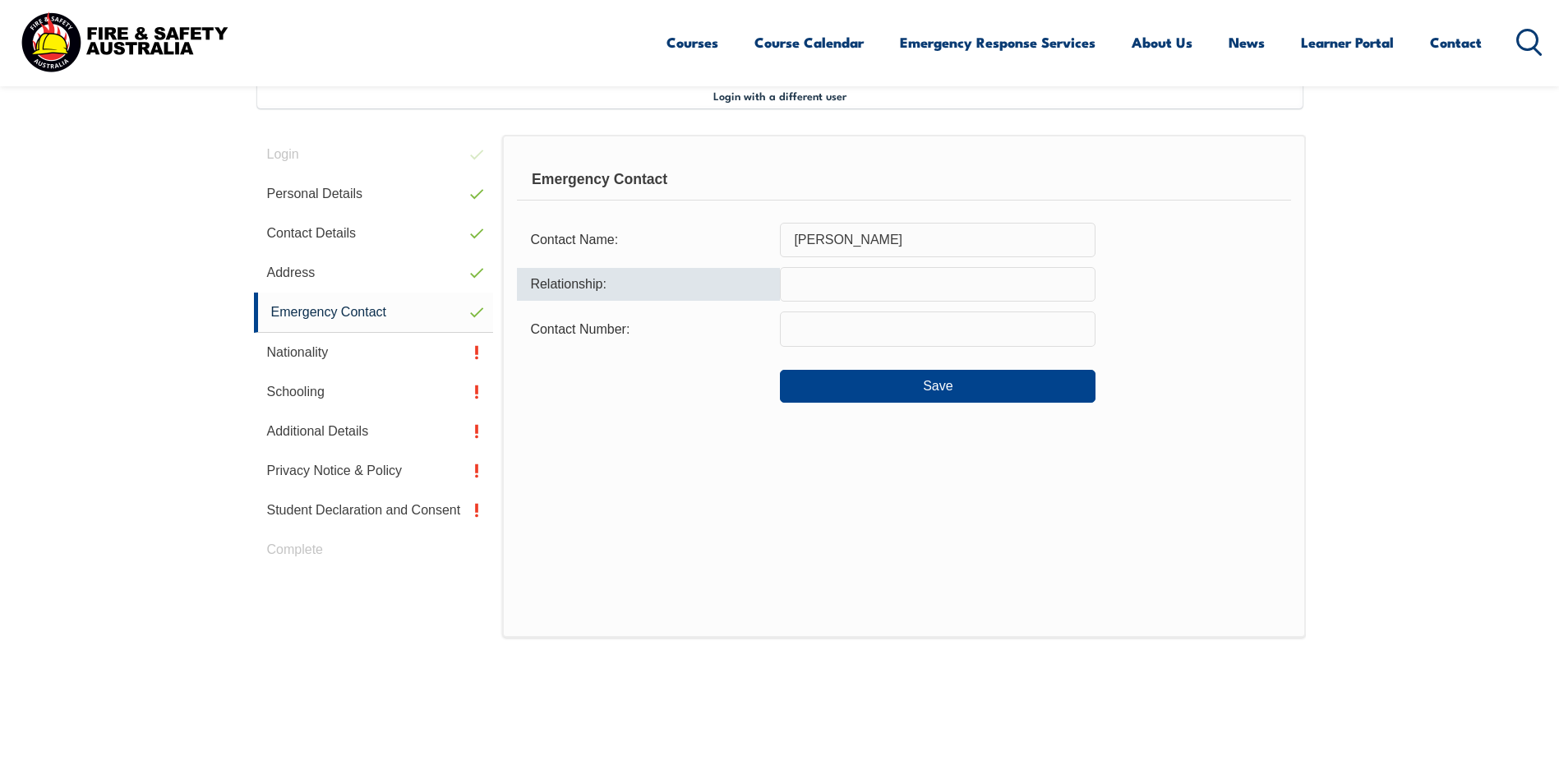
click at [898, 290] on input "text" at bounding box center [938, 285] width 316 height 35
type input "Husband"
click at [880, 330] on input "text" at bounding box center [938, 329] width 316 height 35
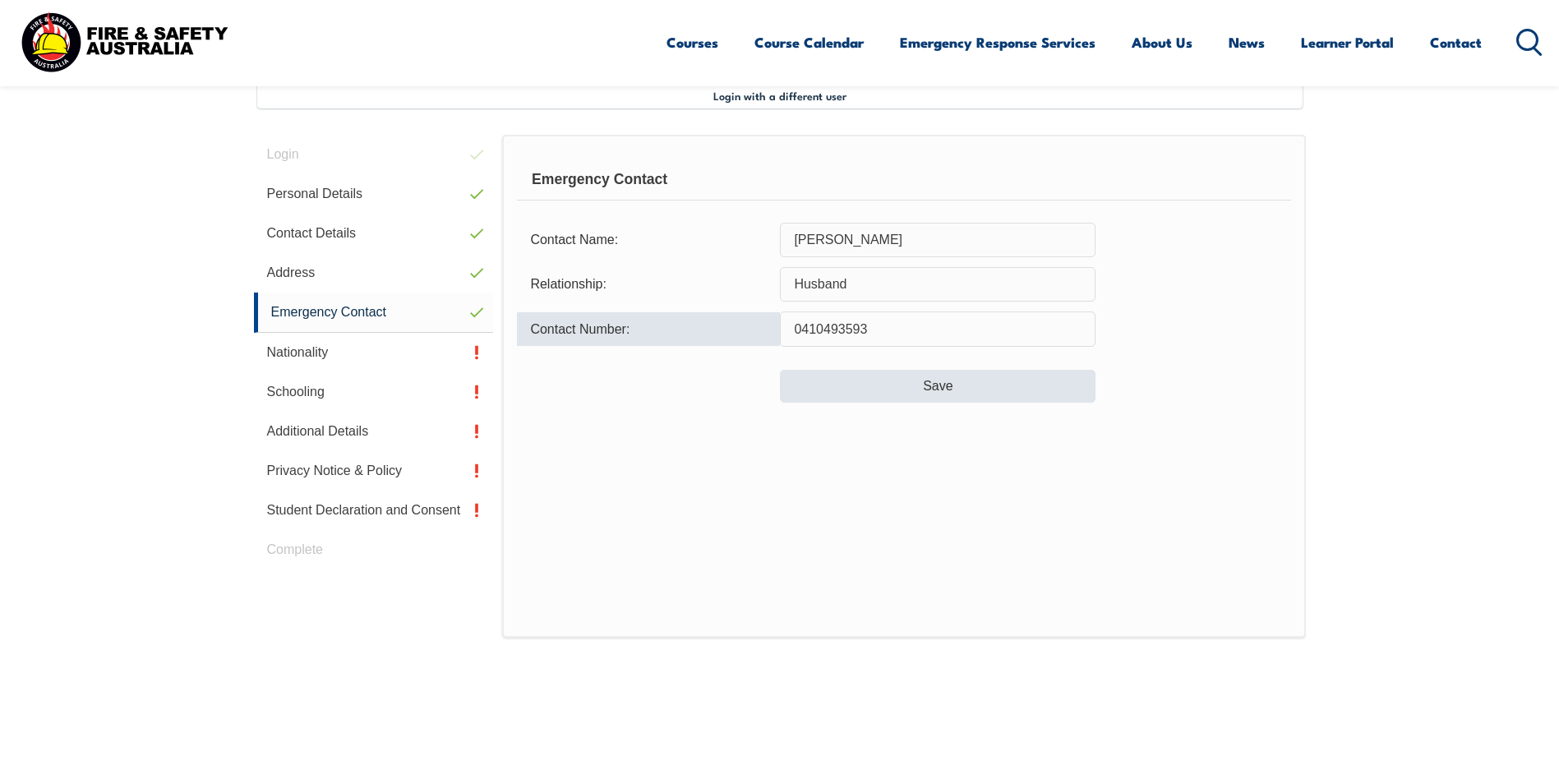
type input "0410493593"
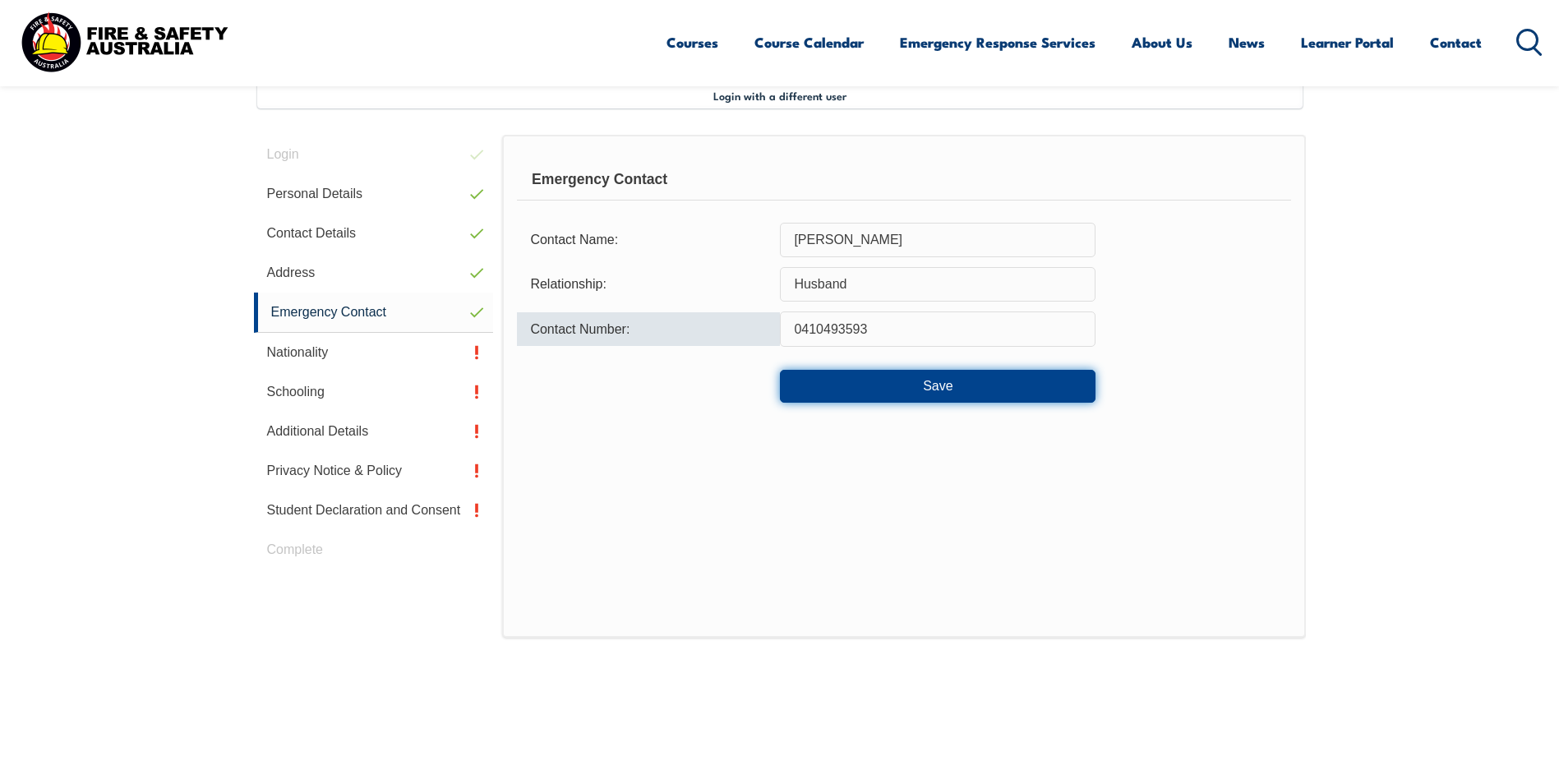
click at [928, 385] on button "Save" at bounding box center [938, 387] width 316 height 33
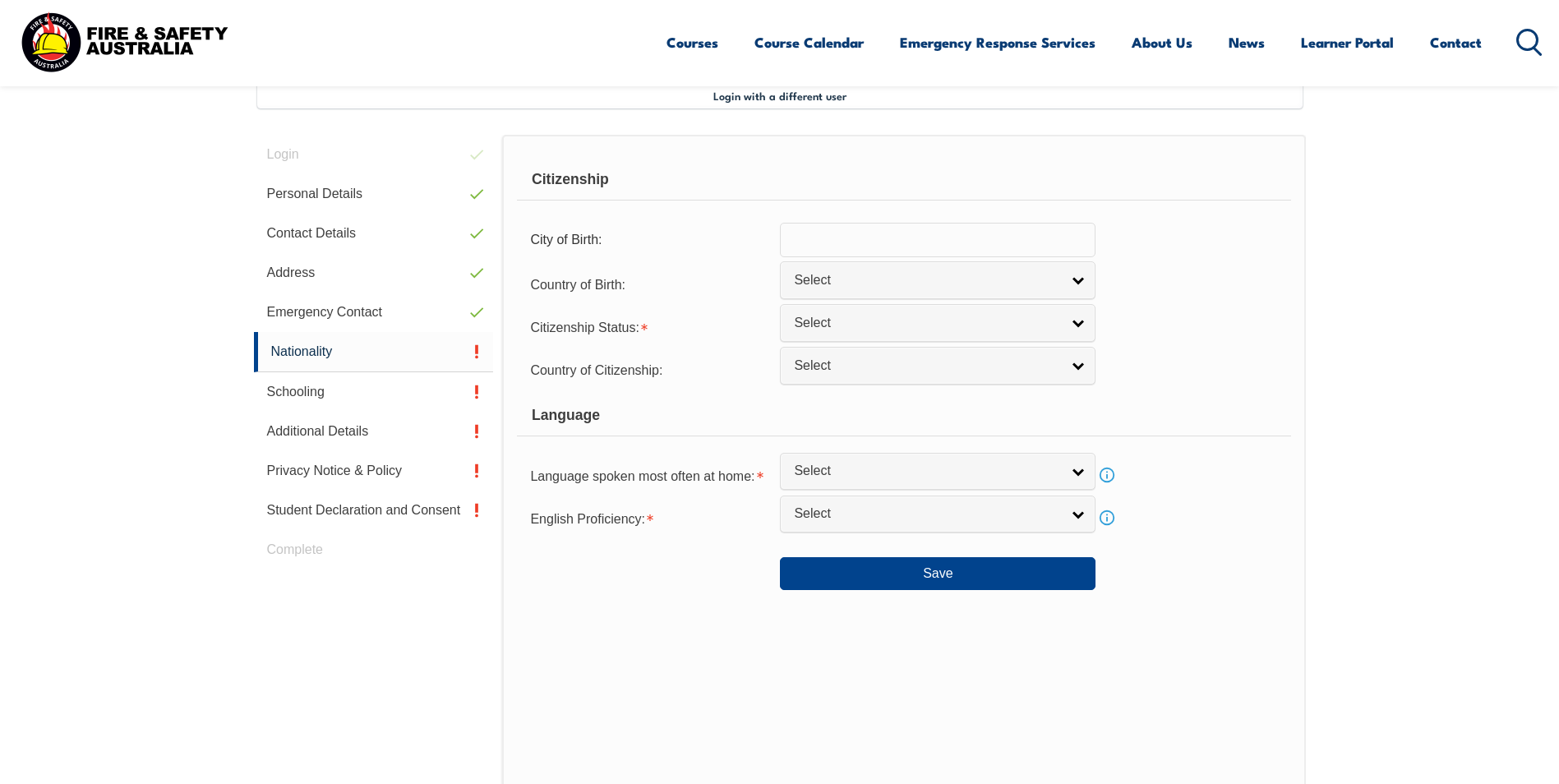
click at [859, 239] on input "text" at bounding box center [938, 240] width 316 height 35
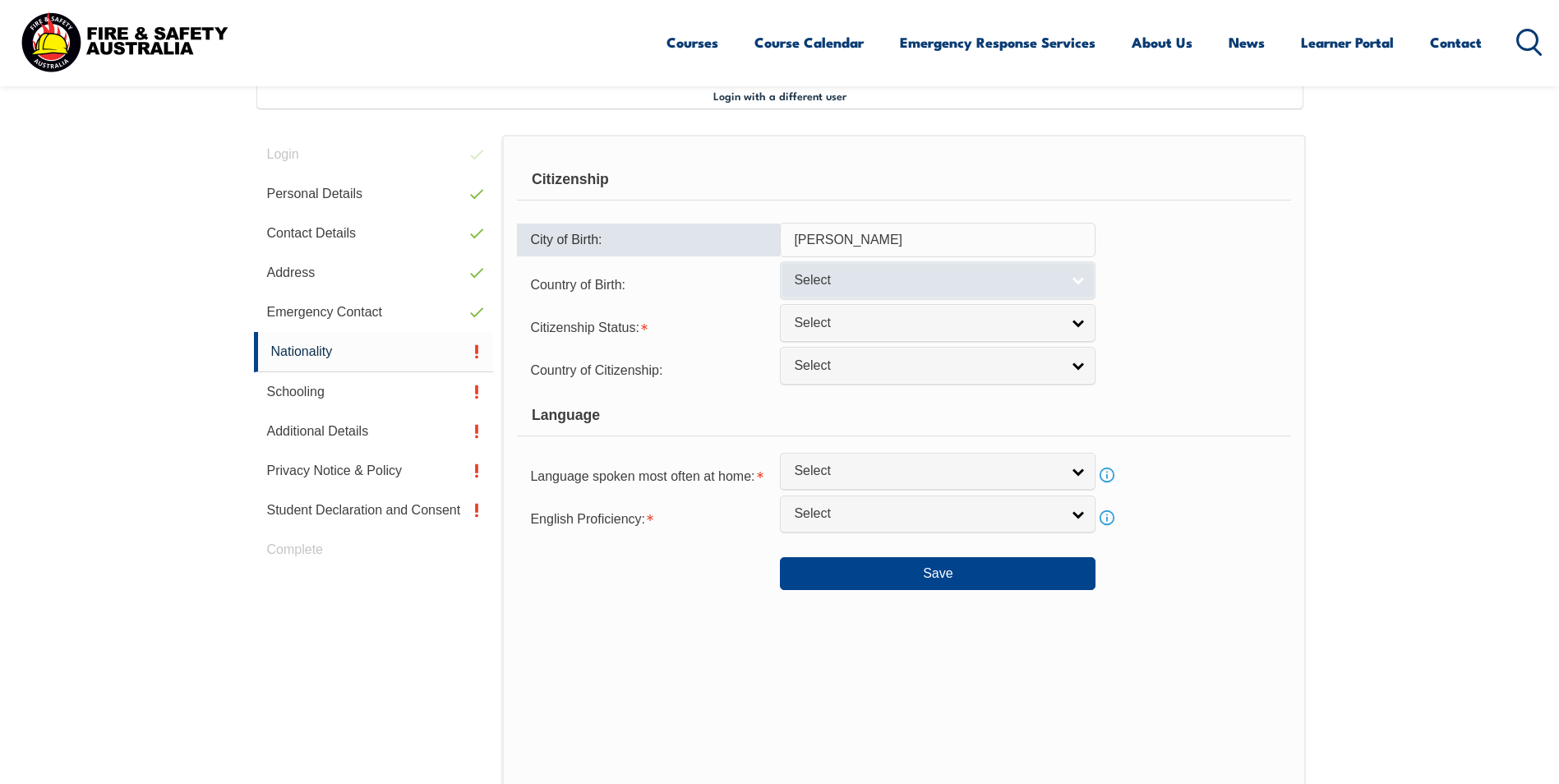
type input "[PERSON_NAME]"
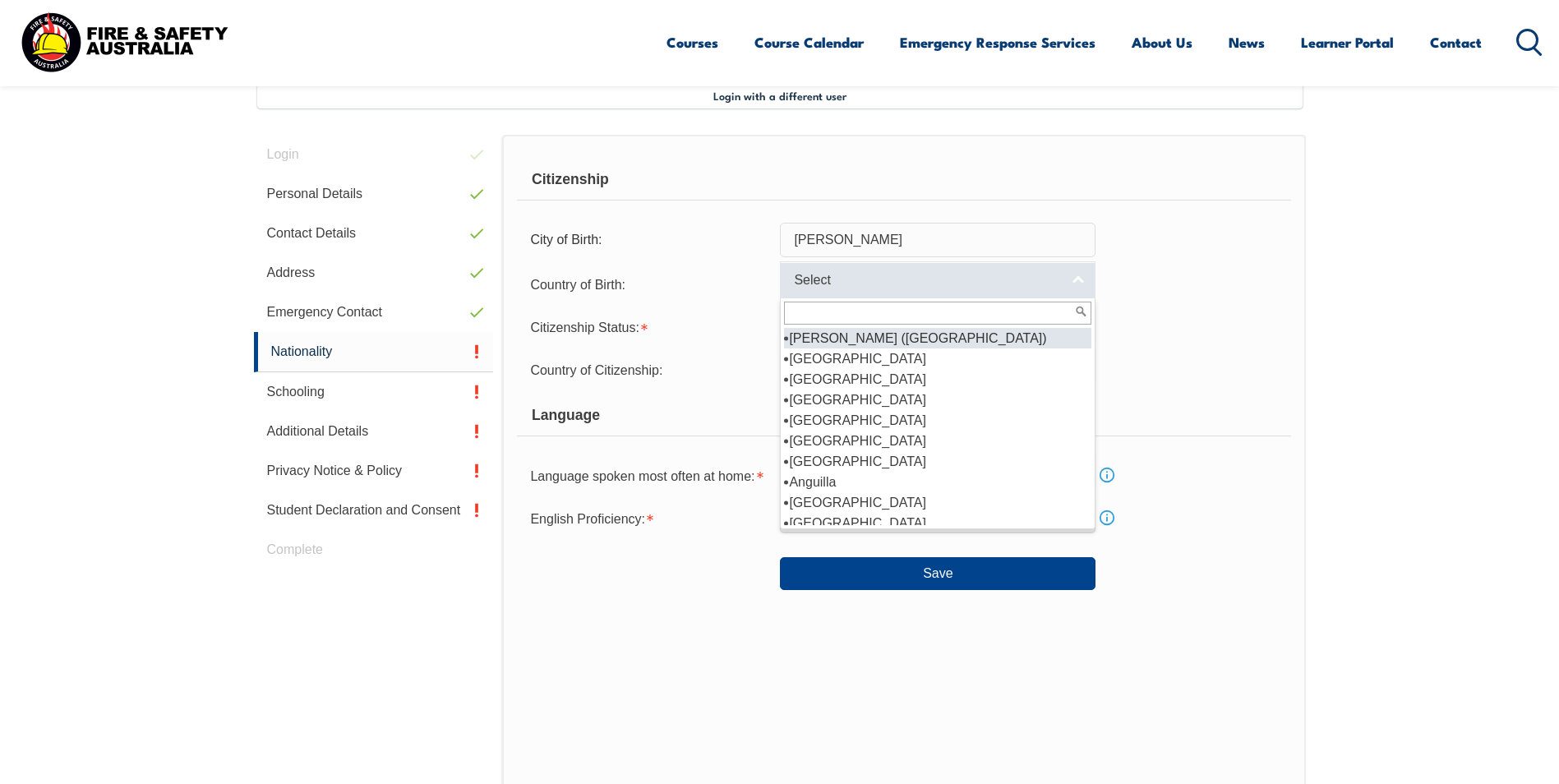
click at [863, 275] on span "Select" at bounding box center [927, 281] width 267 height 17
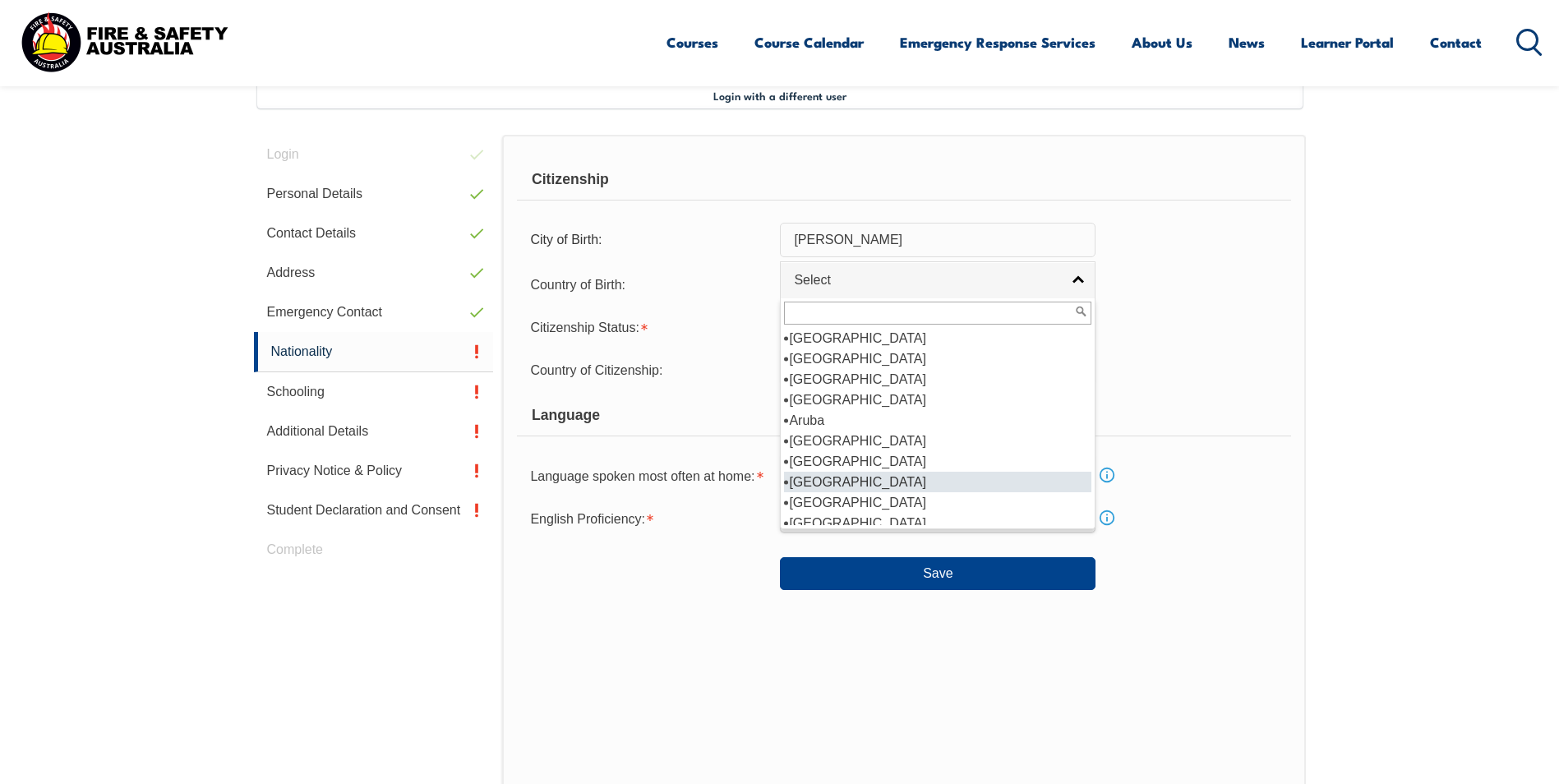
scroll to position [247, 0]
click at [828, 356] on li "[GEOGRAPHIC_DATA]" at bounding box center [938, 359] width 308 height 21
select select "1101"
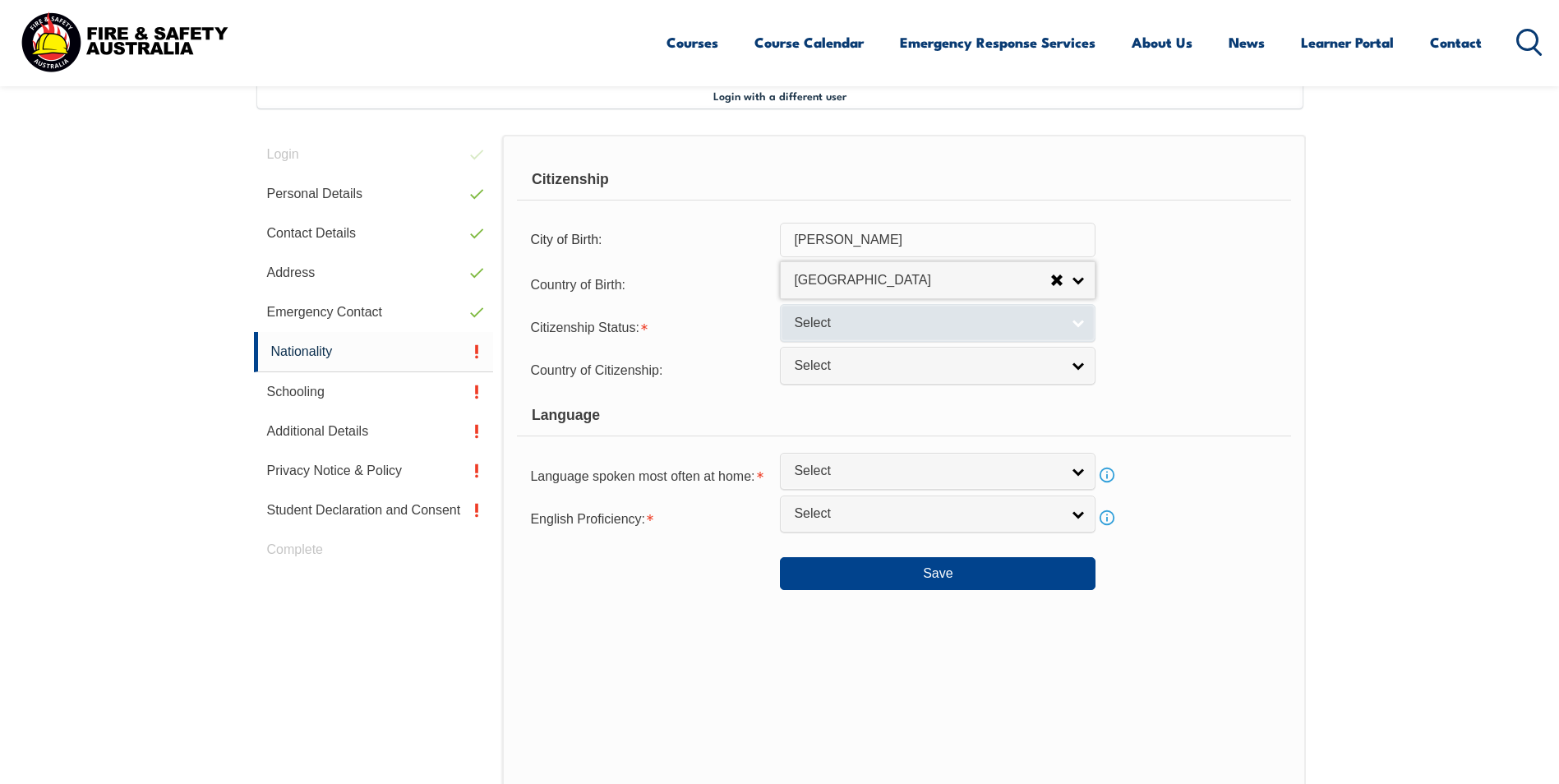
click at [818, 316] on span "Select" at bounding box center [927, 323] width 267 height 17
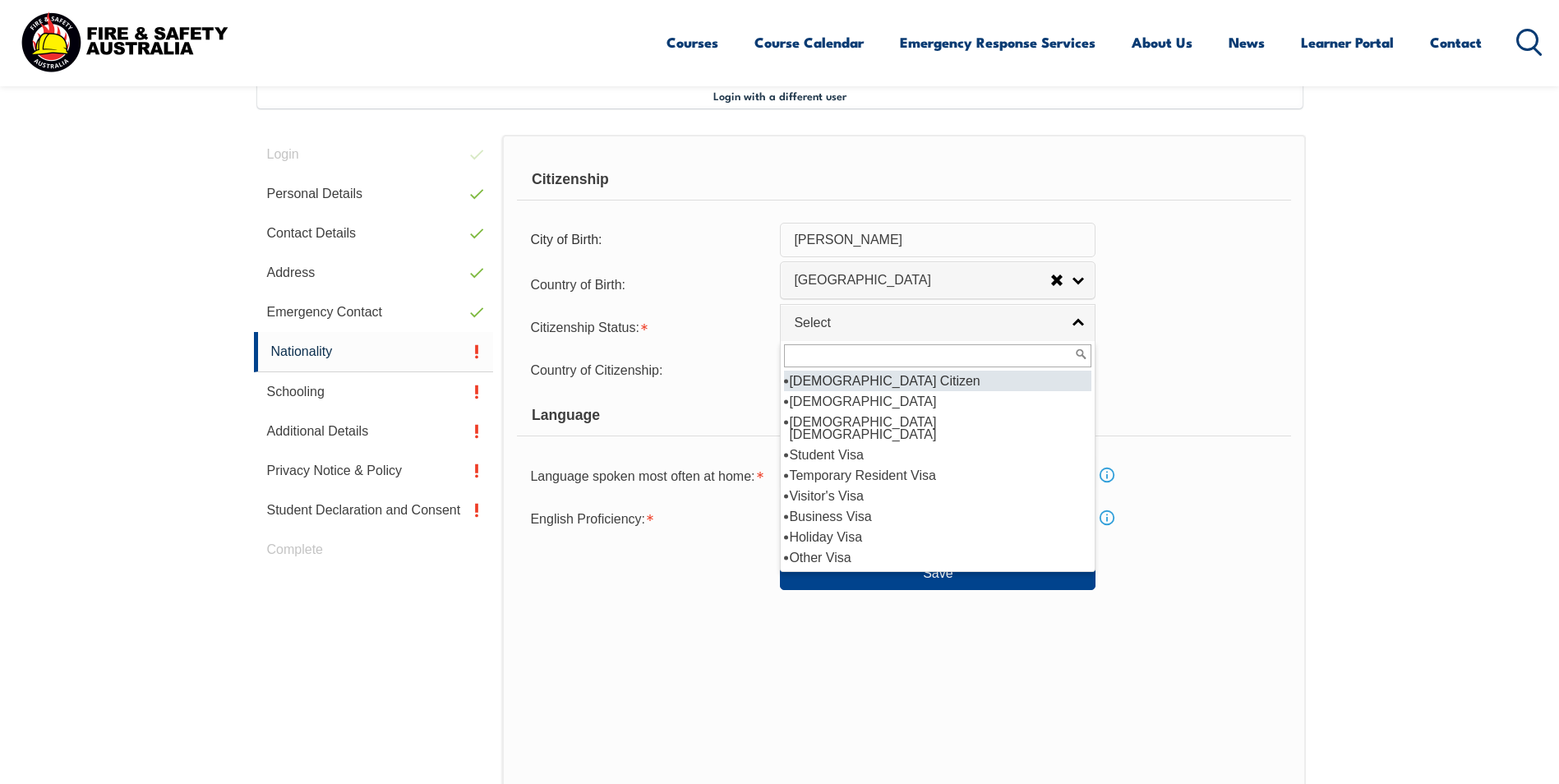
click at [825, 383] on li "[DEMOGRAPHIC_DATA] Citizen" at bounding box center [938, 381] width 308 height 21
select select "1"
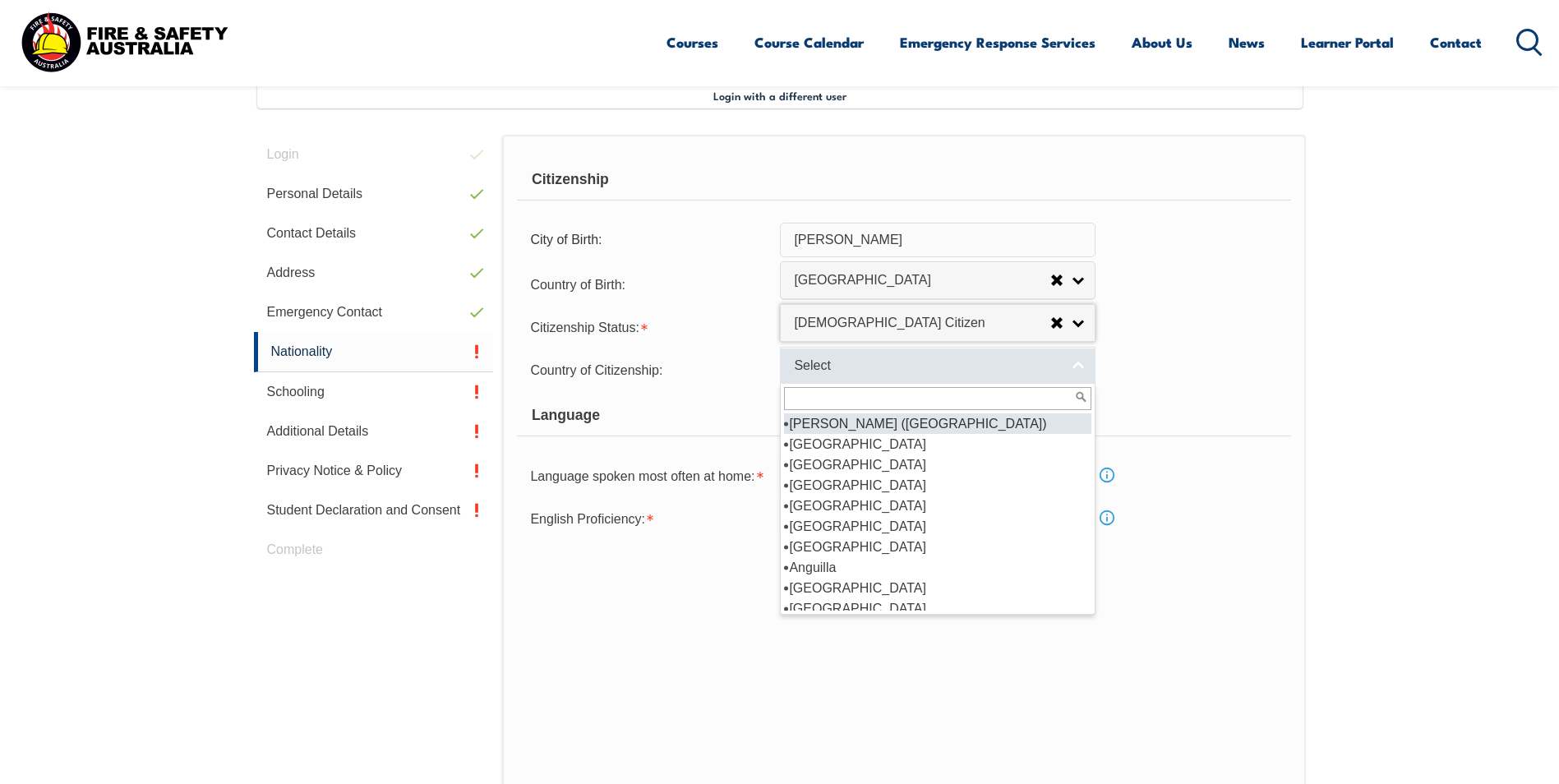
click at [827, 376] on link "Select" at bounding box center [938, 365] width 316 height 37
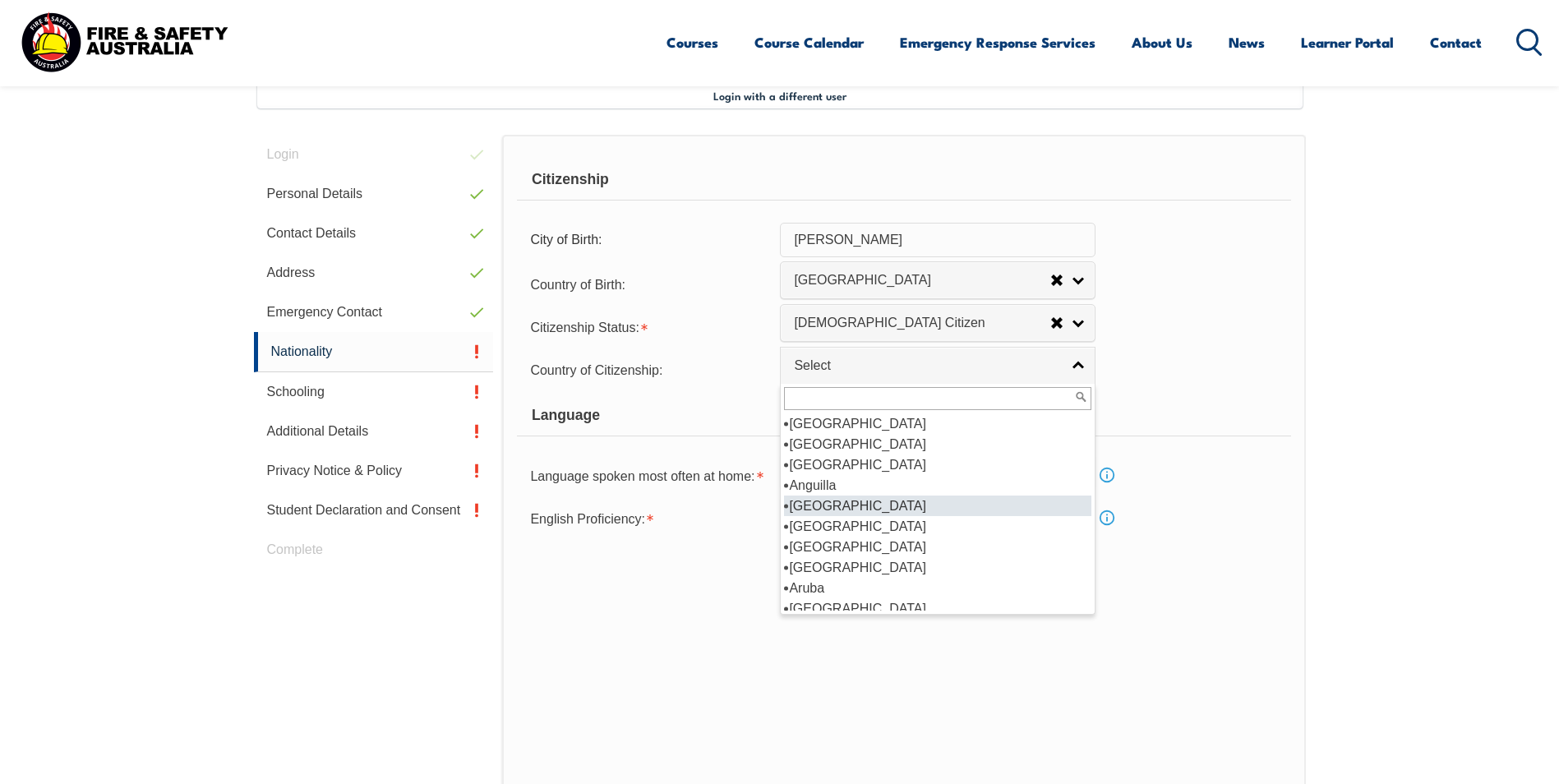
scroll to position [165, 0]
click at [841, 527] on li "[GEOGRAPHIC_DATA]" at bounding box center [938, 526] width 308 height 21
select select "1101"
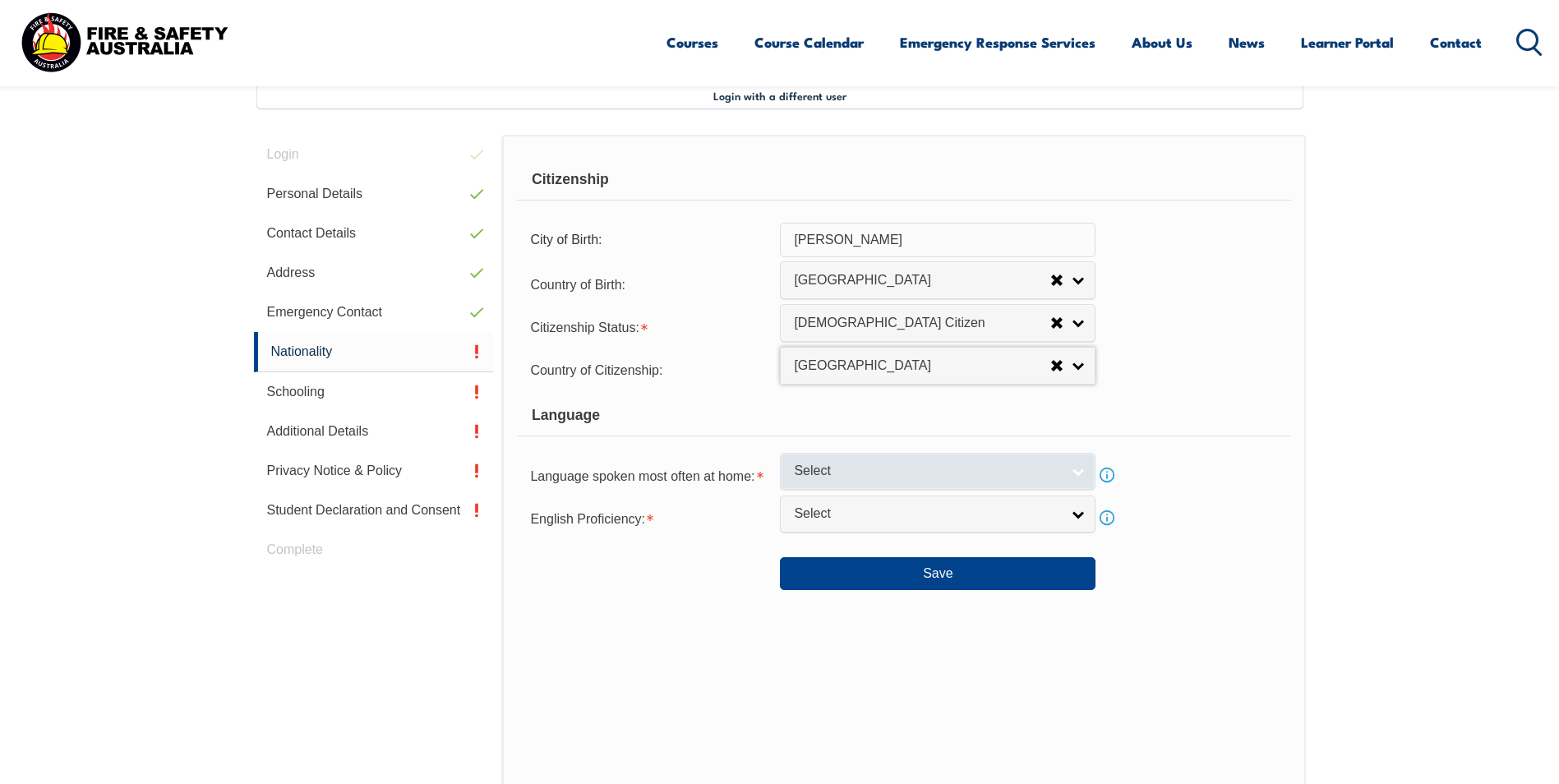
click at [834, 463] on span "Select" at bounding box center [927, 471] width 267 height 17
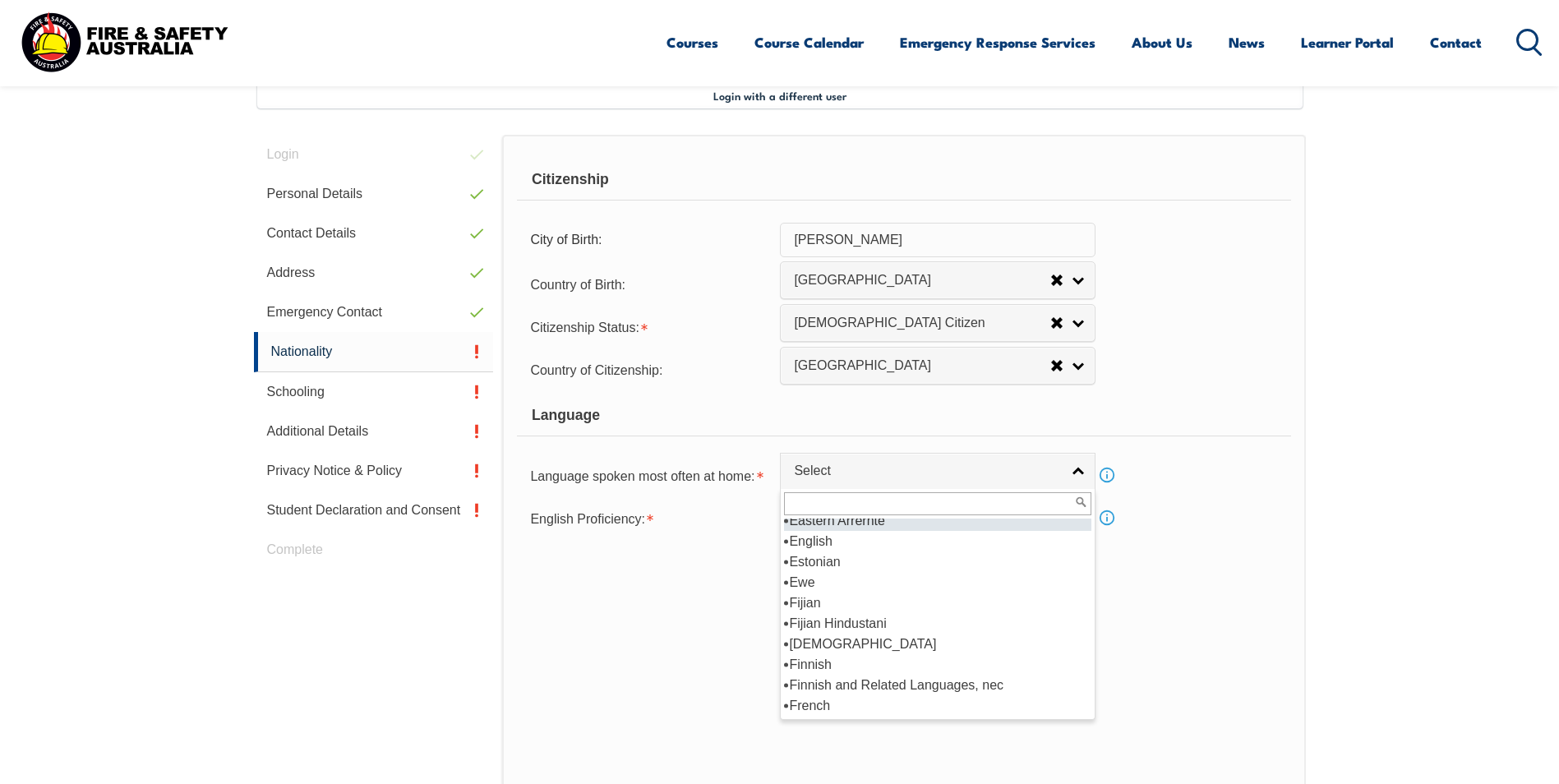
scroll to position [2047, 0]
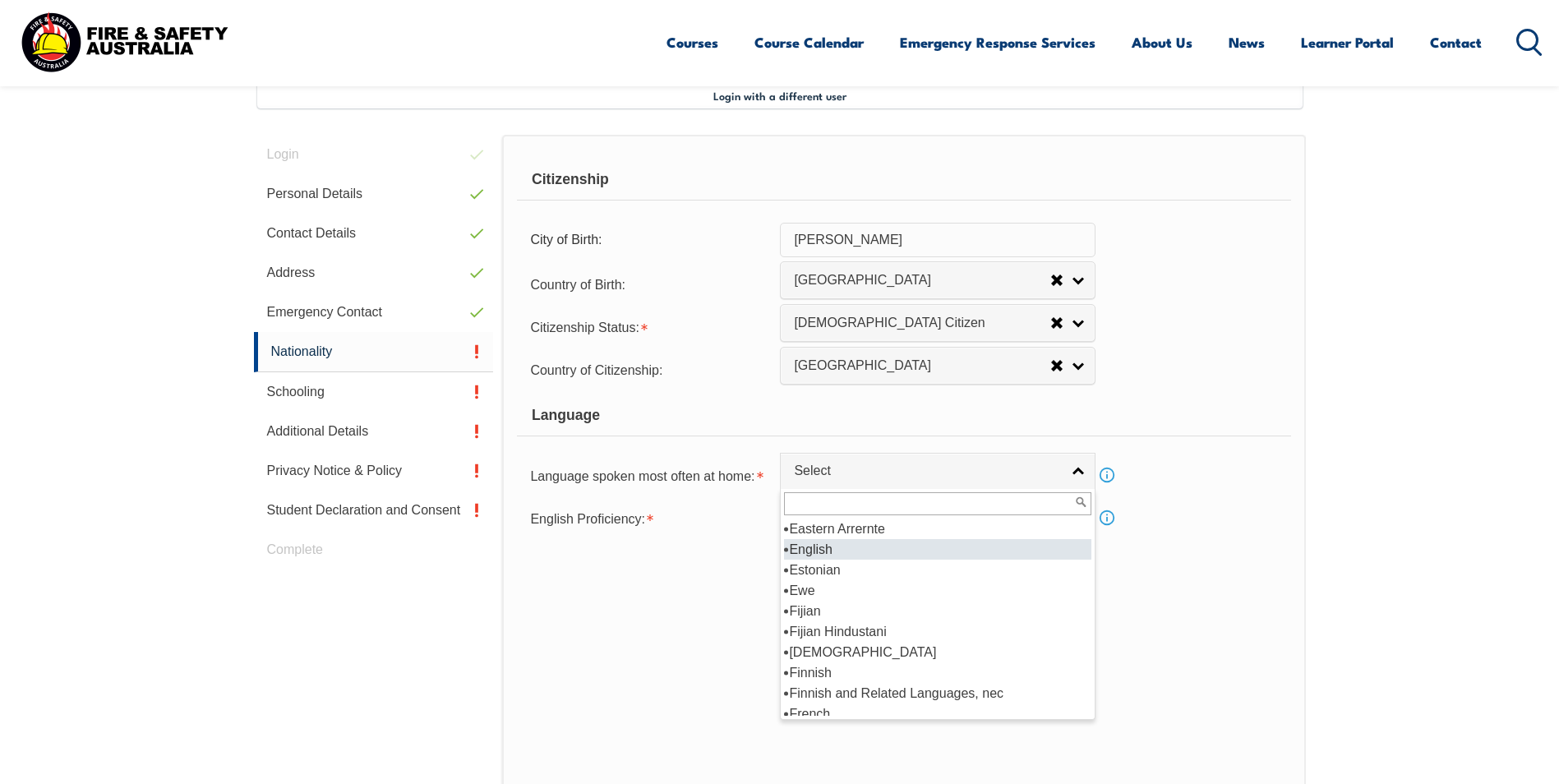
click at [807, 551] on li "English" at bounding box center [938, 549] width 308 height 21
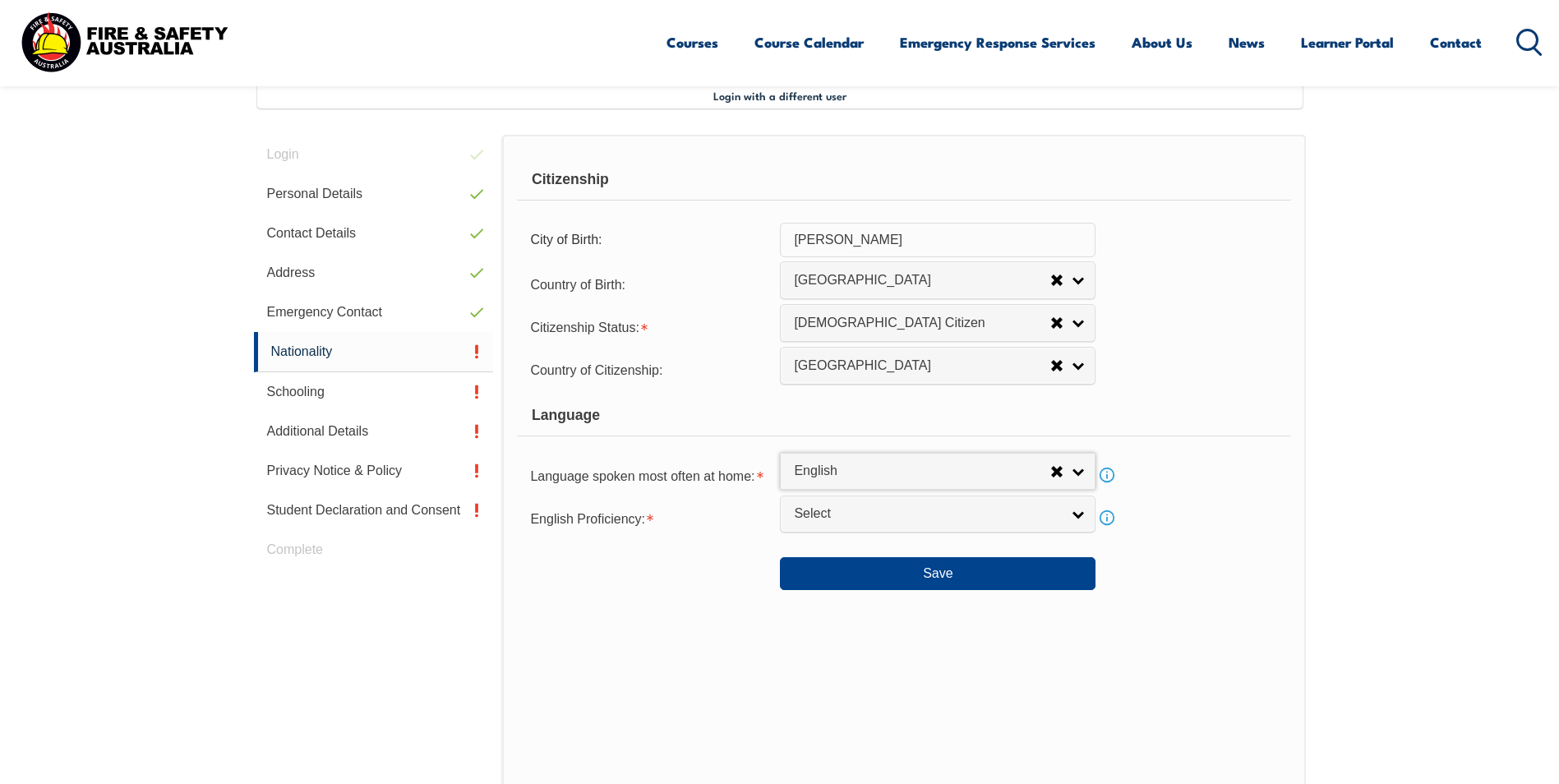
select select "1201"
click at [809, 517] on span "Select" at bounding box center [927, 513] width 267 height 17
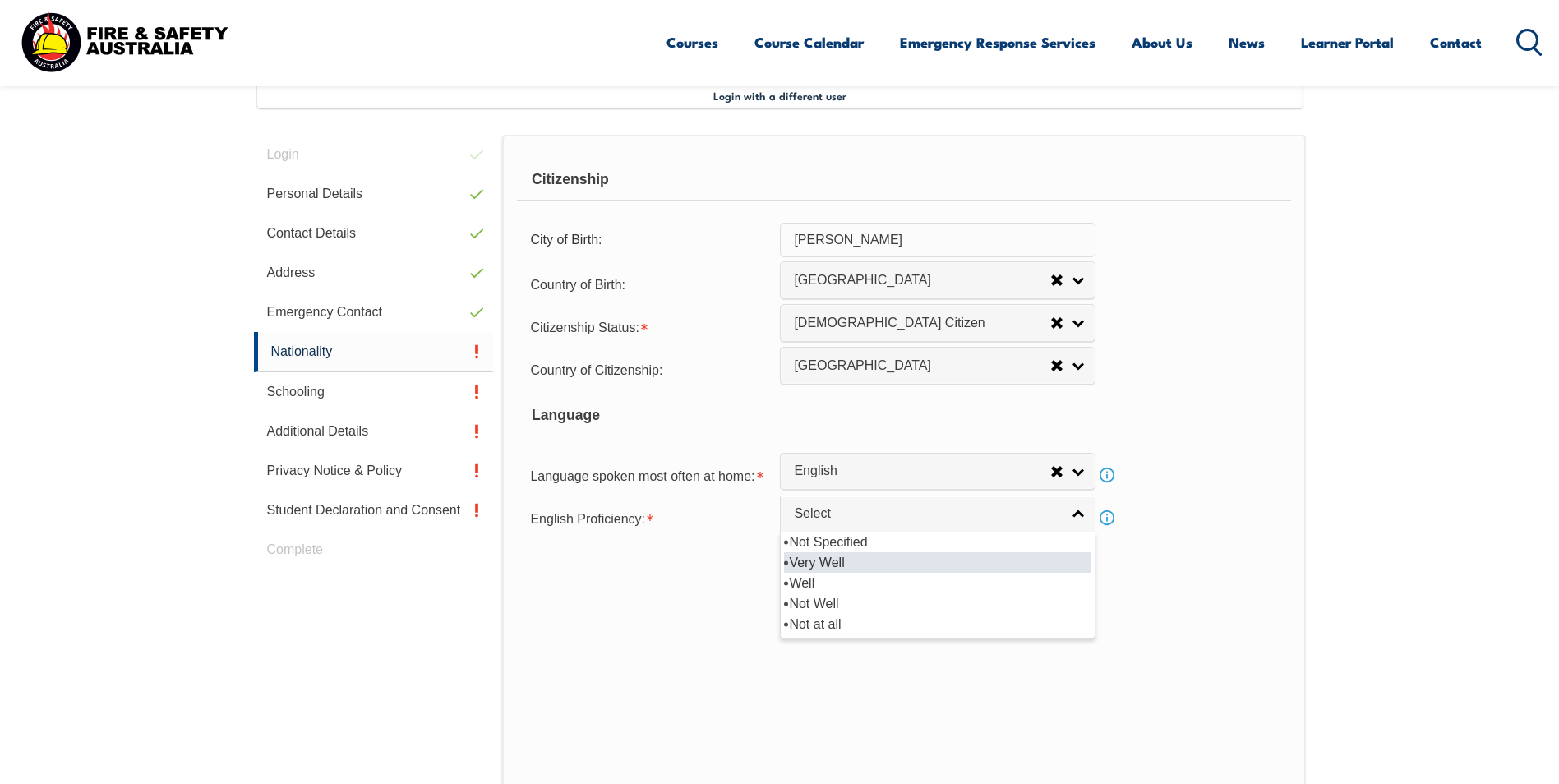
click at [814, 557] on li "Very Well" at bounding box center [938, 562] width 308 height 21
select select "1"
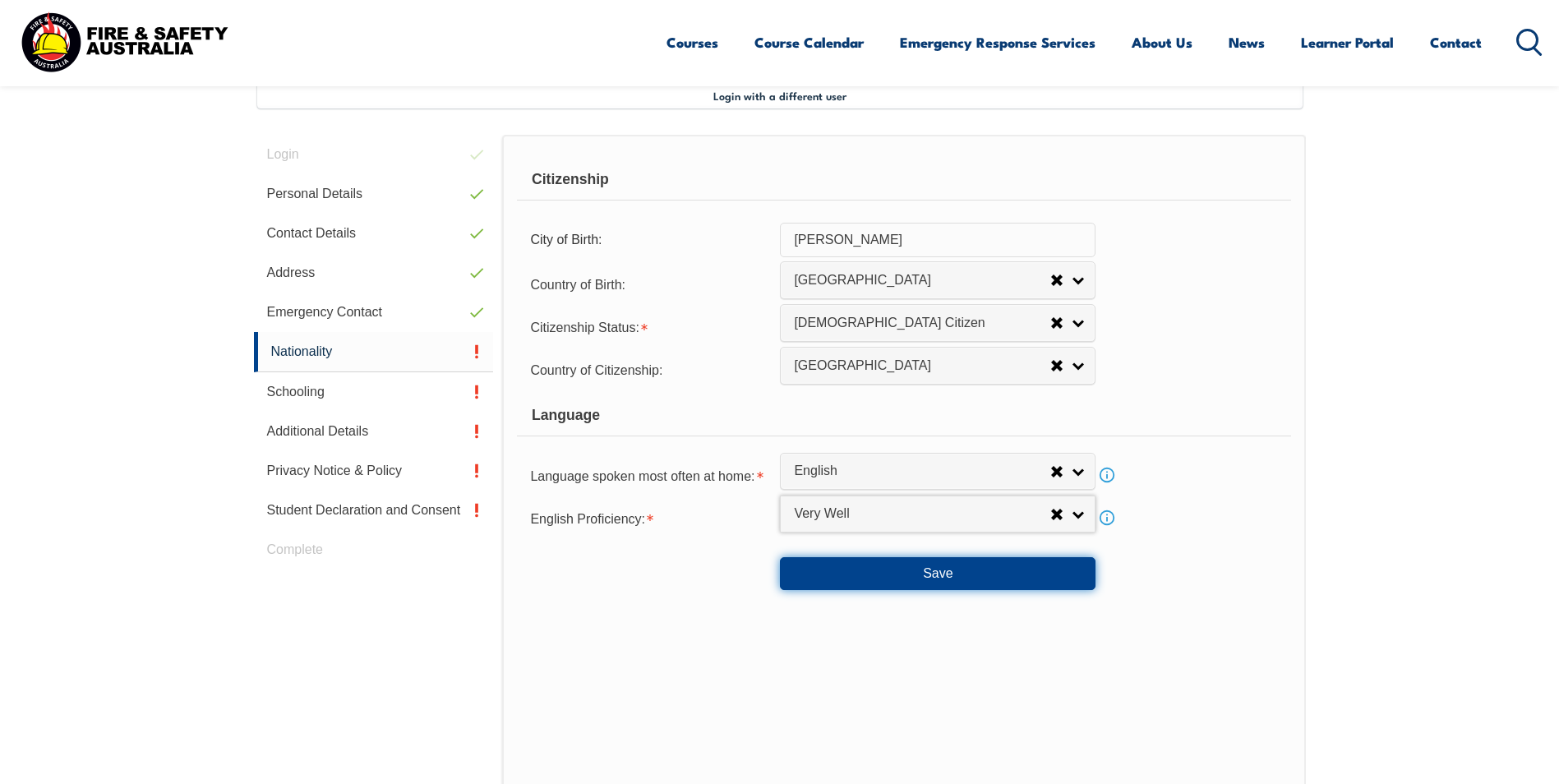
click at [940, 579] on button "Save" at bounding box center [938, 573] width 316 height 33
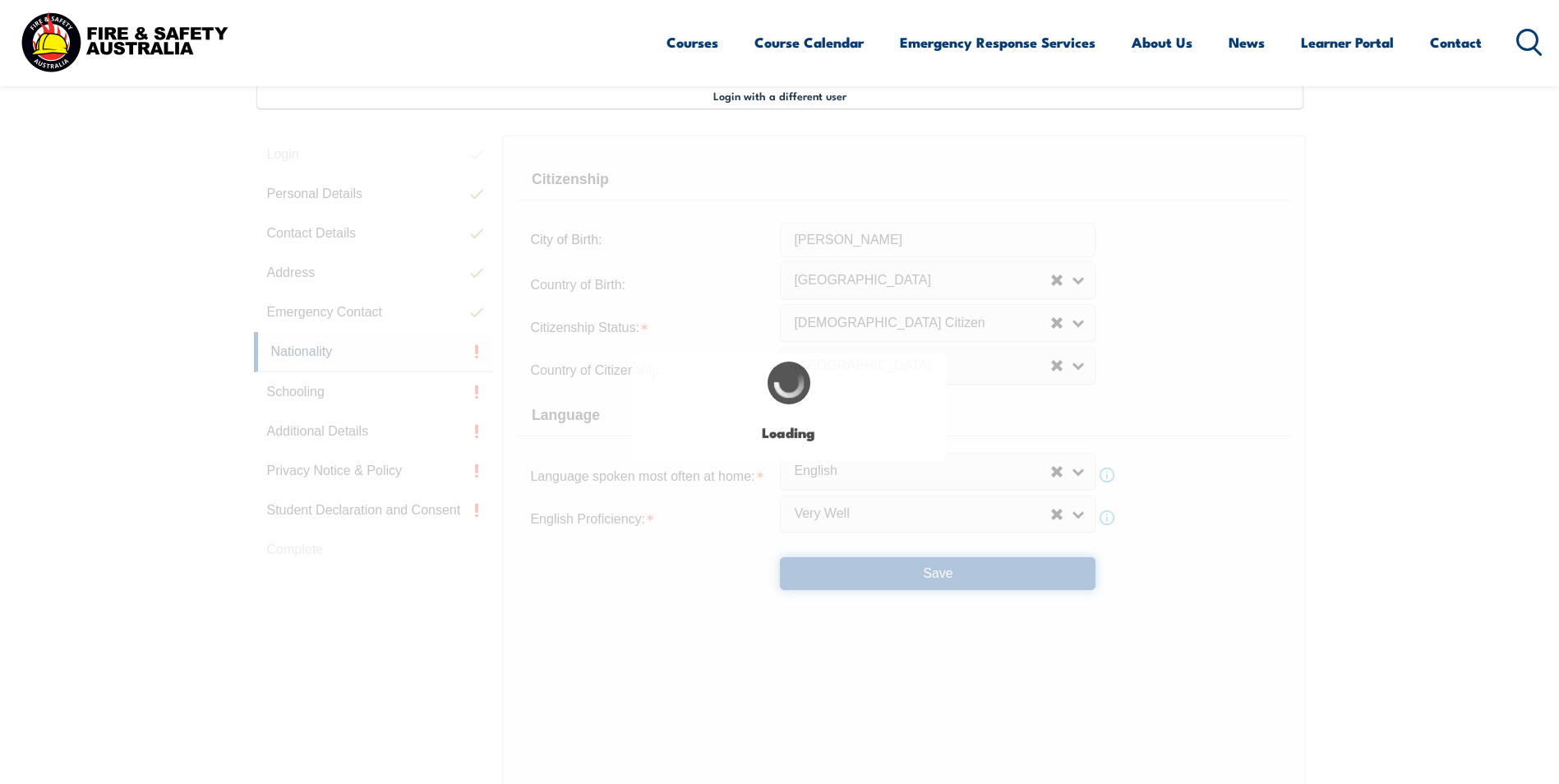
scroll to position [0, 0]
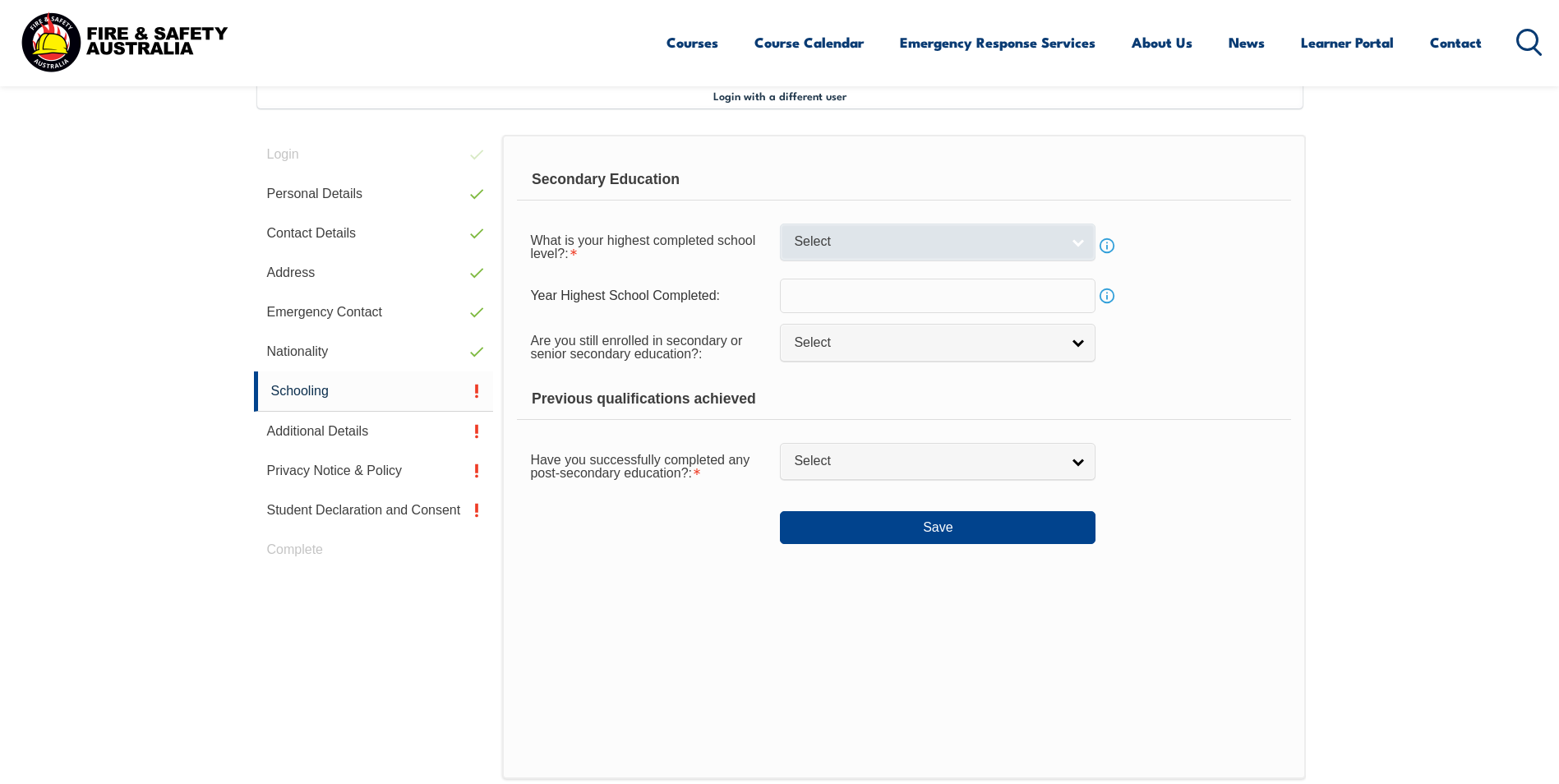
click at [1071, 243] on link "Select" at bounding box center [938, 242] width 316 height 37
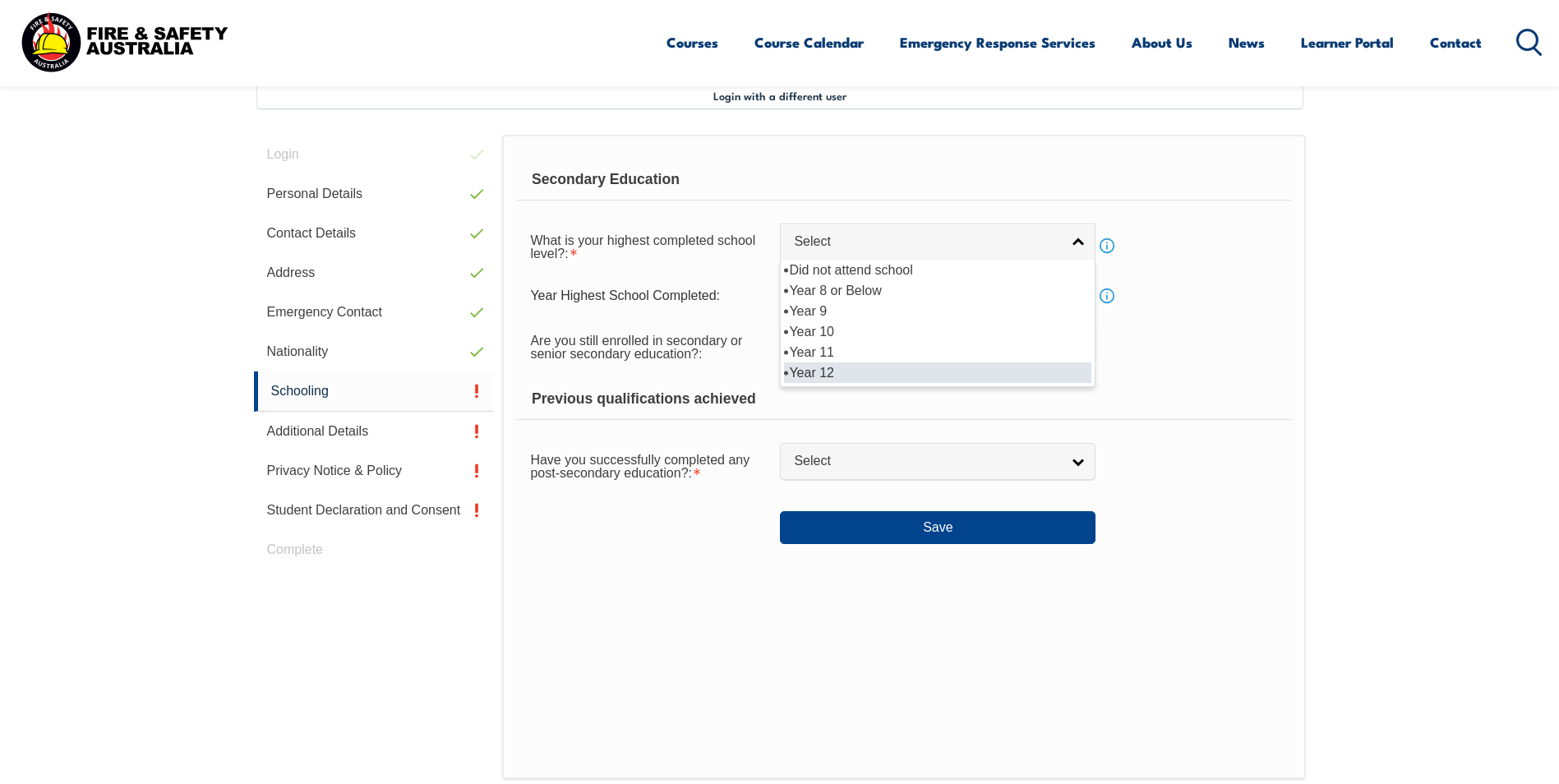
click at [842, 372] on li "Year 12" at bounding box center [938, 373] width 308 height 21
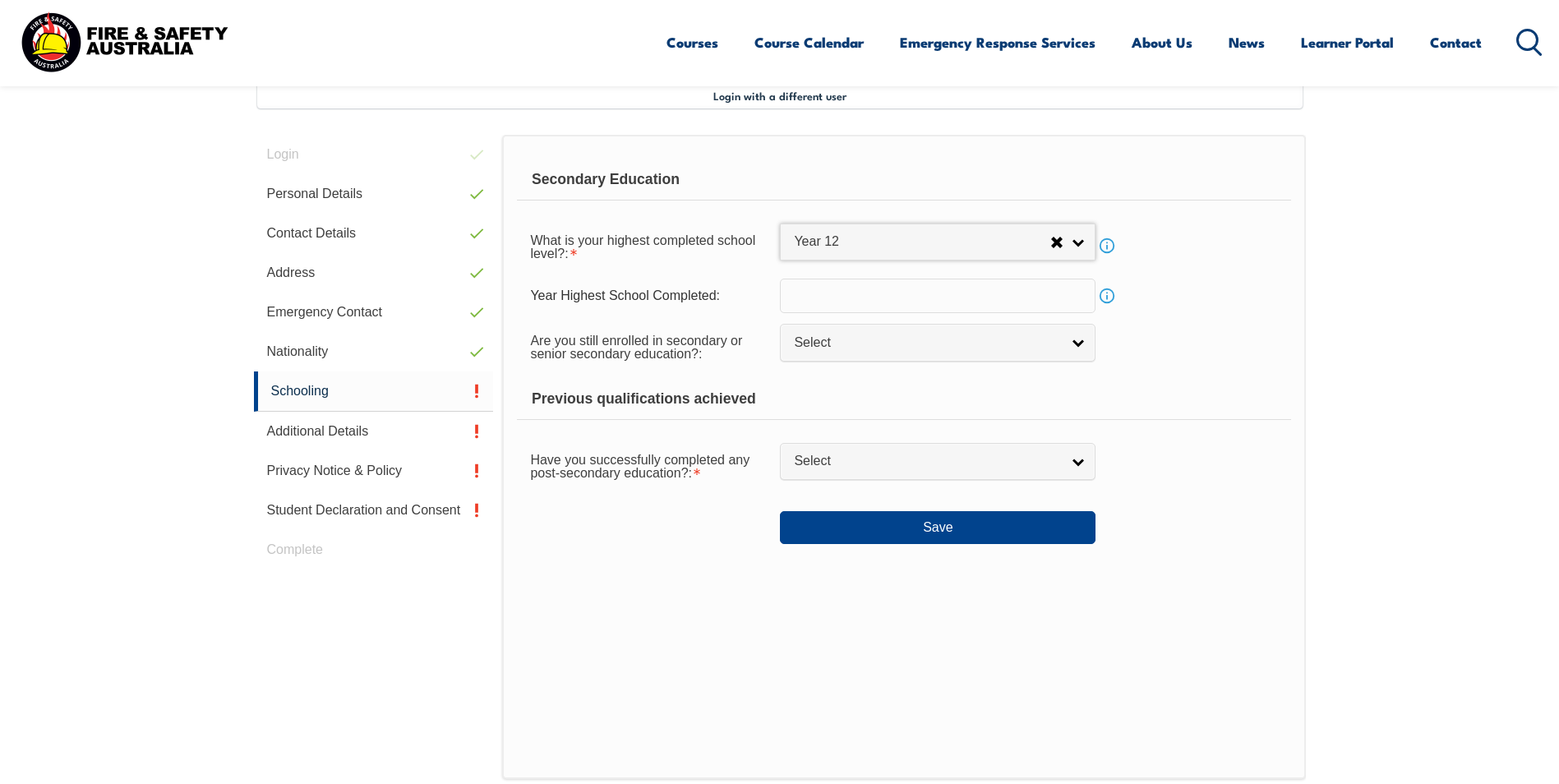
select select "12"
click at [854, 300] on input "text" at bounding box center [938, 296] width 316 height 35
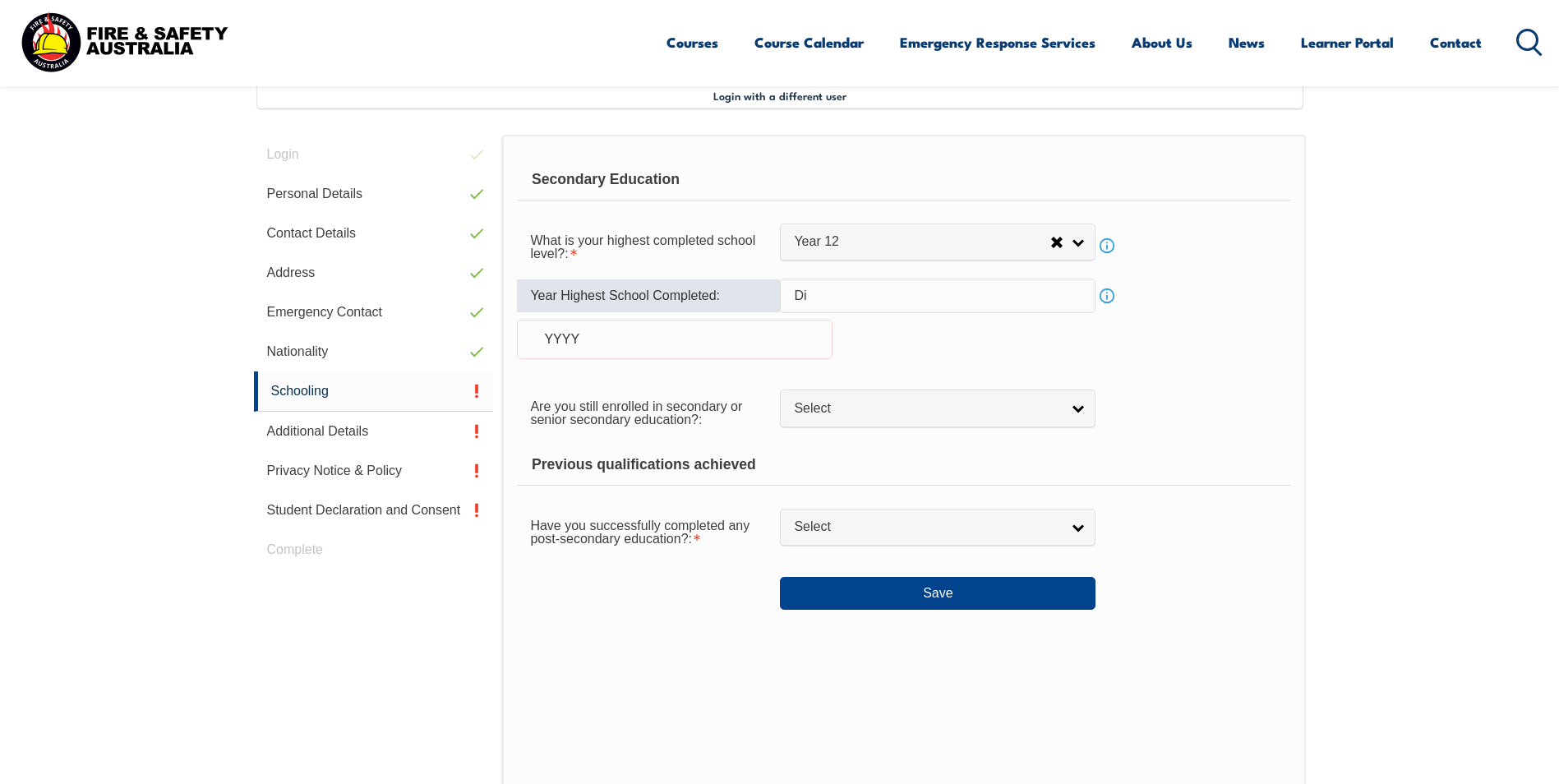
type input "D"
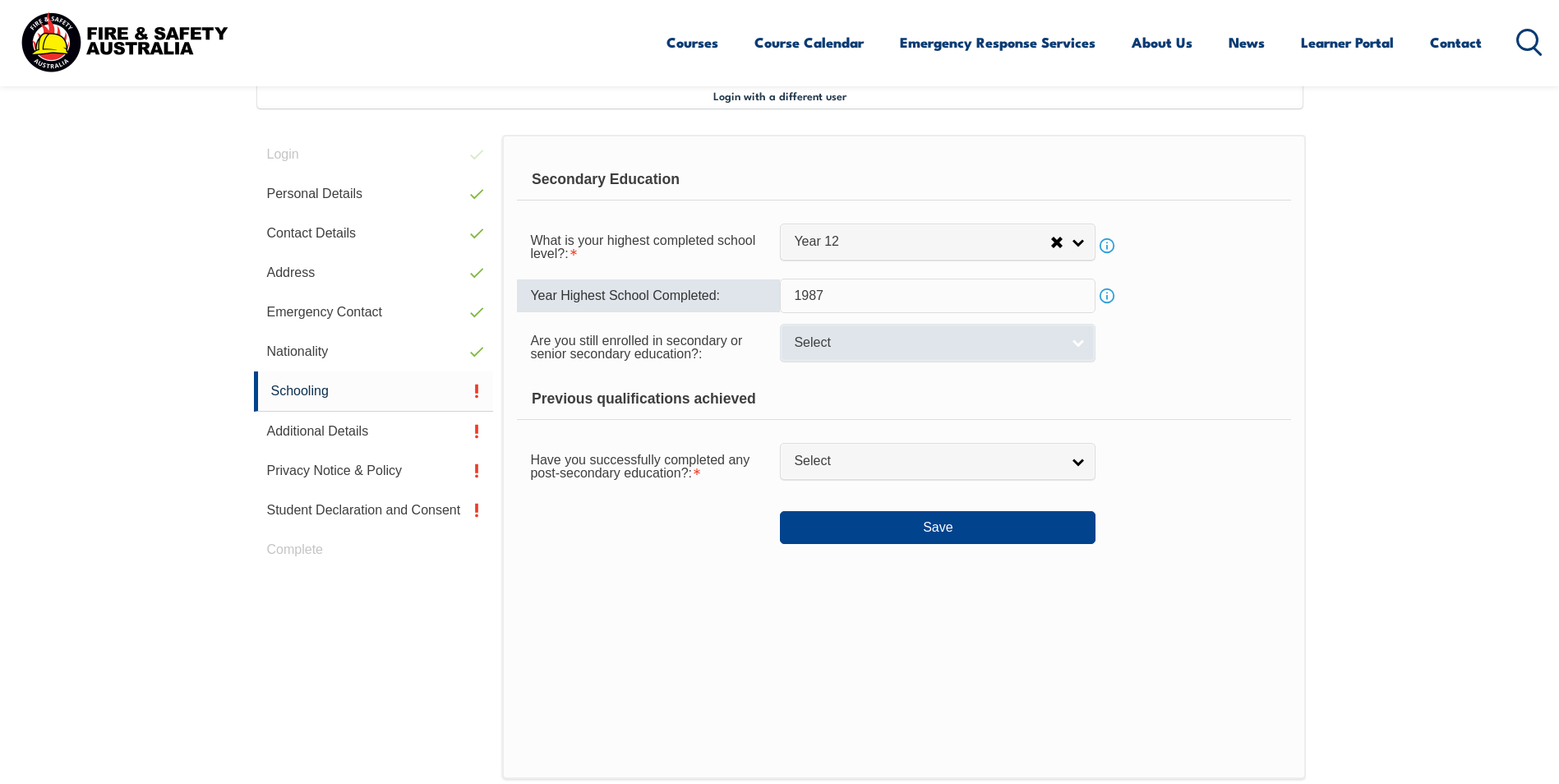
type input "1987"
click at [894, 341] on span "Select" at bounding box center [927, 343] width 267 height 17
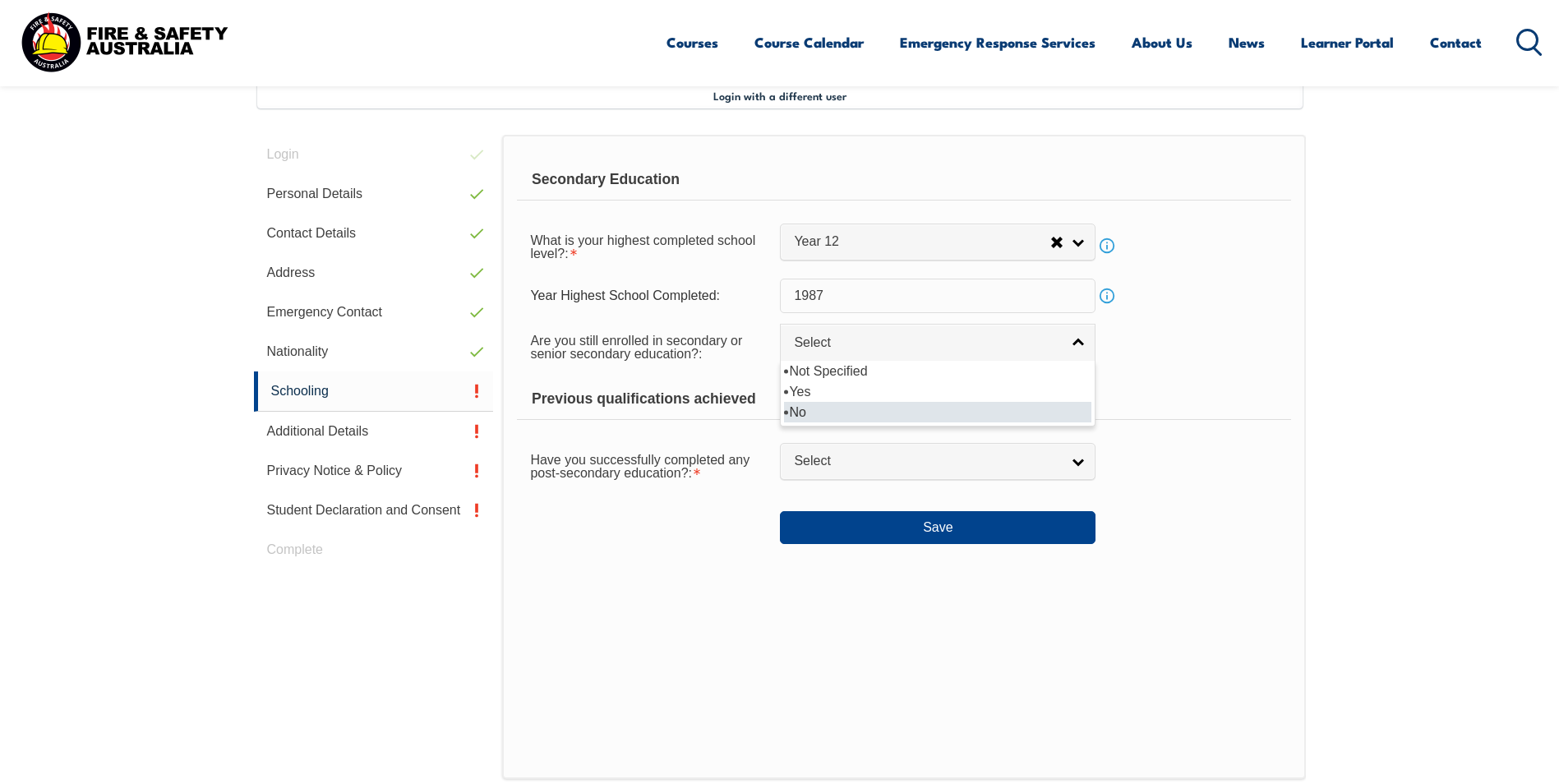
click at [819, 412] on li "No" at bounding box center [938, 412] width 308 height 21
select select "false"
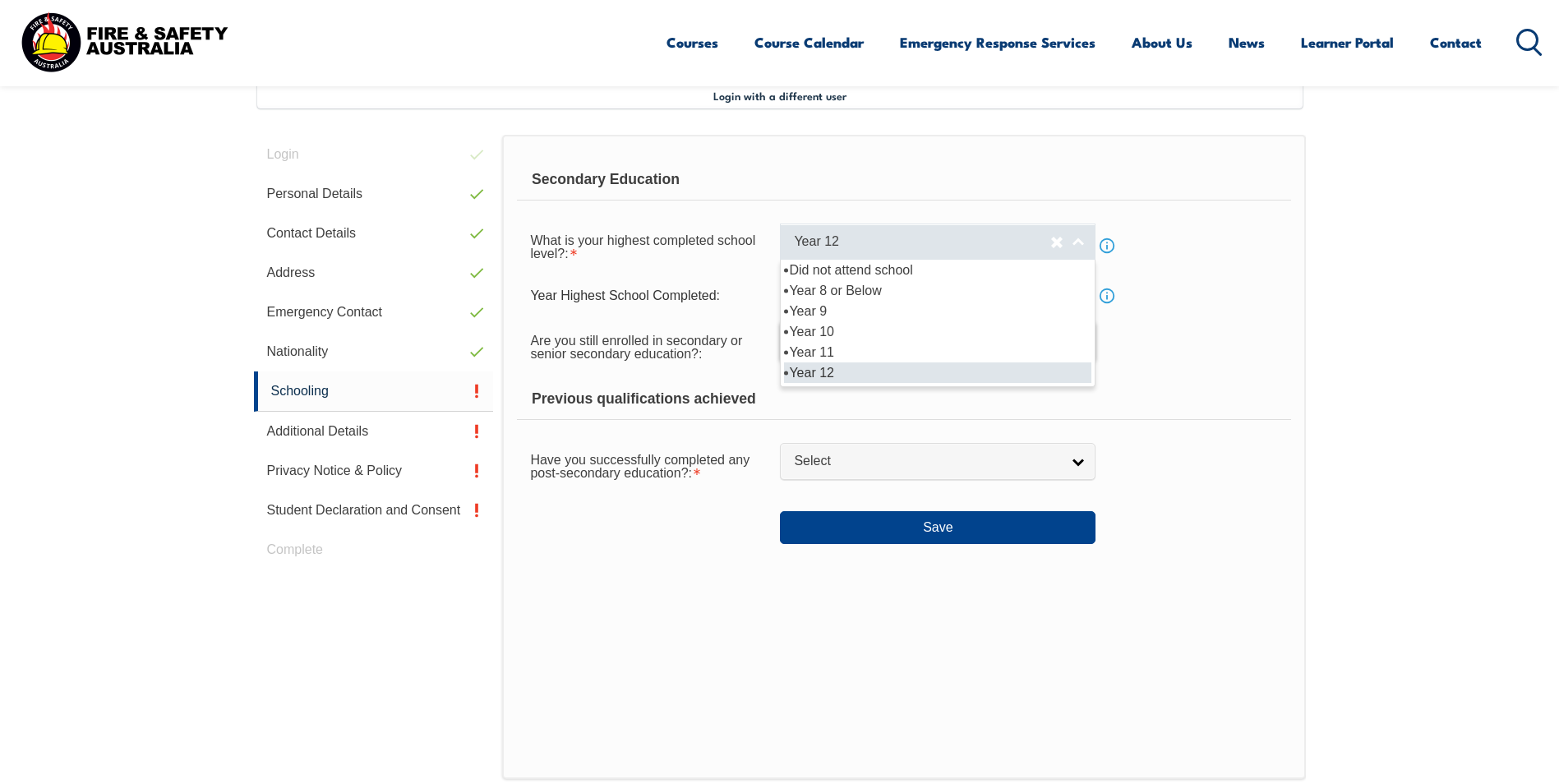
click at [893, 244] on span "Year 12" at bounding box center [922, 242] width 257 height 17
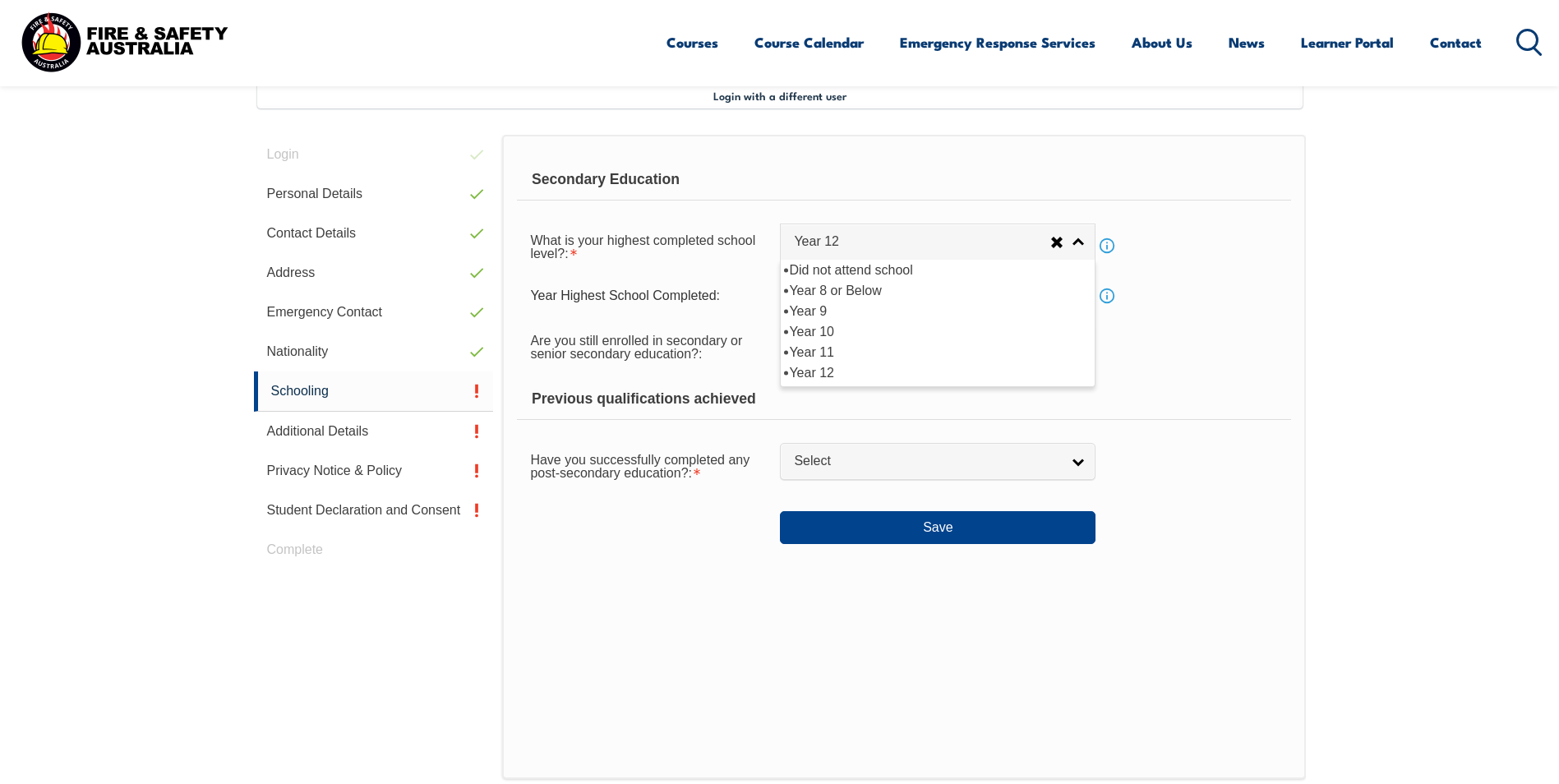
click at [1173, 356] on div "Are you still enrolled in secondary or senior secondary education?: Not Specifi…" at bounding box center [903, 346] width 773 height 46
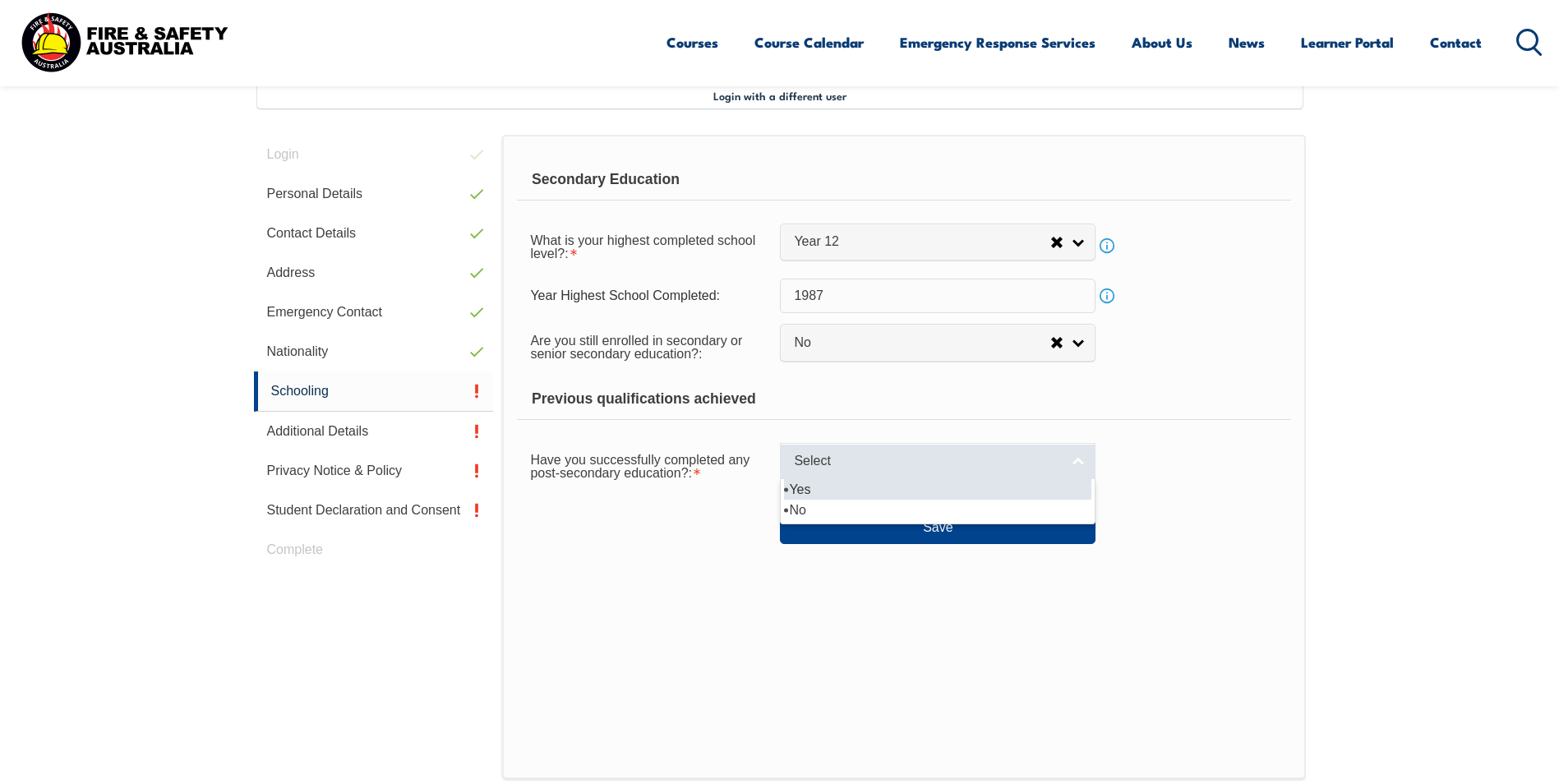
click at [925, 463] on span "Select" at bounding box center [927, 462] width 267 height 17
click at [870, 494] on li "Yes" at bounding box center [938, 489] width 308 height 21
select select "true"
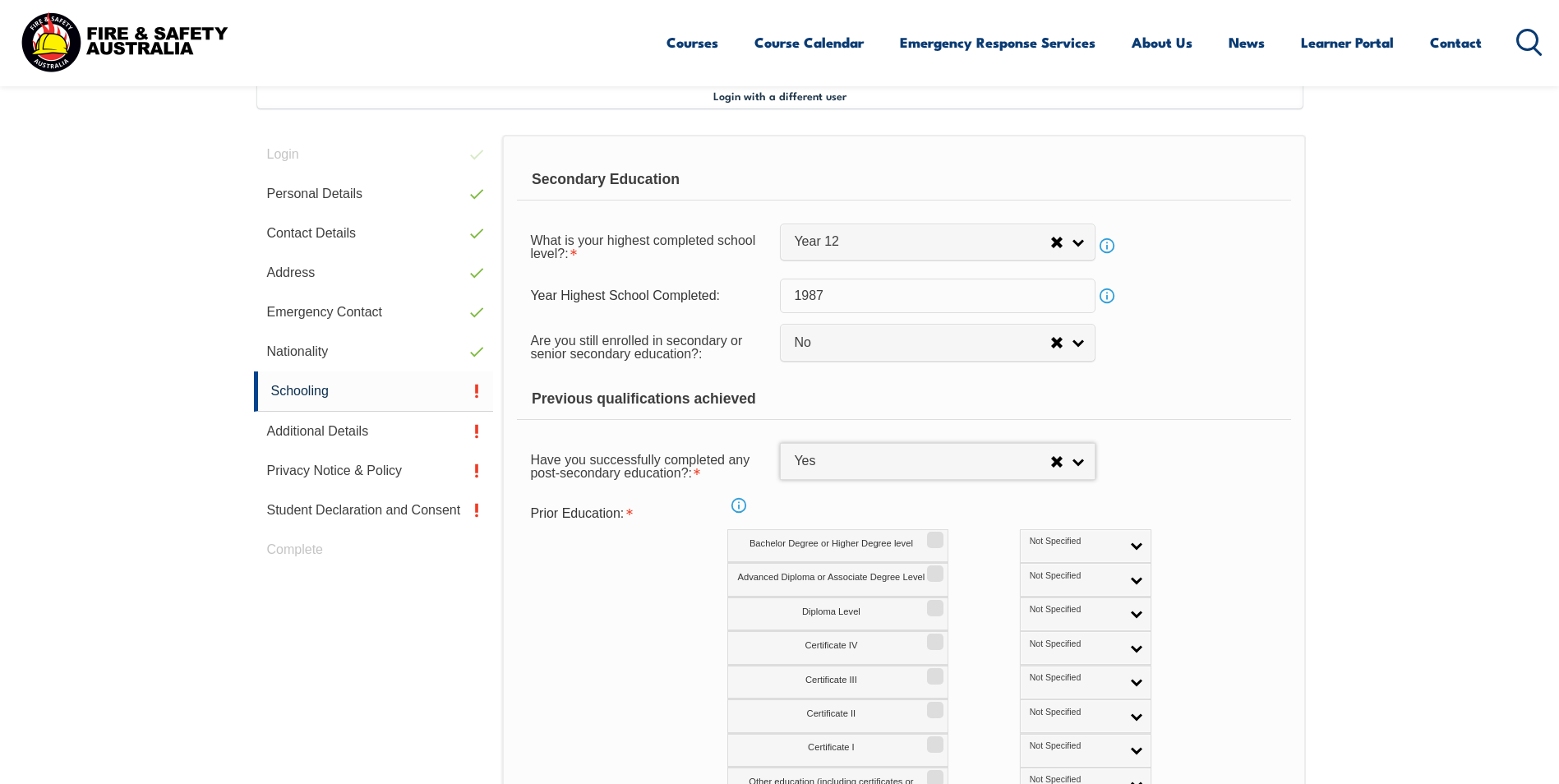
scroll to position [530, 0]
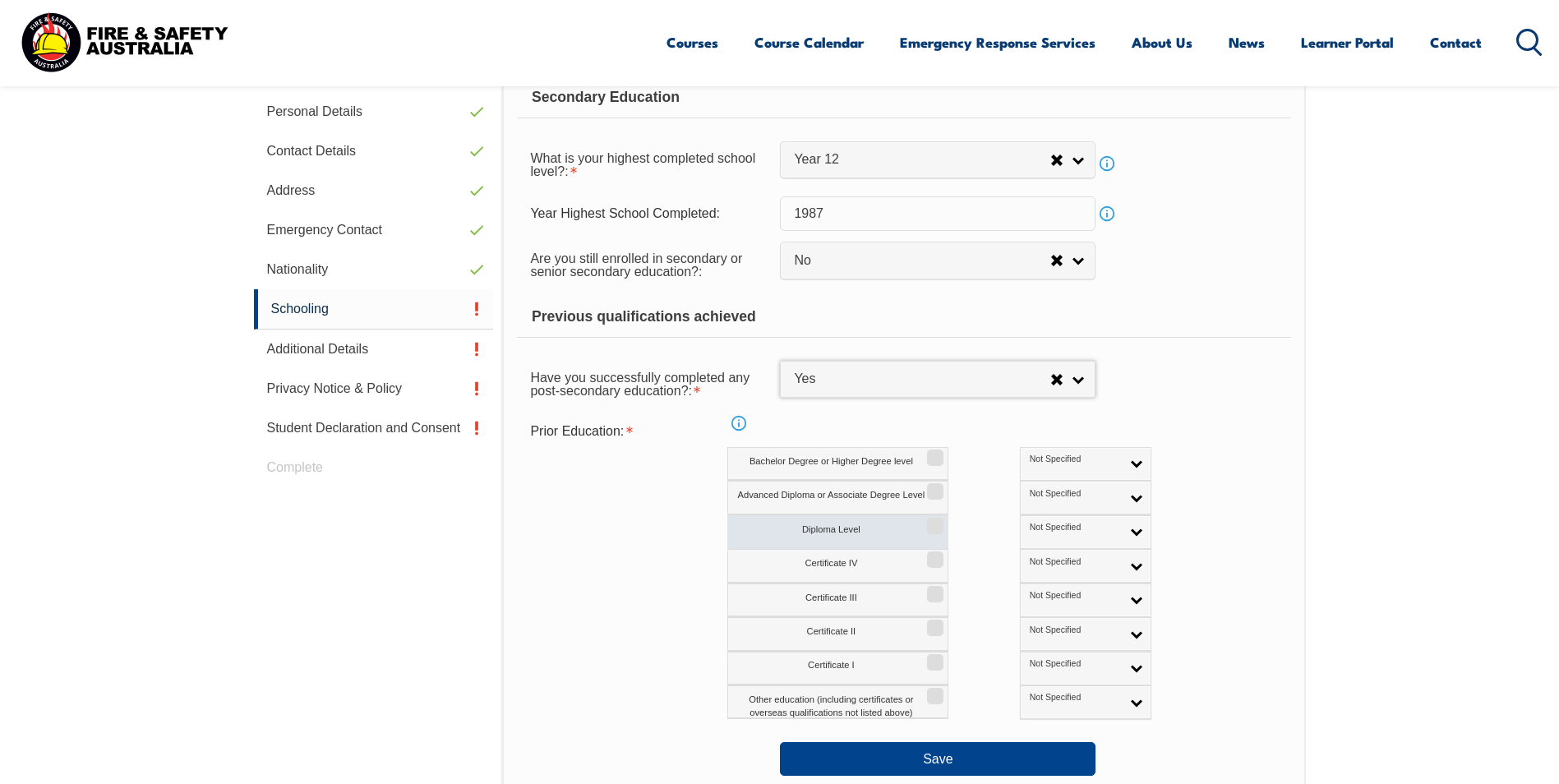
click at [938, 521] on input "Diploma Level" at bounding box center [933, 520] width 10 height 2
checkbox input "true"
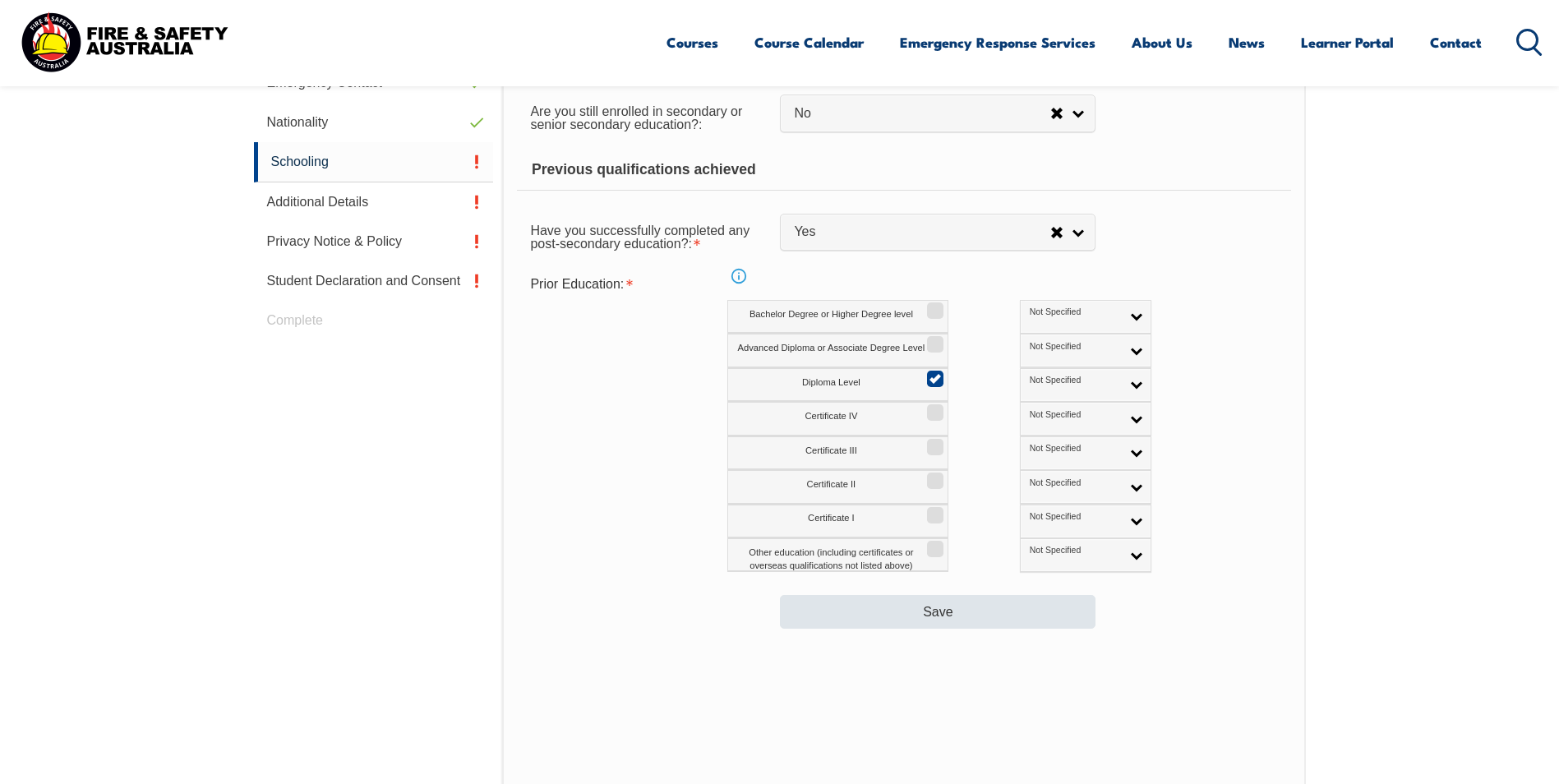
scroll to position [694, 0]
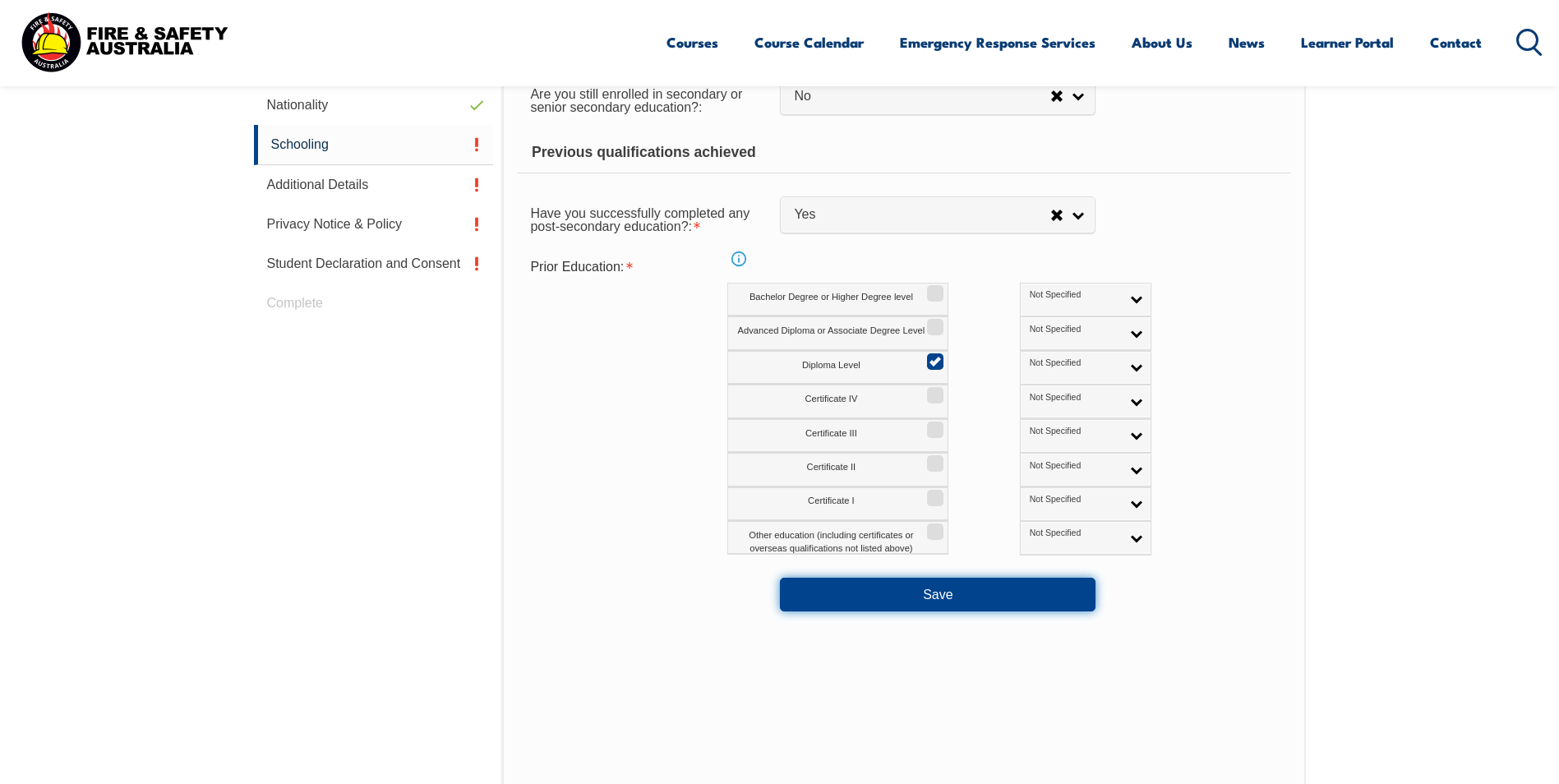
click at [935, 587] on button "Save" at bounding box center [938, 594] width 316 height 33
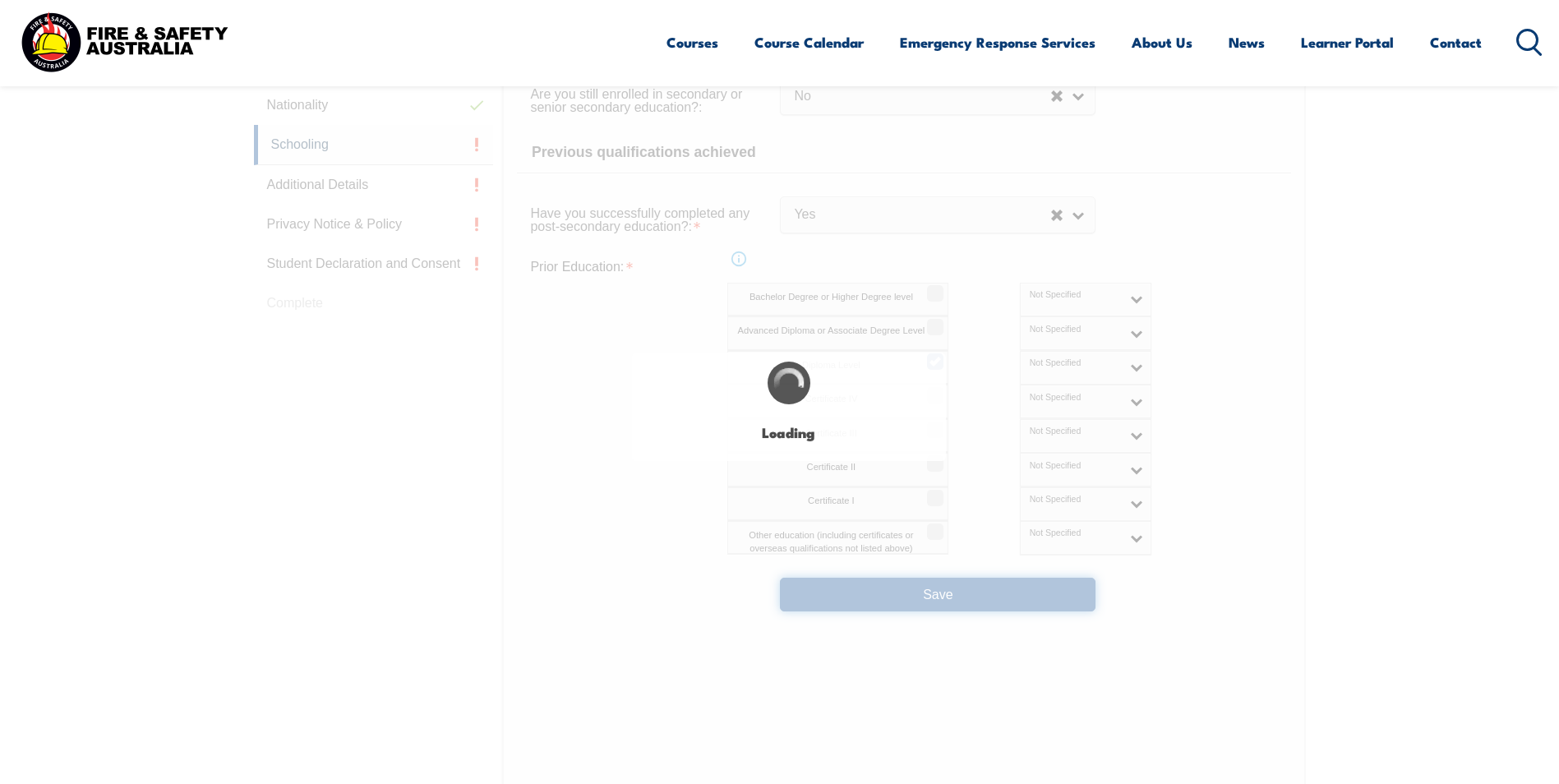
select select "false"
select select "true"
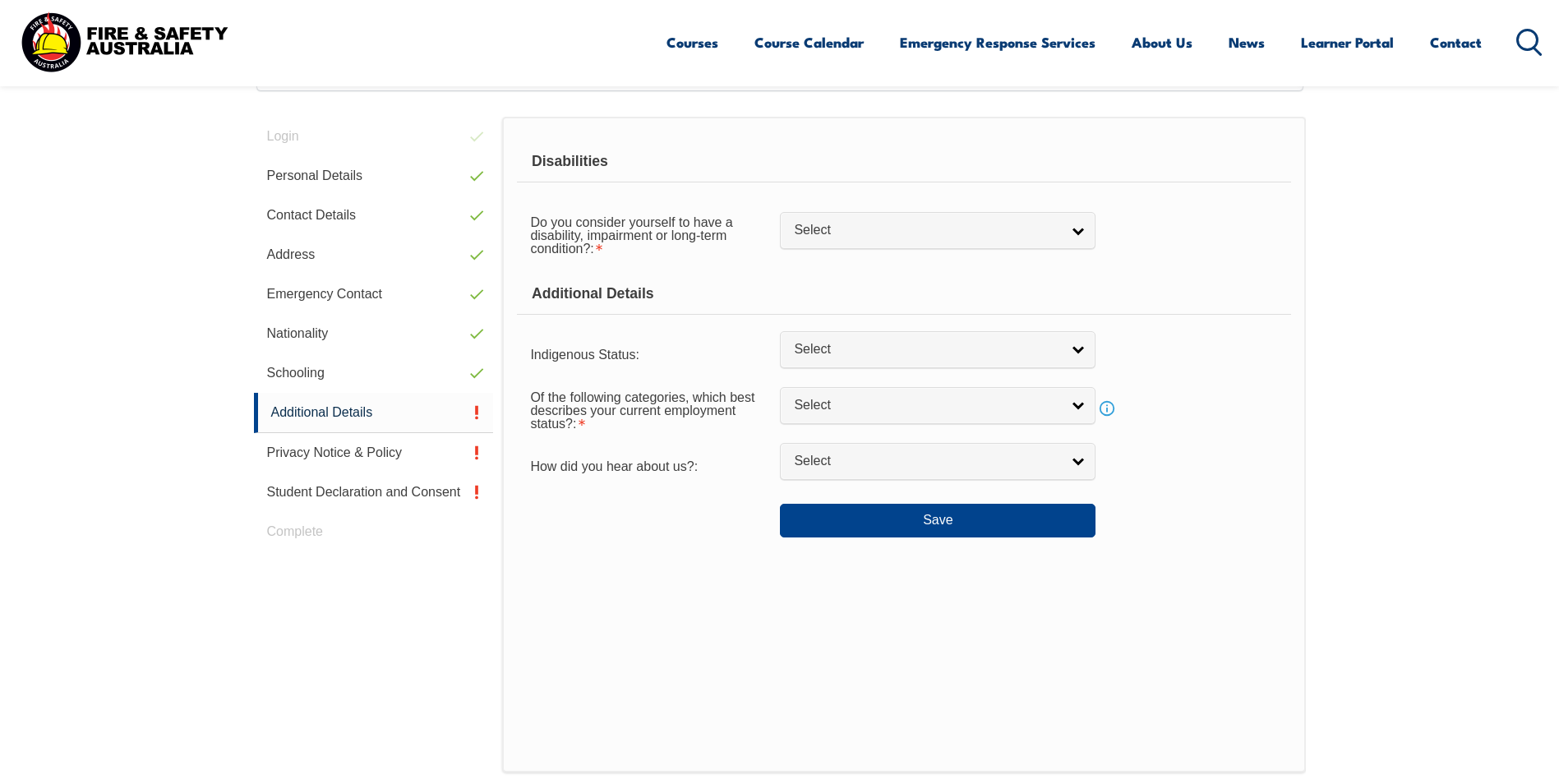
scroll to position [448, 0]
